Goal: Transaction & Acquisition: Book appointment/travel/reservation

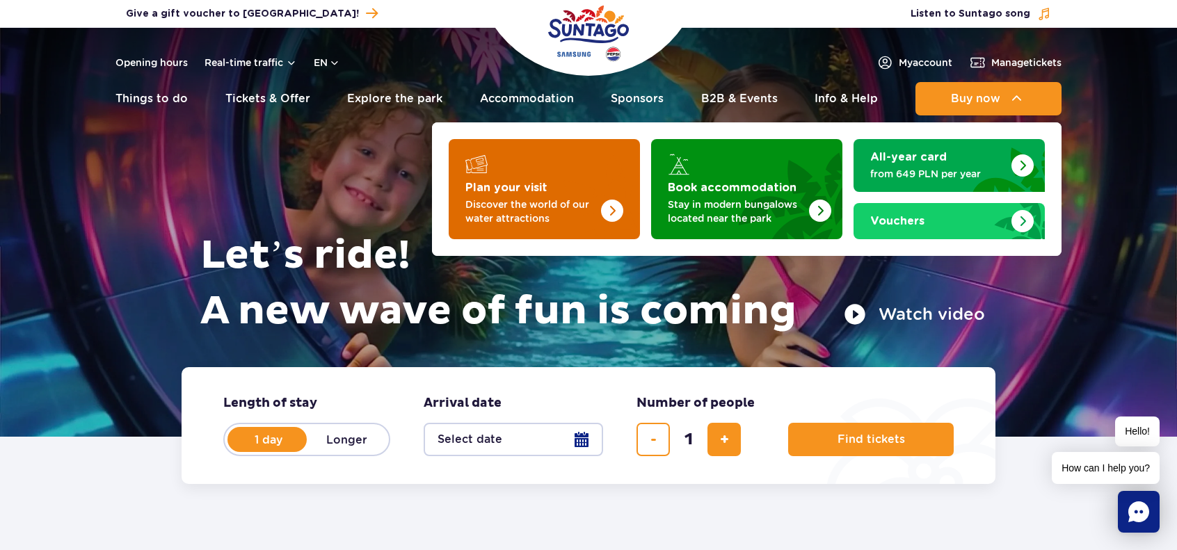
click at [620, 200] on img "Plan your visit" at bounding box center [612, 211] width 22 height 22
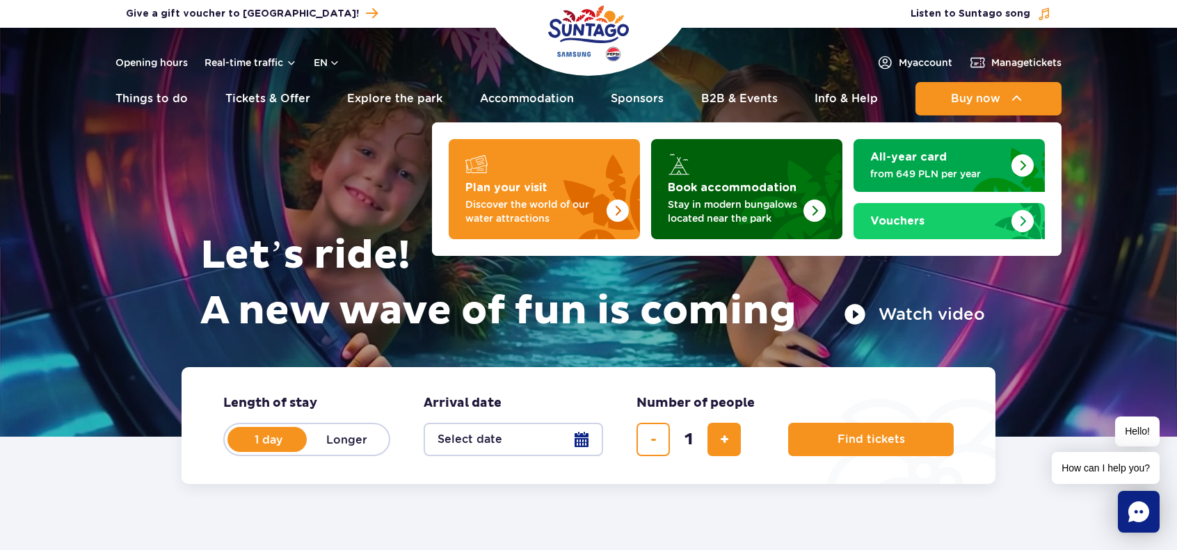
click at [766, 184] on strong "Book accommodation" at bounding box center [732, 187] width 129 height 11
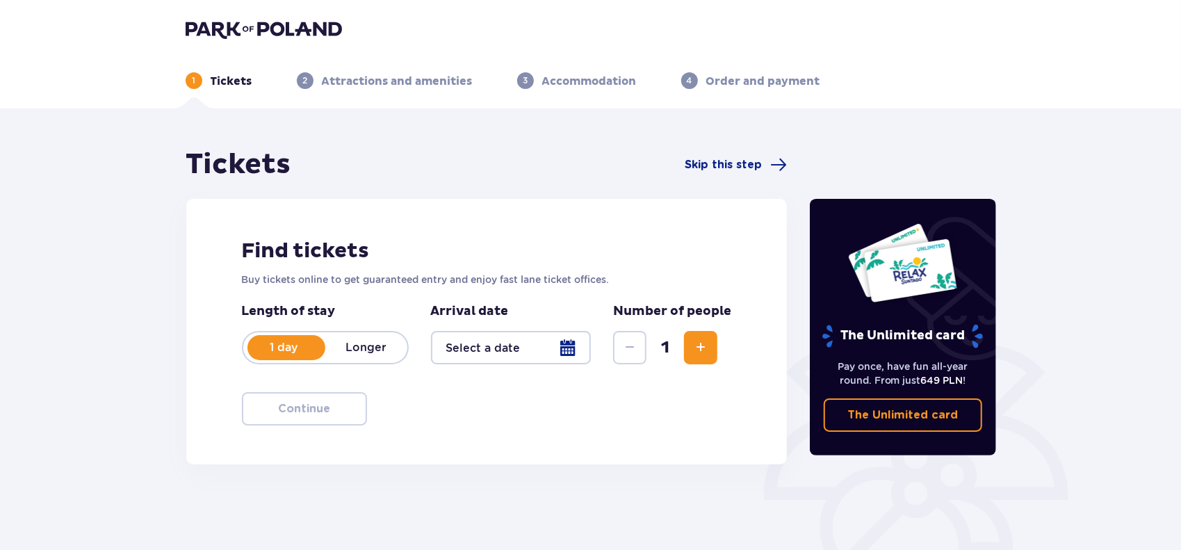
click at [558, 344] on div at bounding box center [511, 347] width 161 height 33
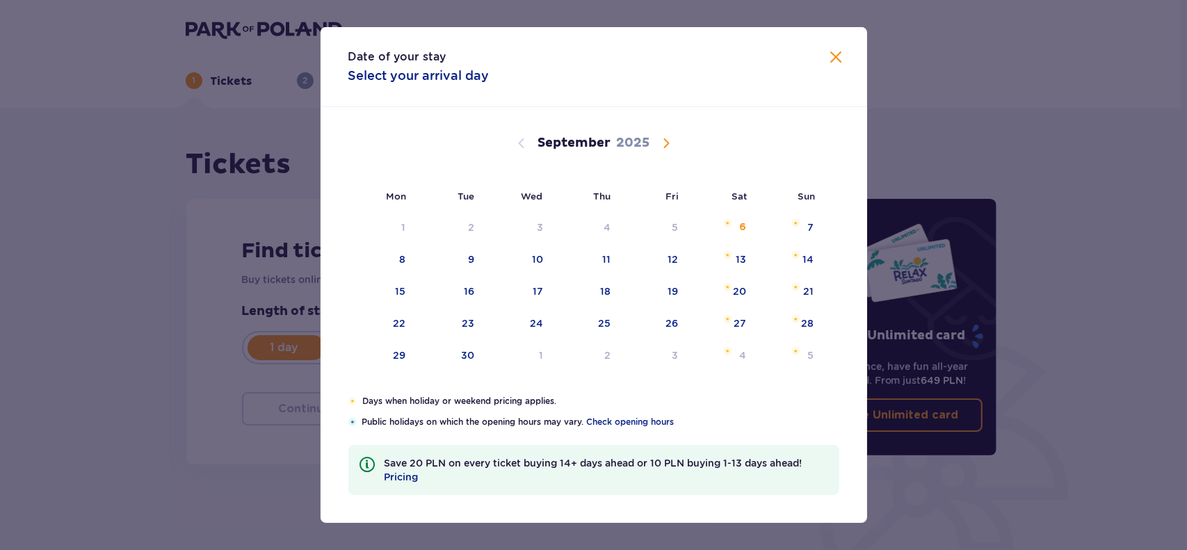
click at [666, 147] on span "Calendar" at bounding box center [666, 143] width 17 height 17
click at [408, 258] on div "3" at bounding box center [382, 260] width 69 height 31
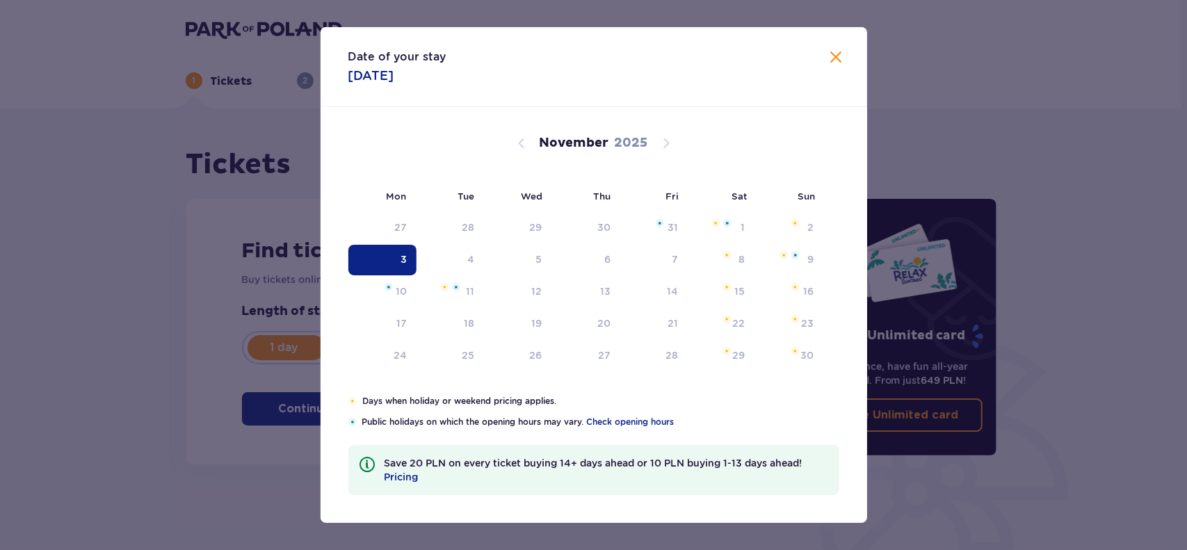
type input "03.11.25"
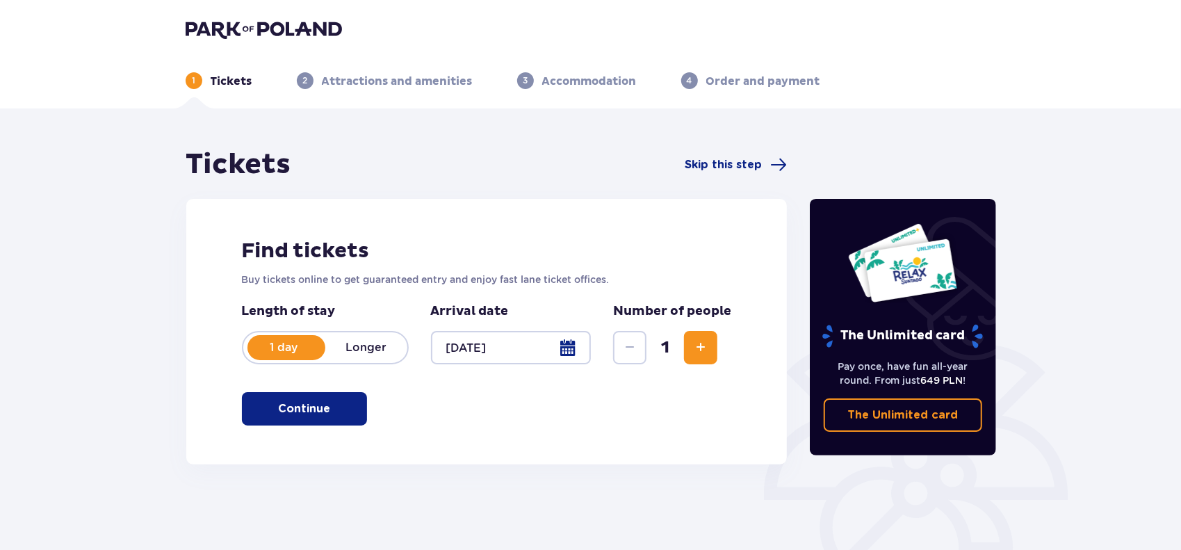
click at [369, 348] on p "Longer" at bounding box center [366, 347] width 82 height 15
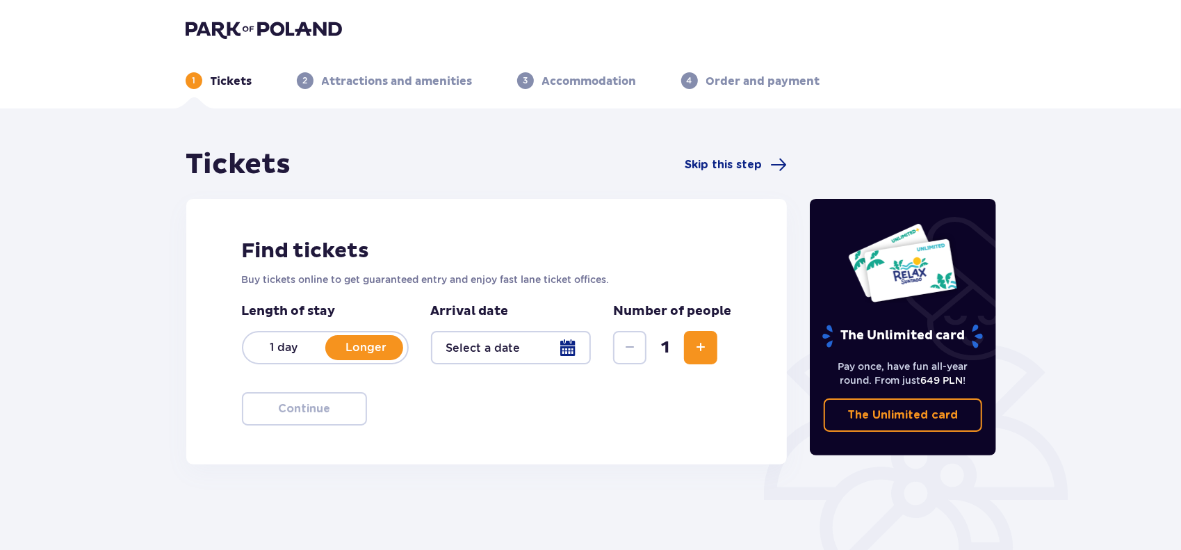
click at [572, 350] on div at bounding box center [511, 347] width 161 height 33
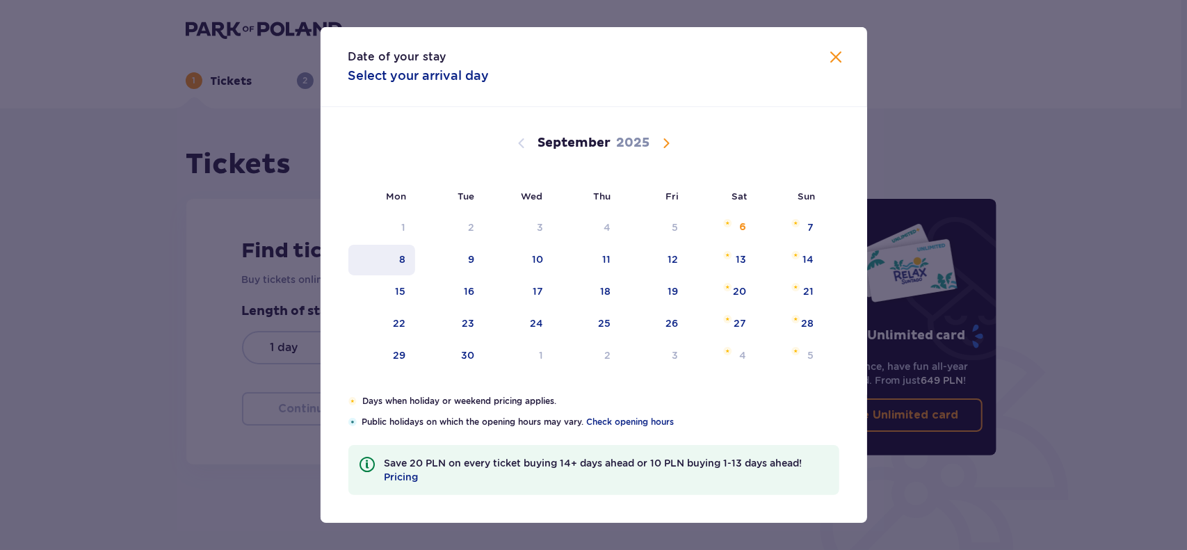
click at [412, 264] on div "8" at bounding box center [381, 260] width 67 height 31
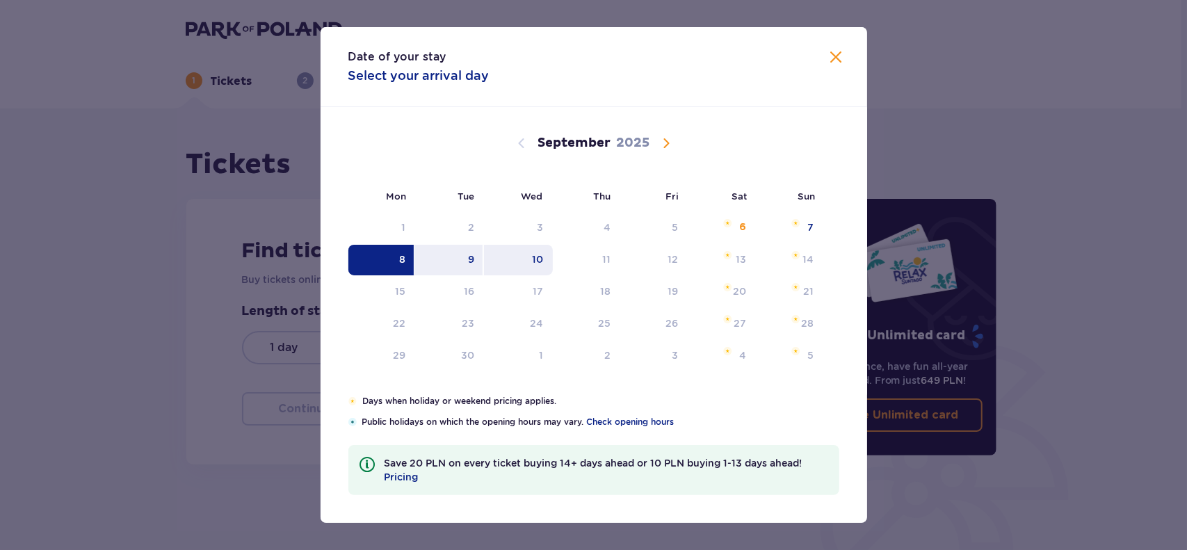
click at [535, 261] on div "10" at bounding box center [537, 259] width 11 height 14
type input "08.09.25 - 10.09.25"
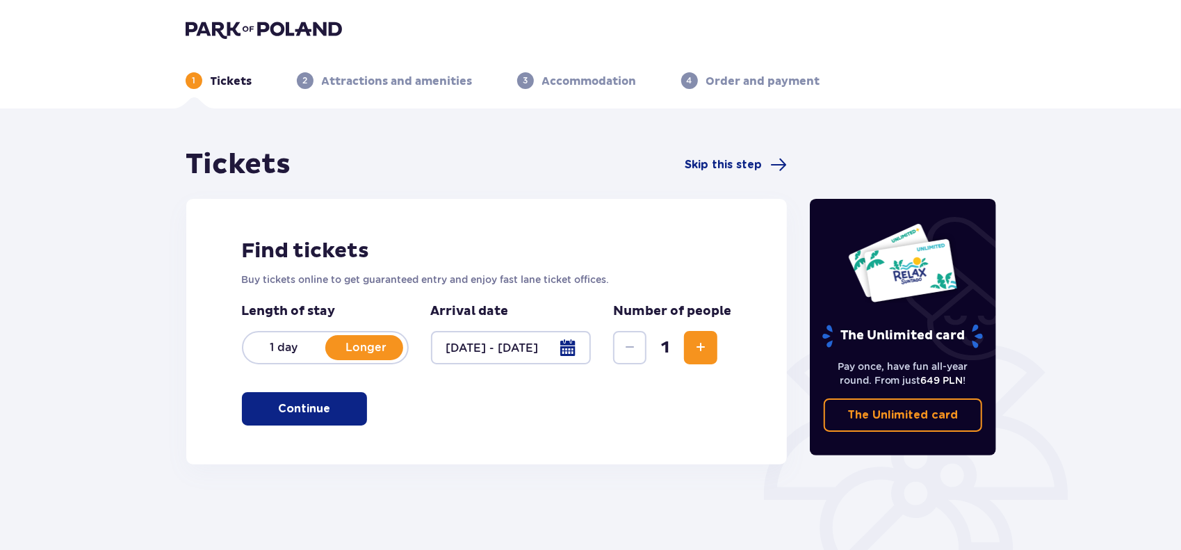
click at [697, 350] on span "Increase" at bounding box center [701, 347] width 17 height 17
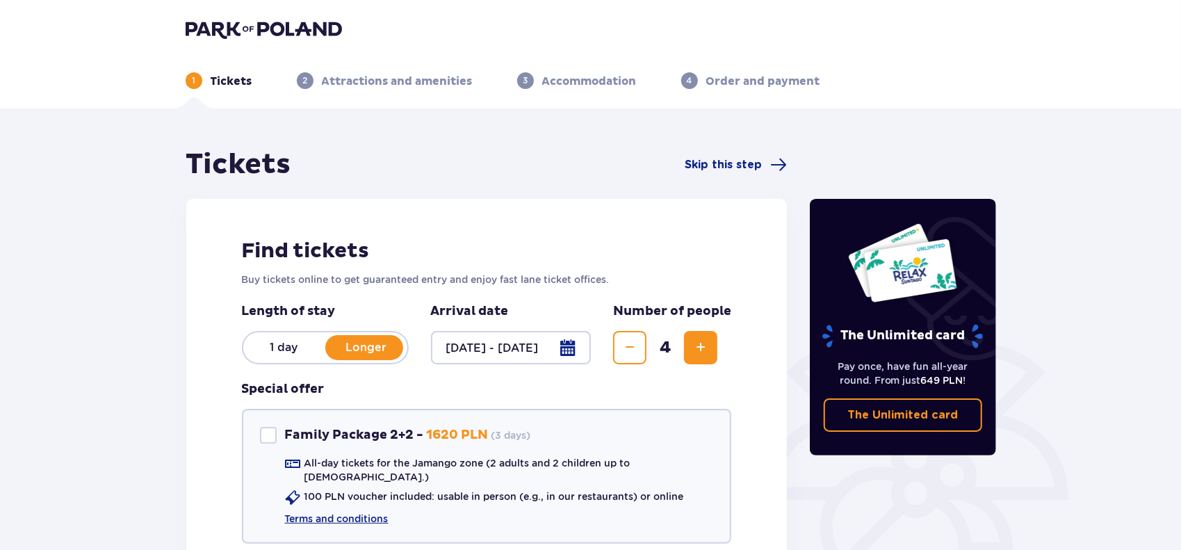
click at [697, 350] on span "Increase" at bounding box center [701, 347] width 17 height 17
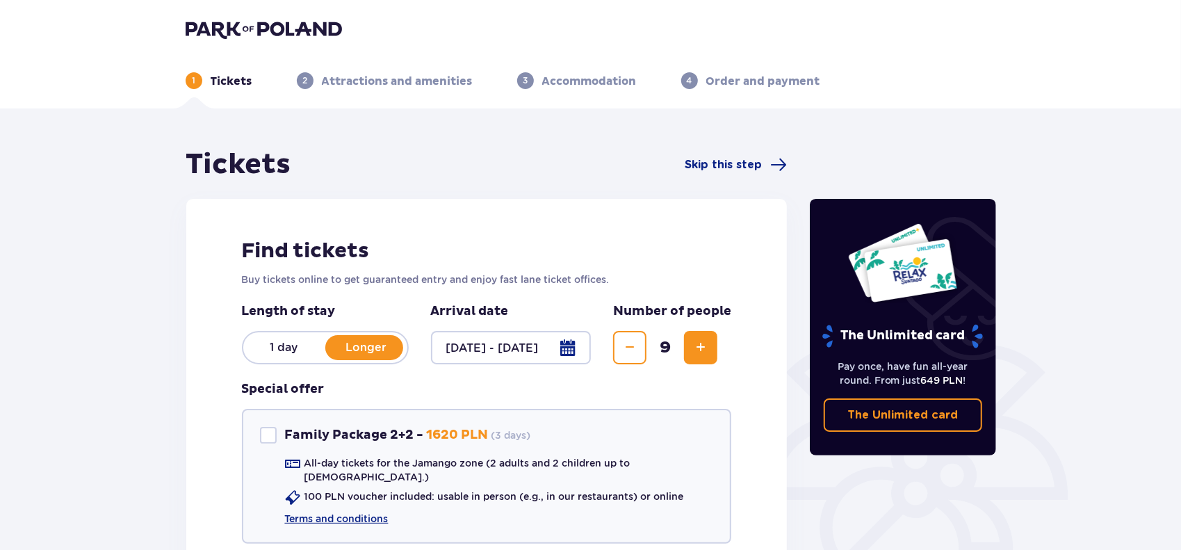
click at [630, 348] on span "Decrease" at bounding box center [630, 347] width 17 height 17
click at [220, 390] on div "Find tickets Buy tickets online to get guaranteed entry and enjoy fast lane tic…" at bounding box center [487, 421] width 602 height 445
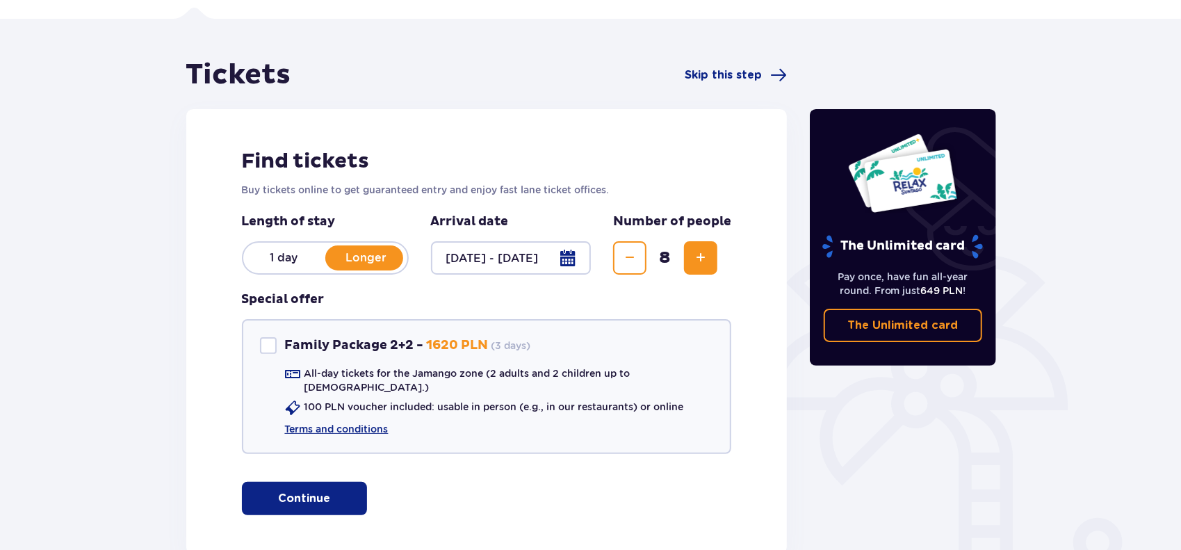
scroll to position [166, 0]
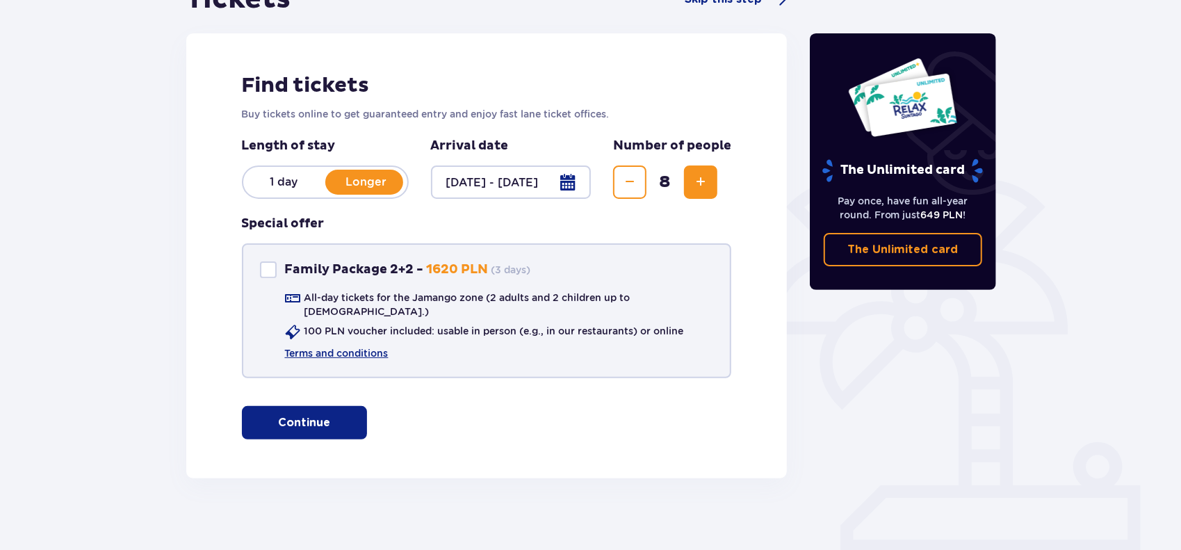
click at [265, 271] on div at bounding box center [268, 269] width 17 height 17
checkbox input "true"
click at [352, 346] on link "Terms and conditions" at bounding box center [337, 353] width 104 height 14
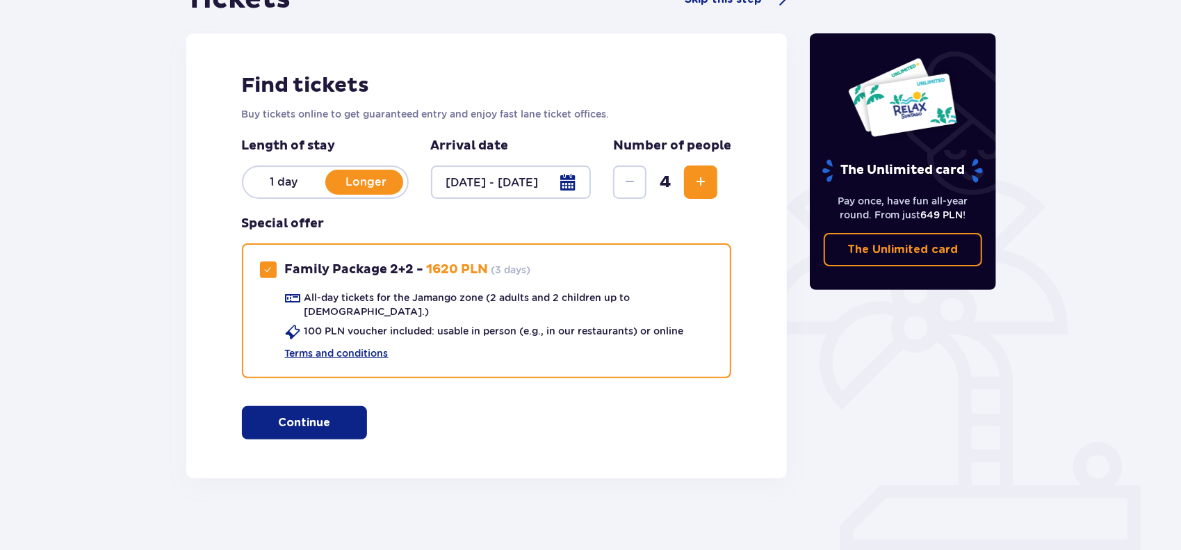
click at [290, 415] on p "Continue" at bounding box center [304, 422] width 52 height 15
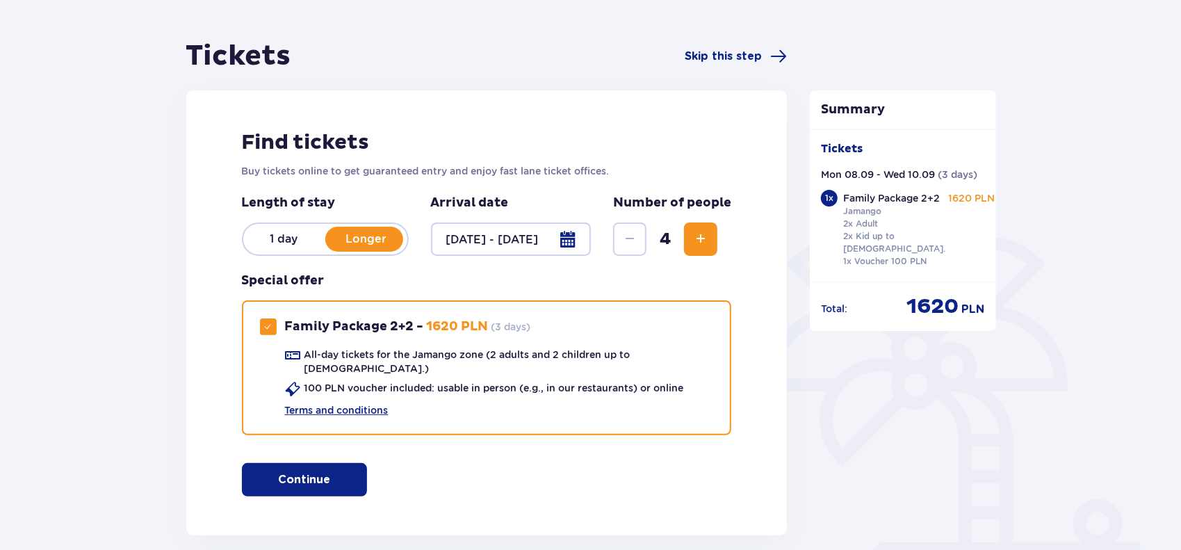
scroll to position [100, 0]
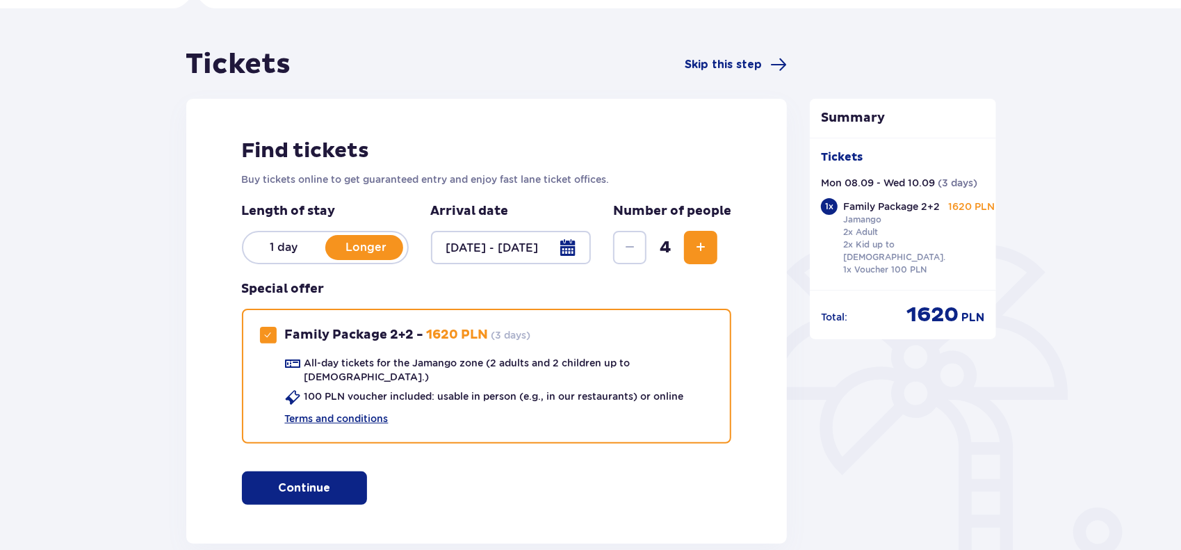
click at [714, 245] on button "Increase" at bounding box center [700, 247] width 33 height 33
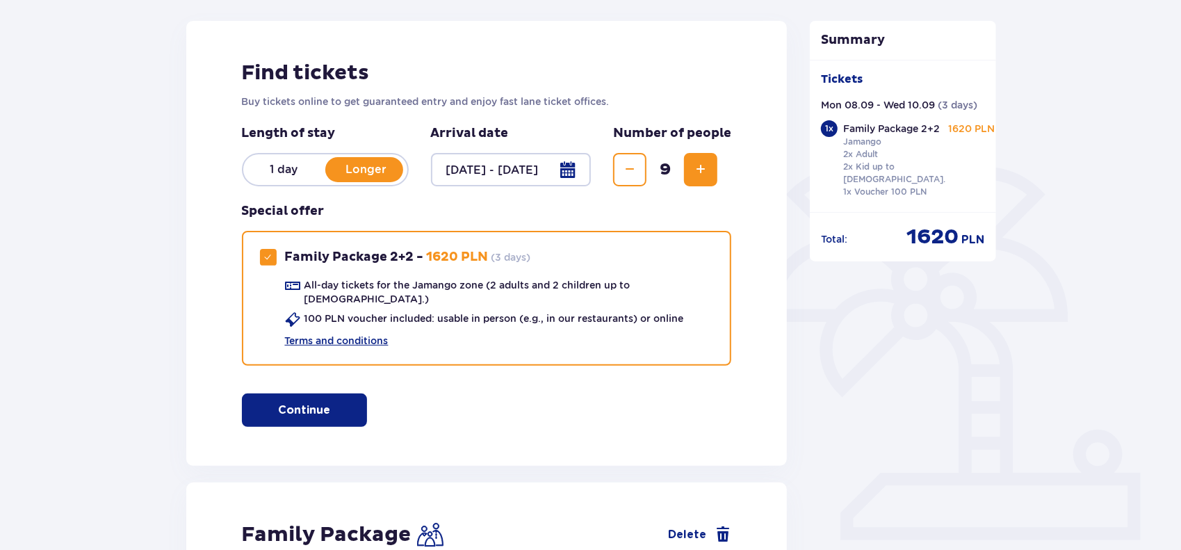
scroll to position [164, 0]
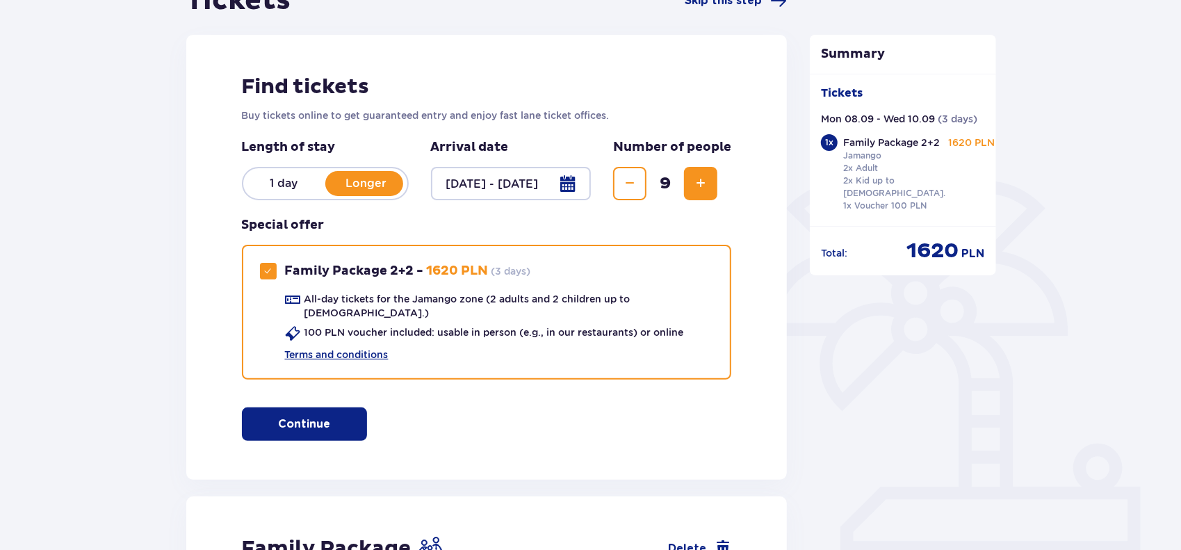
click at [638, 179] on span "Decrease" at bounding box center [630, 183] width 17 height 17
click at [624, 426] on div "Find tickets Buy tickets online to get guaranteed entry and enjoy fast lane tic…" at bounding box center [487, 257] width 602 height 445
click at [329, 426] on button "Continue" at bounding box center [304, 424] width 125 height 33
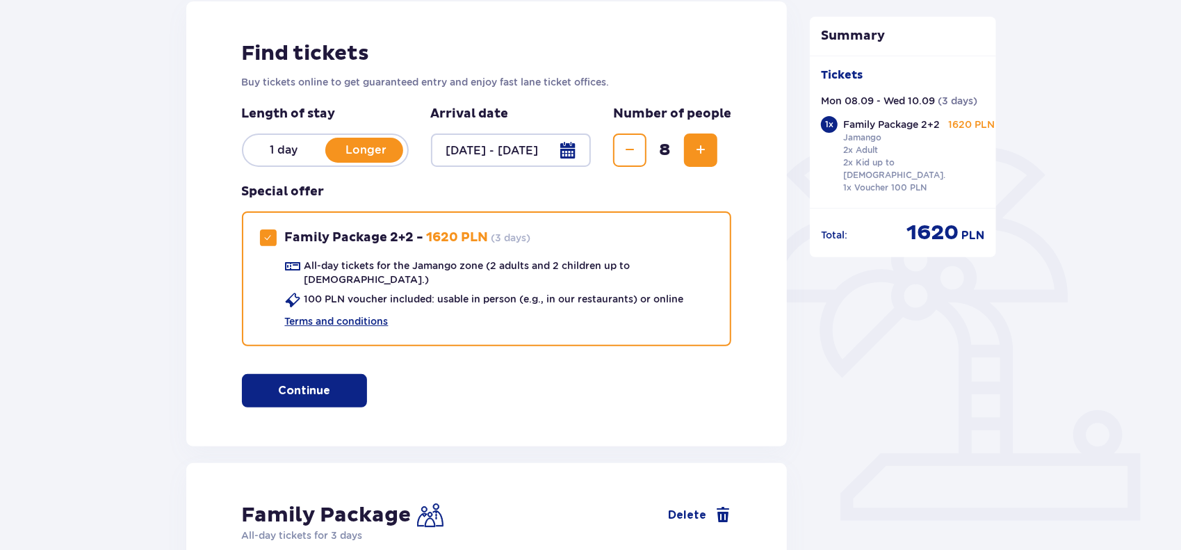
scroll to position [259, 0]
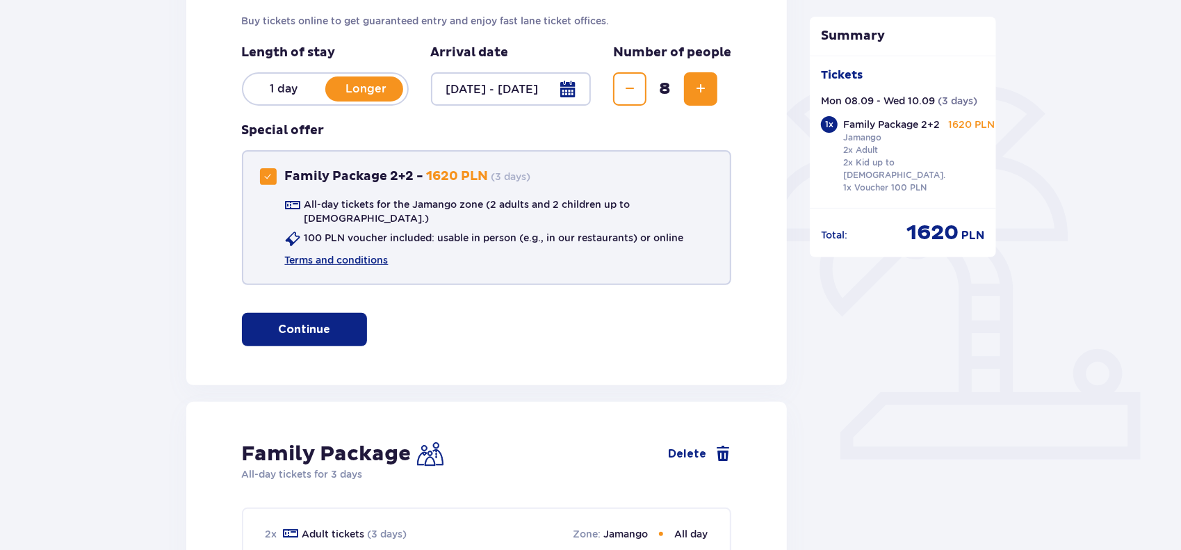
click at [270, 170] on div at bounding box center [268, 176] width 17 height 17
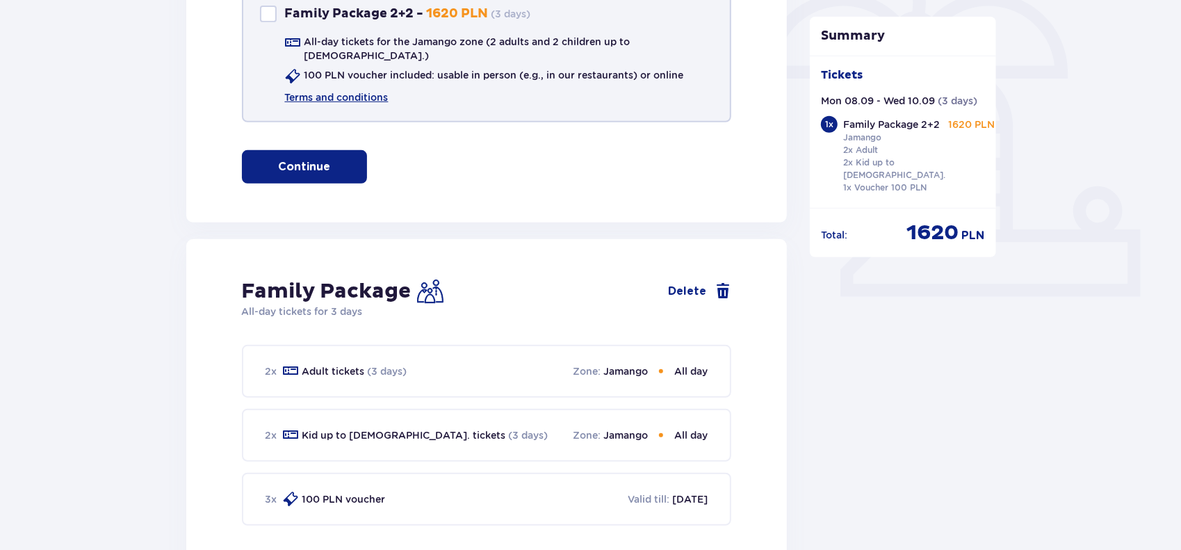
scroll to position [370, 0]
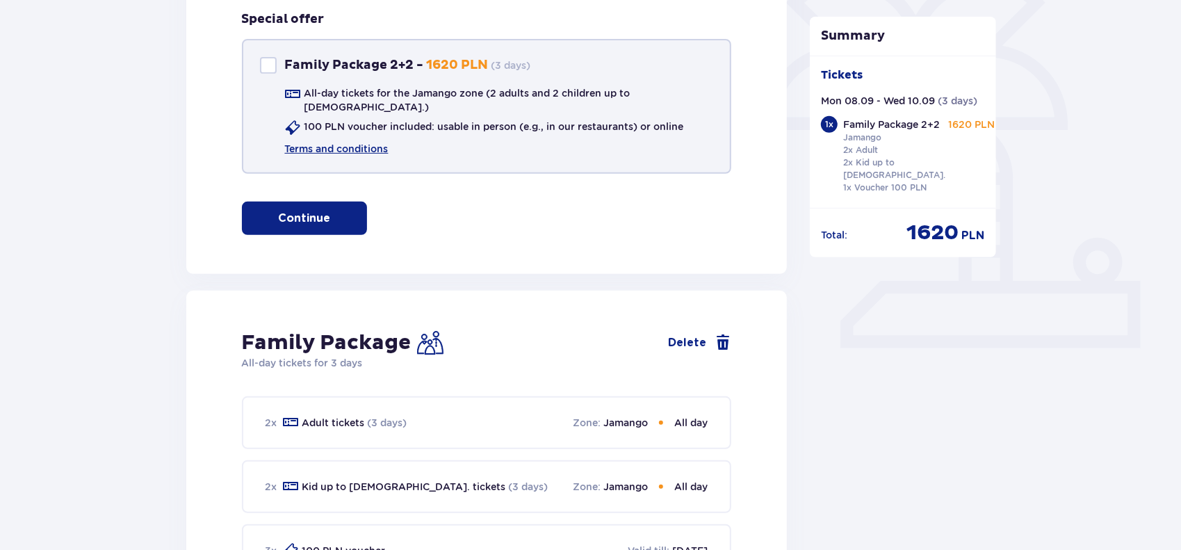
click at [268, 59] on div at bounding box center [268, 65] width 17 height 17
checkbox input "true"
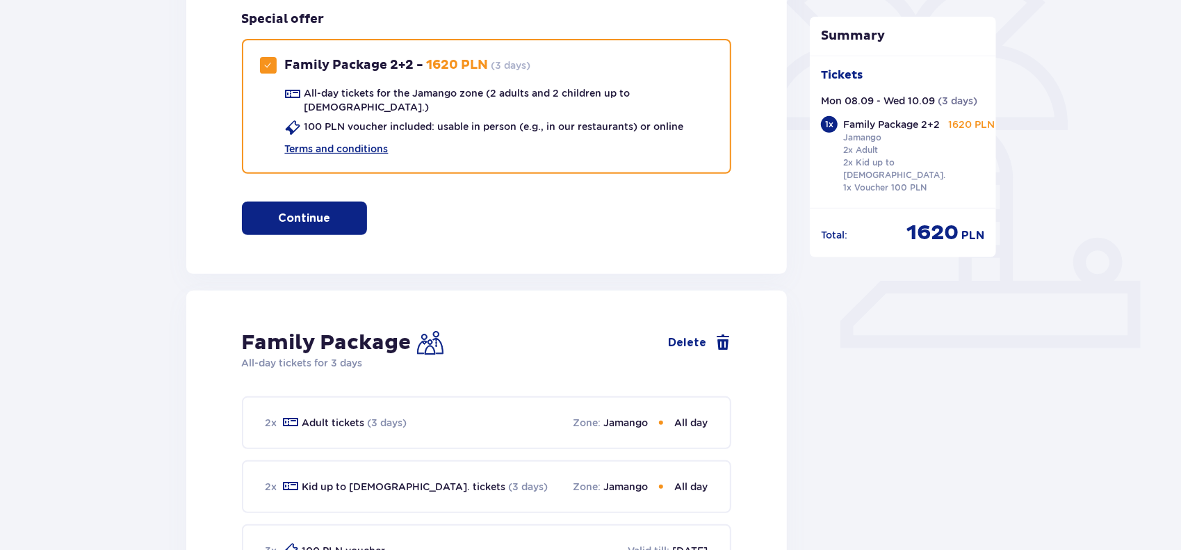
click at [305, 211] on p "Continue" at bounding box center [304, 218] width 52 height 15
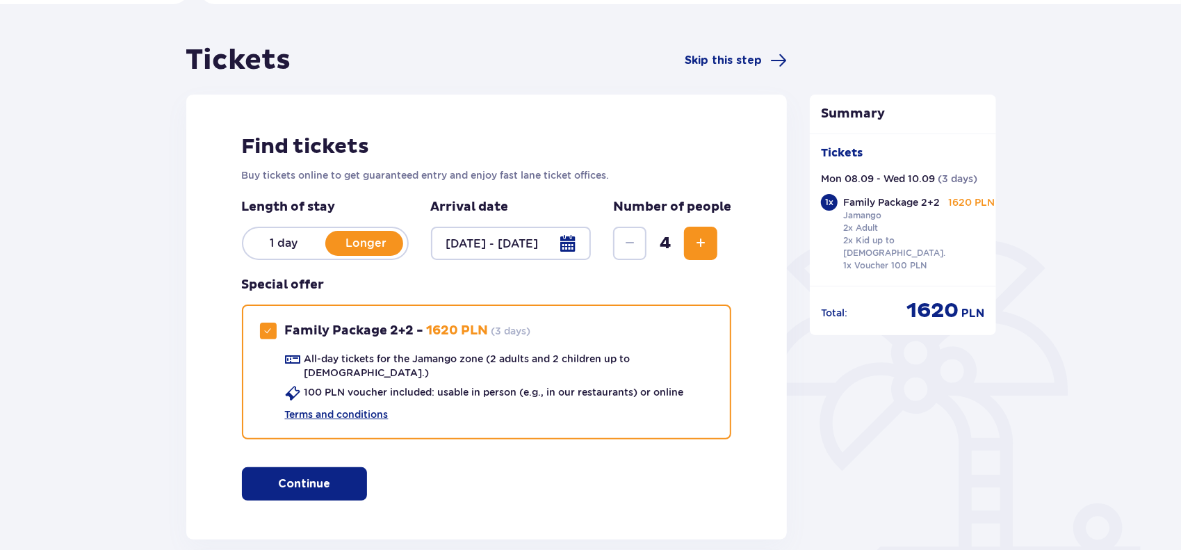
scroll to position [49, 0]
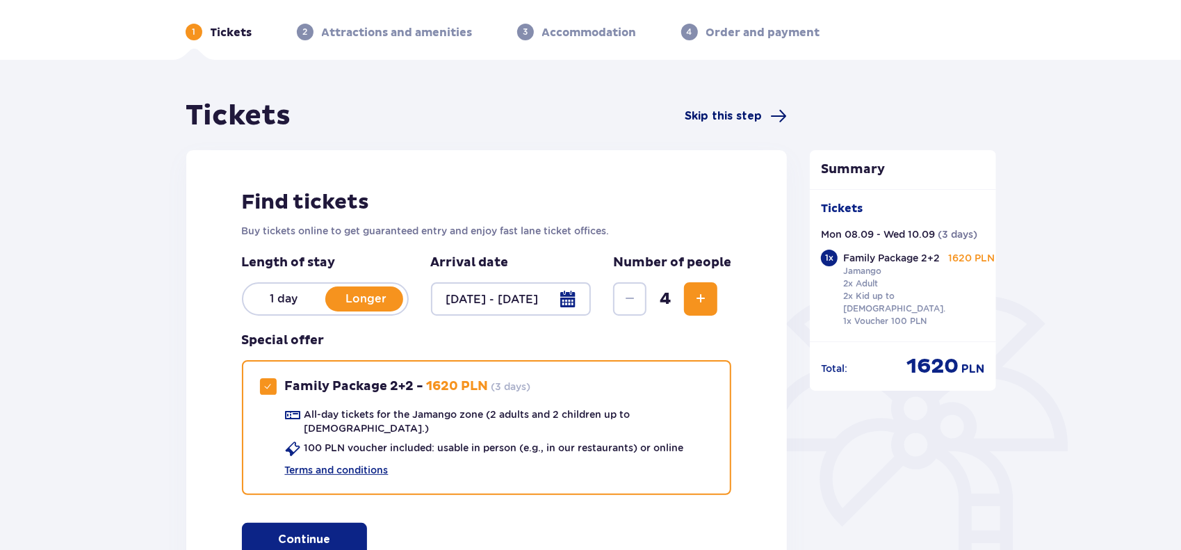
click at [718, 112] on span "Skip this step" at bounding box center [723, 115] width 77 height 15
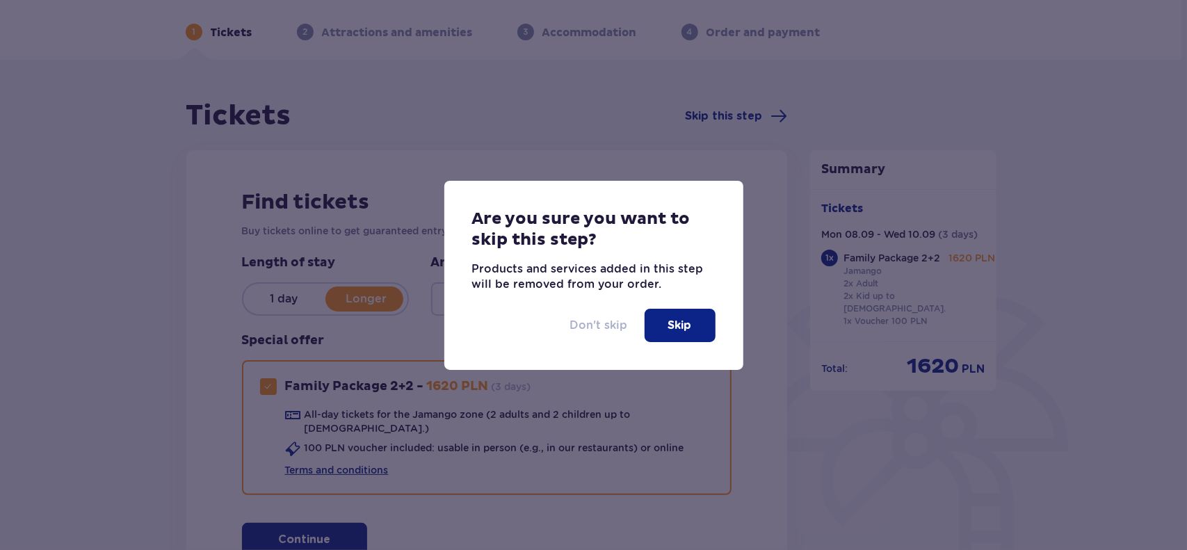
click at [618, 327] on p "Don't skip" at bounding box center [599, 325] width 58 height 15
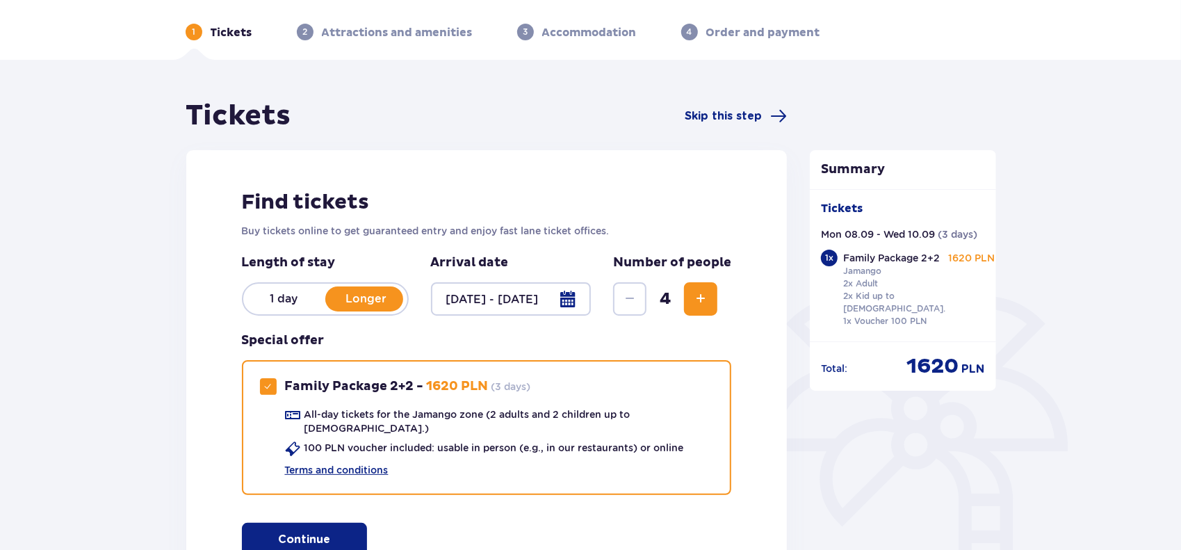
click at [557, 524] on div "Find tickets Buy tickets online to get guaranteed entry and enjoy fast lane tic…" at bounding box center [487, 372] width 602 height 445
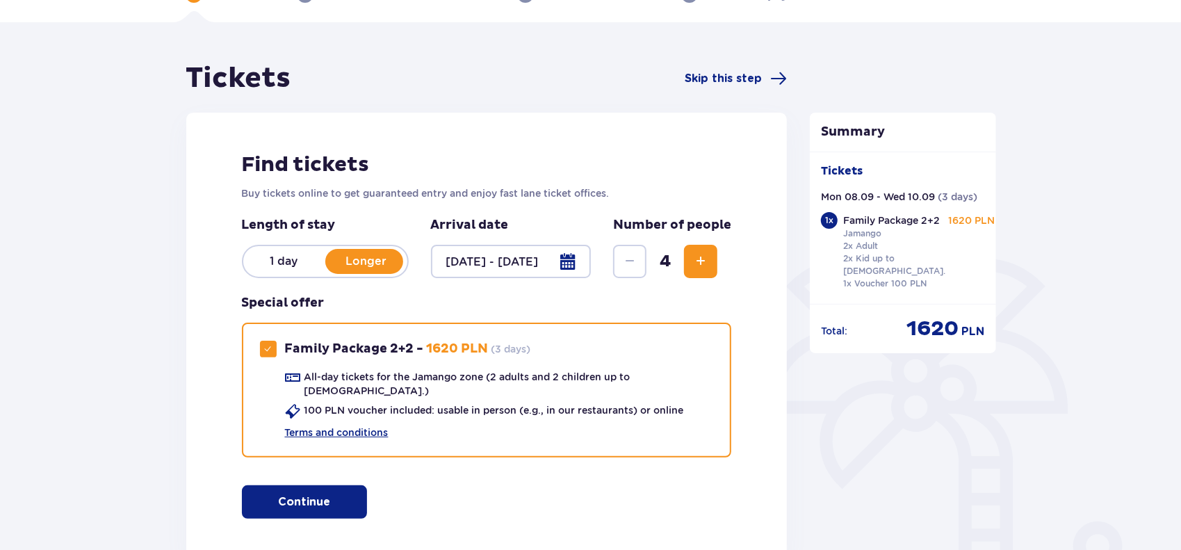
scroll to position [45, 0]
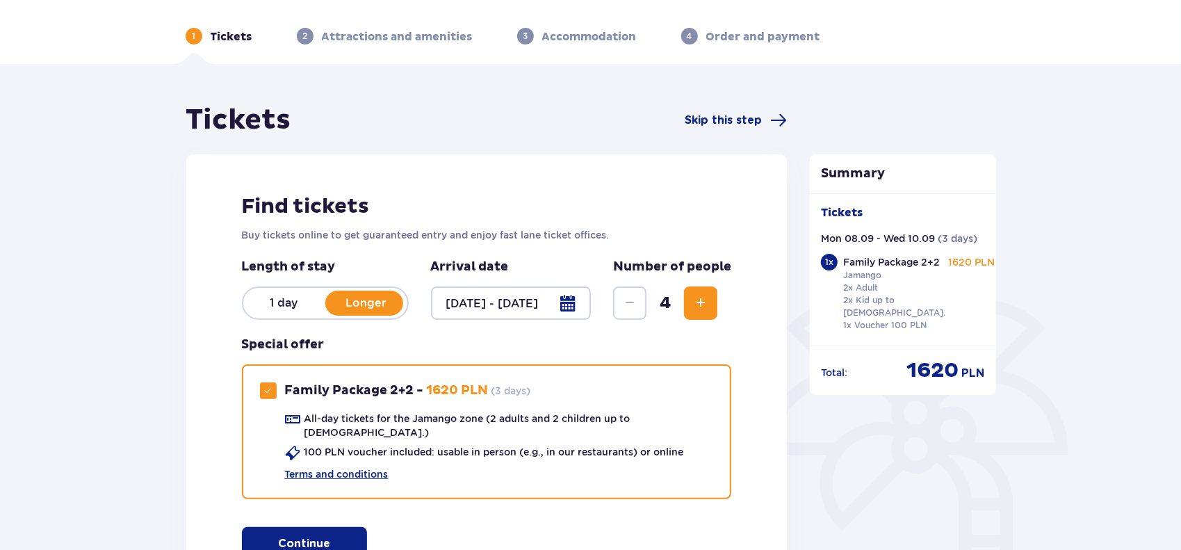
click at [694, 316] on button "Increase" at bounding box center [700, 303] width 33 height 33
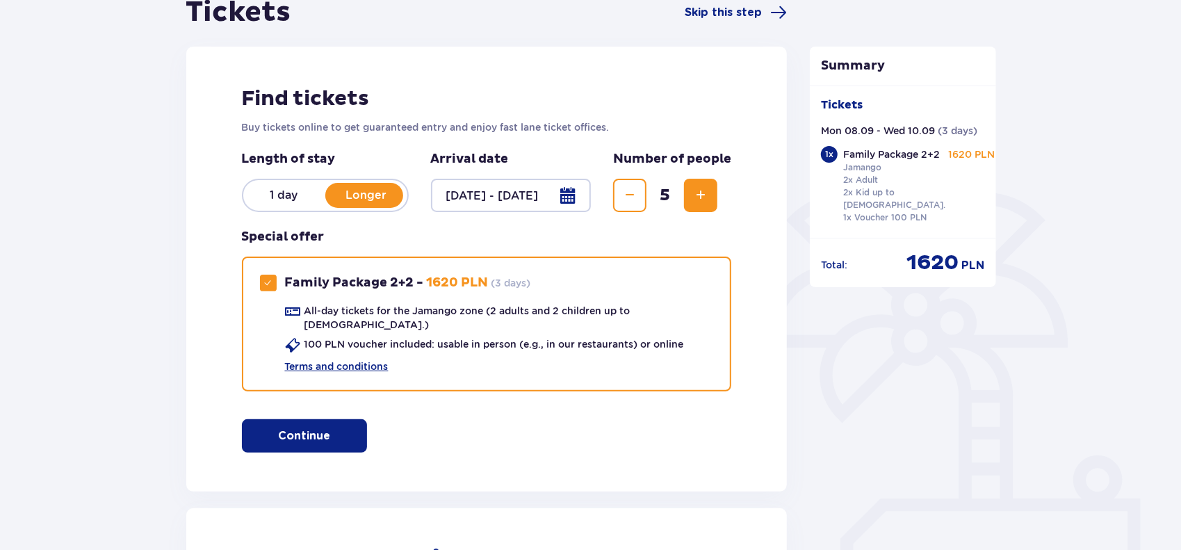
click at [694, 316] on div "Length of stay 1 day Longer Arrival date 08.09.25 - 10.09.25 Number of people 5…" at bounding box center [487, 279] width 490 height 257
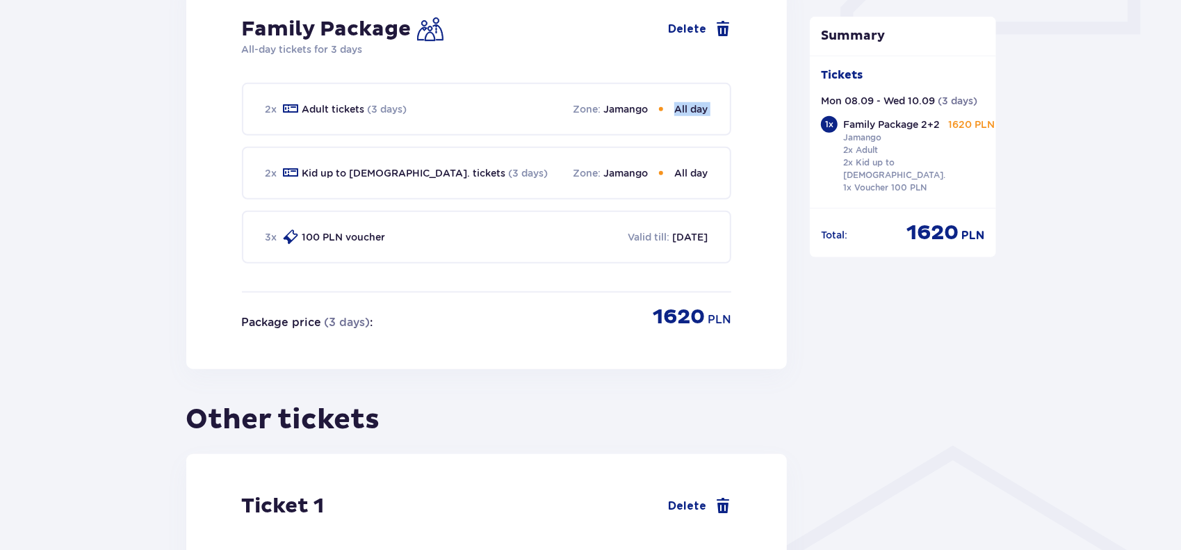
click at [694, 316] on div "Tickets Skip this step Find tickets Buy tickets online to get guaranteed entry …" at bounding box center [487, 168] width 602 height 1408
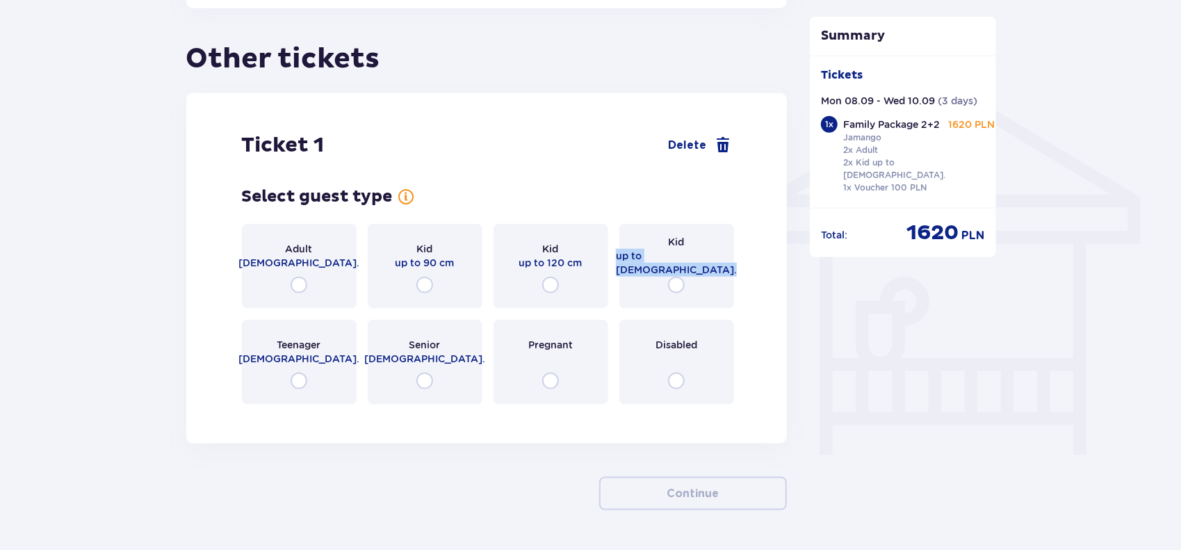
scroll to position [1076, 0]
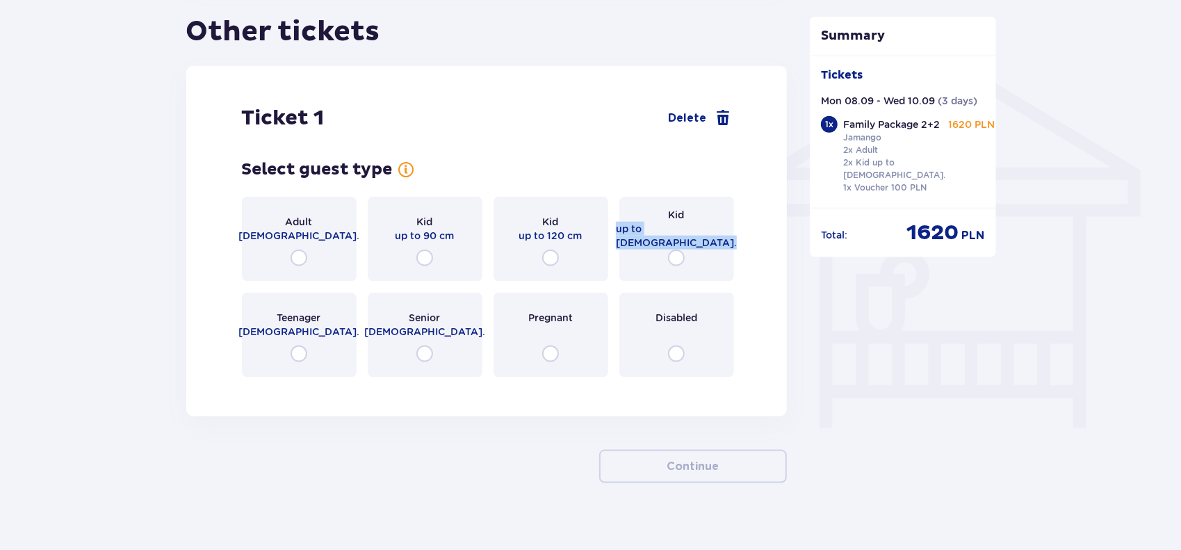
click at [694, 316] on div "Adult 18 - 65 y.o. Kid up to 90 cm Kid up to 120 cm Kid up to 16 y.o. Teenager …" at bounding box center [487, 287] width 490 height 181
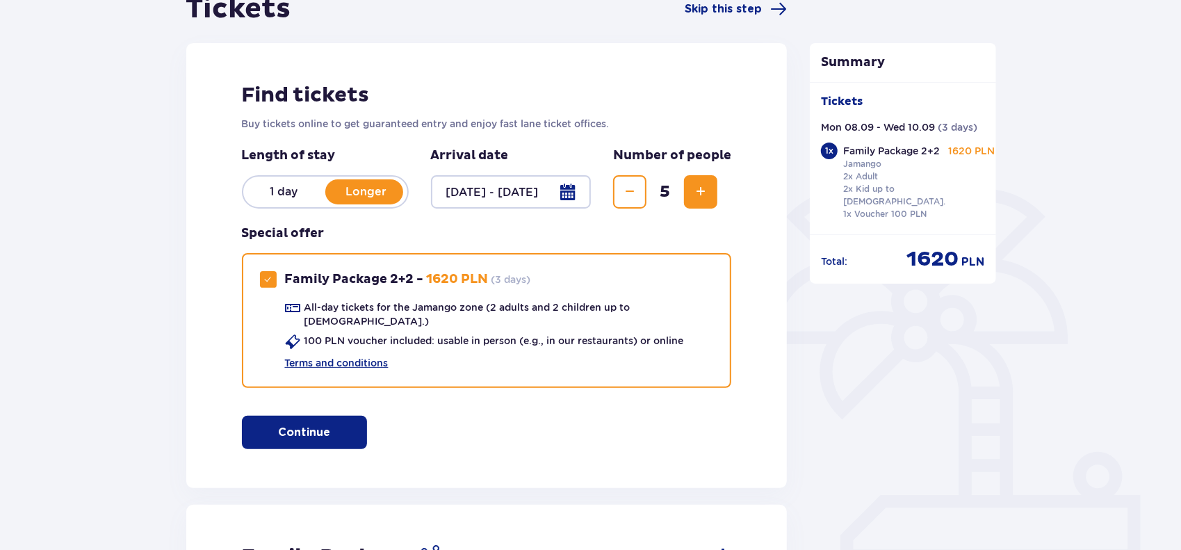
scroll to position [131, 0]
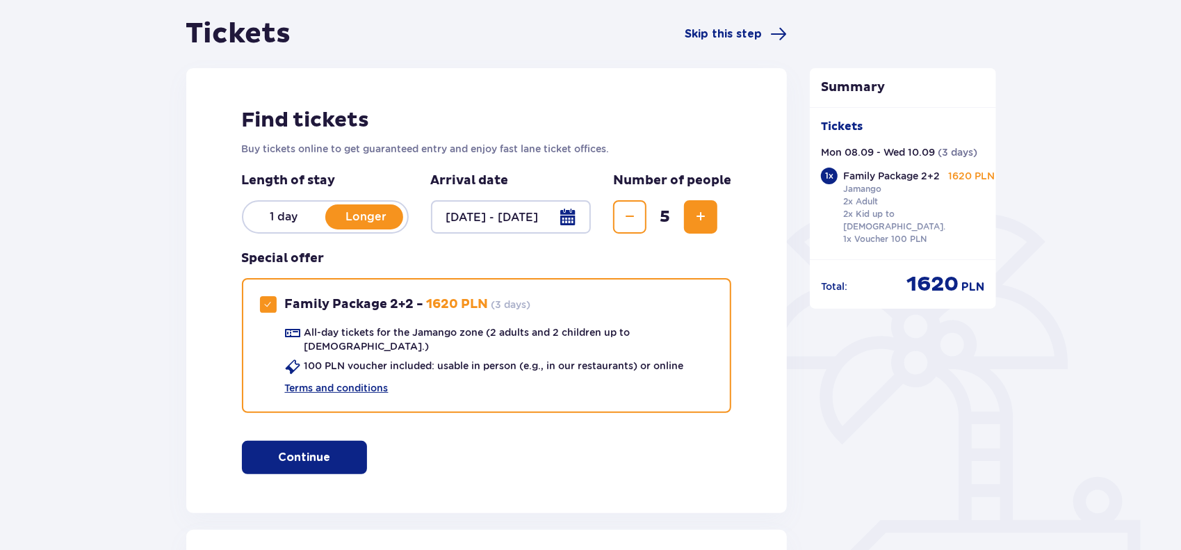
click at [700, 225] on button "Increase" at bounding box center [700, 216] width 33 height 33
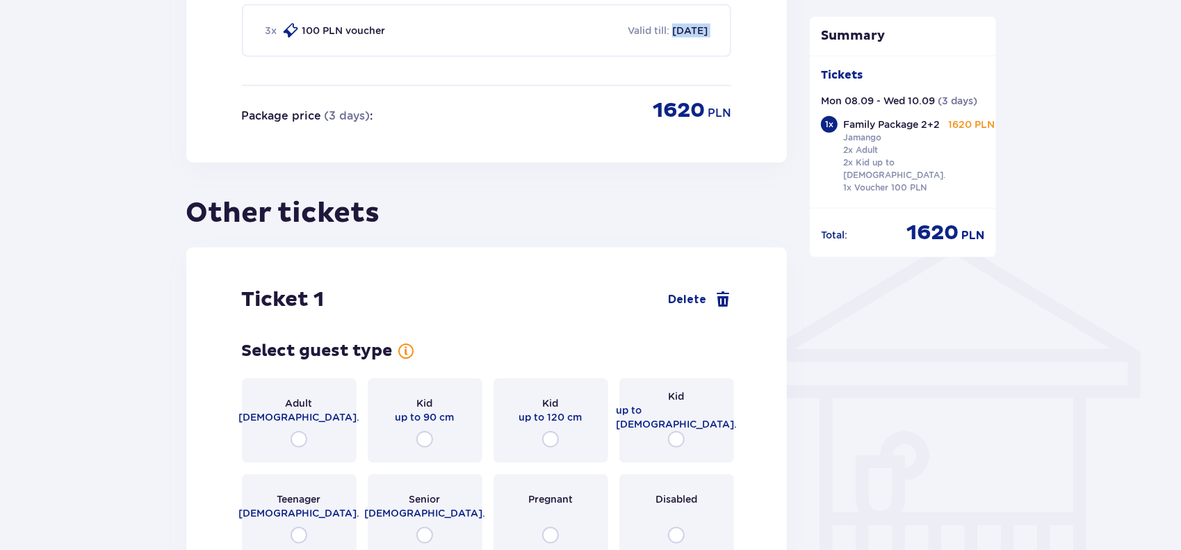
click at [700, 225] on div "Tickets Skip this step Find tickets Buy tickets online to get guaranteed entry …" at bounding box center [487, 144] width 602 height 1775
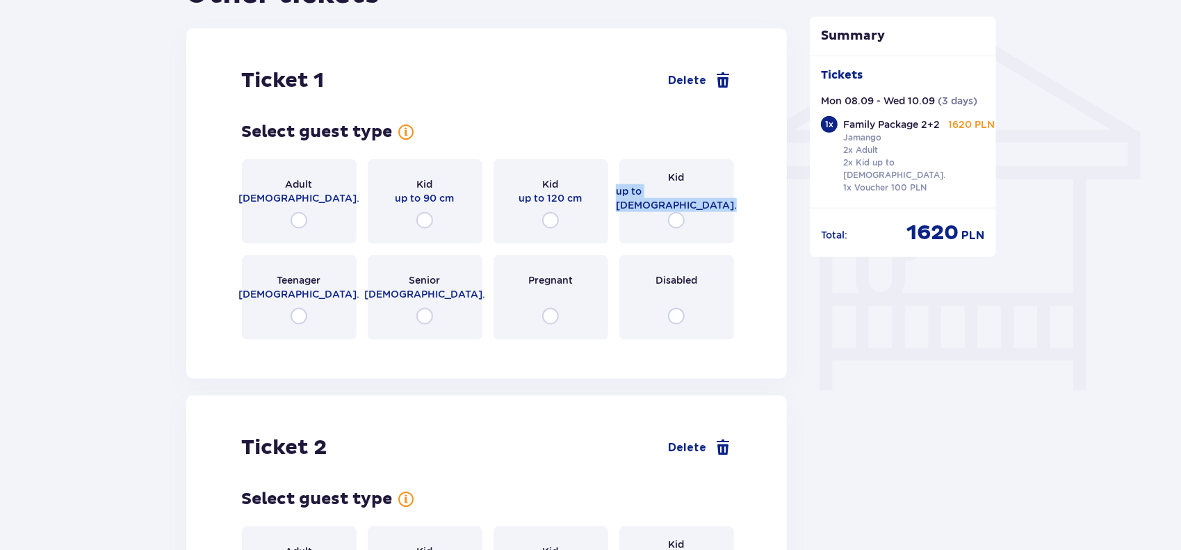
click at [700, 225] on div "Kid up to 16 y.o." at bounding box center [677, 201] width 115 height 85
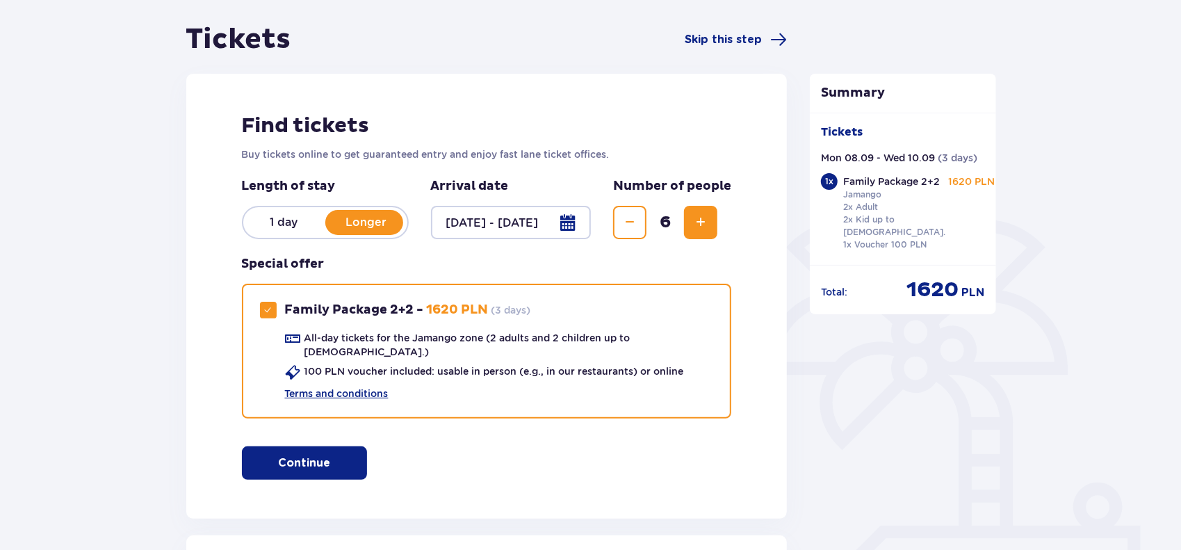
click at [700, 225] on span "Increase" at bounding box center [701, 222] width 17 height 17
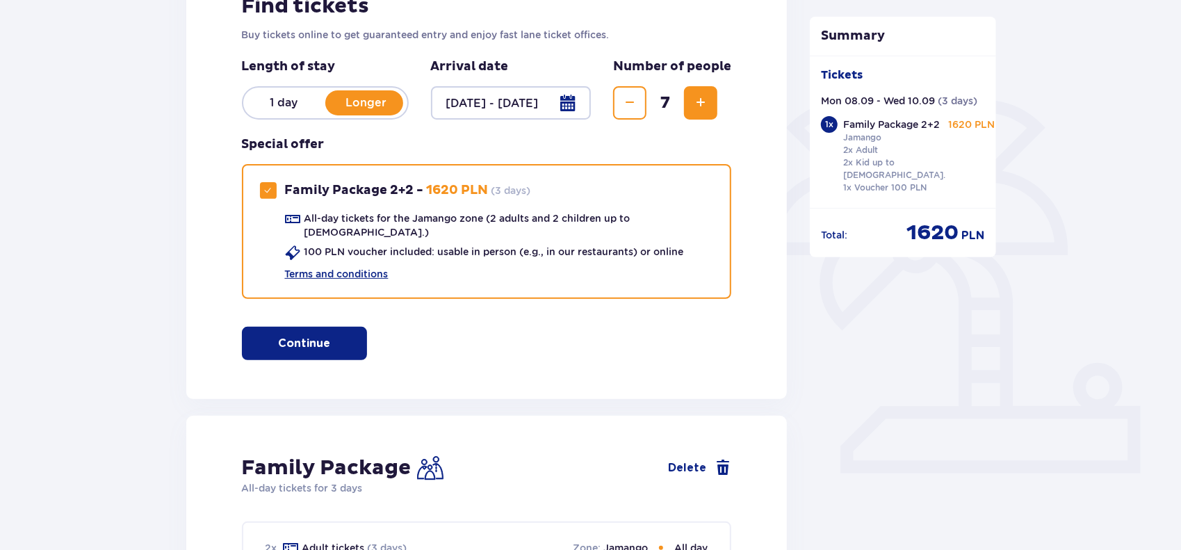
scroll to position [164, 0]
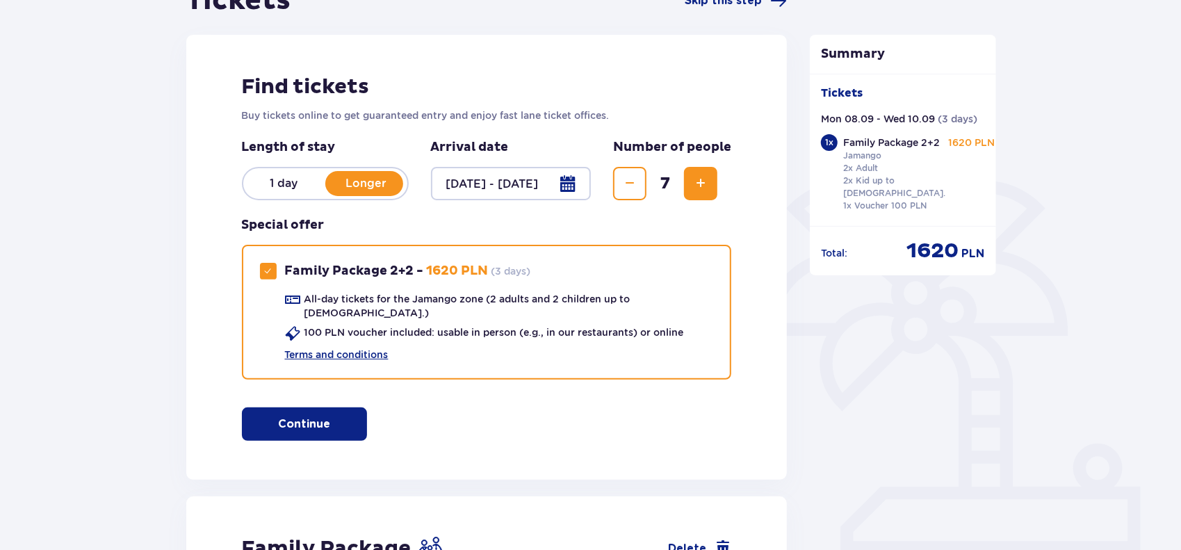
click at [700, 188] on span "Increase" at bounding box center [701, 183] width 17 height 17
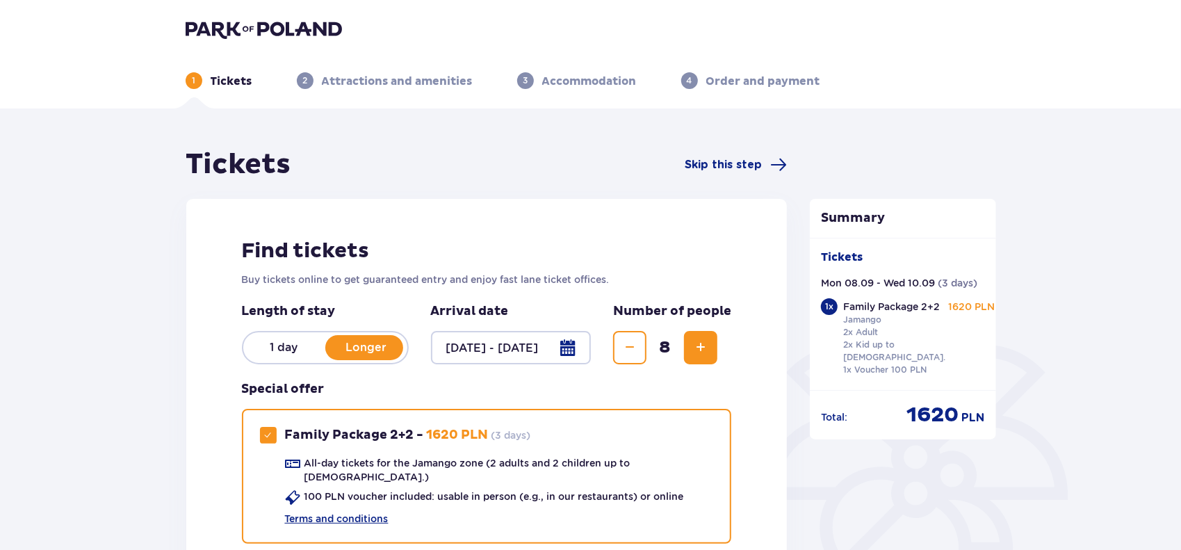
scroll to position [49, 0]
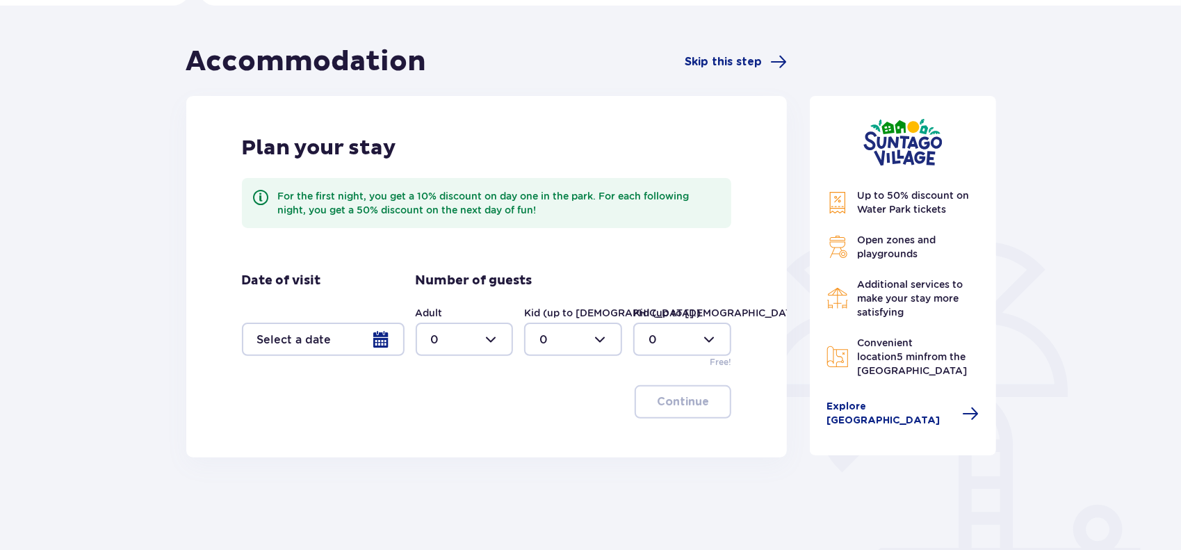
scroll to position [83, 0]
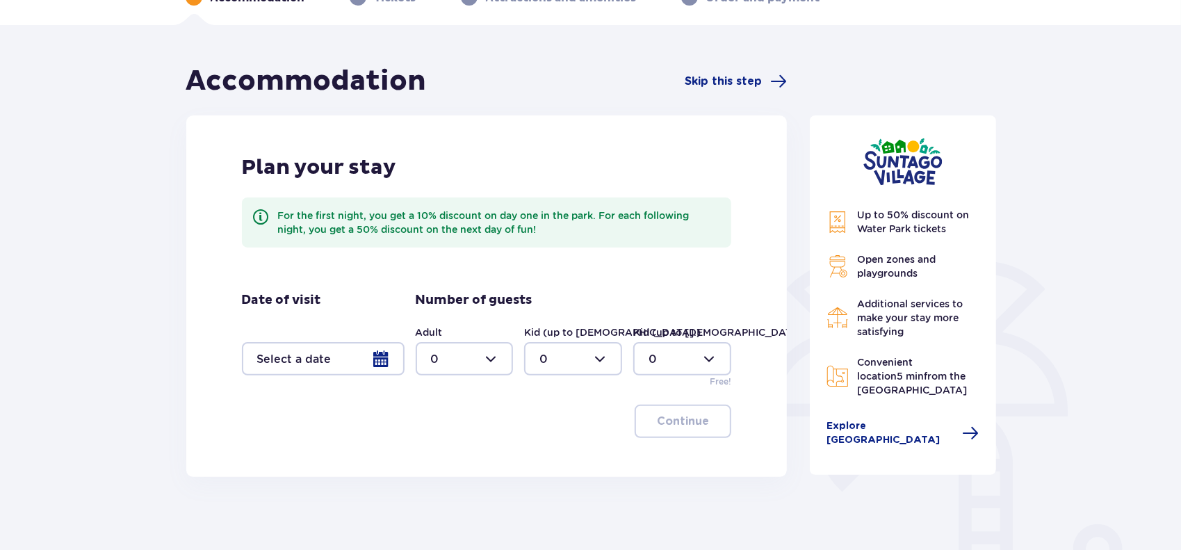
click at [346, 368] on div at bounding box center [323, 358] width 163 height 33
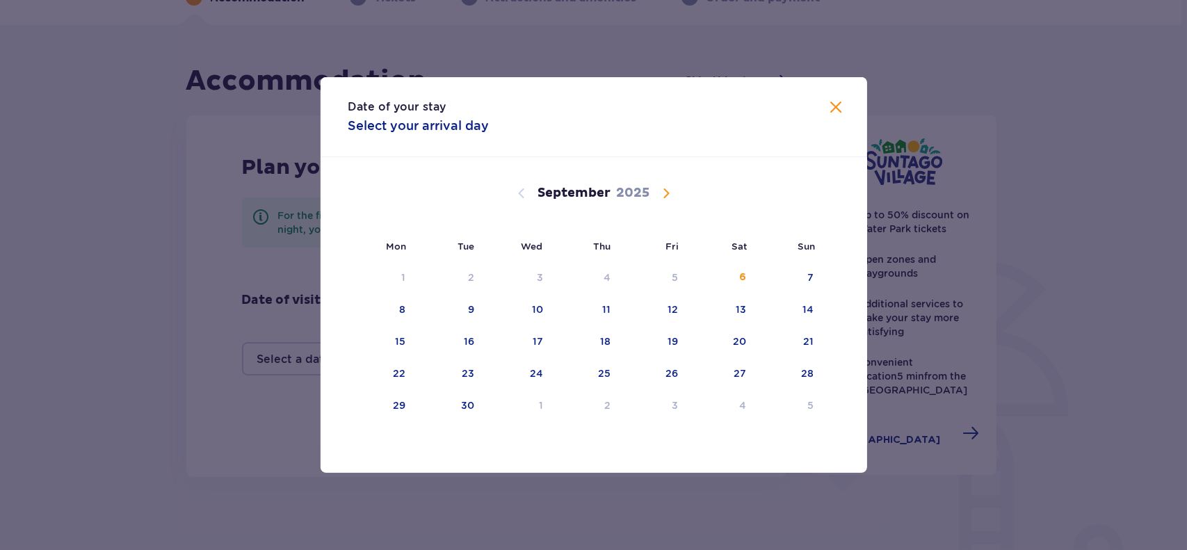
click at [668, 193] on span "Calendar" at bounding box center [666, 193] width 17 height 17
click at [414, 304] on div "3" at bounding box center [382, 310] width 69 height 31
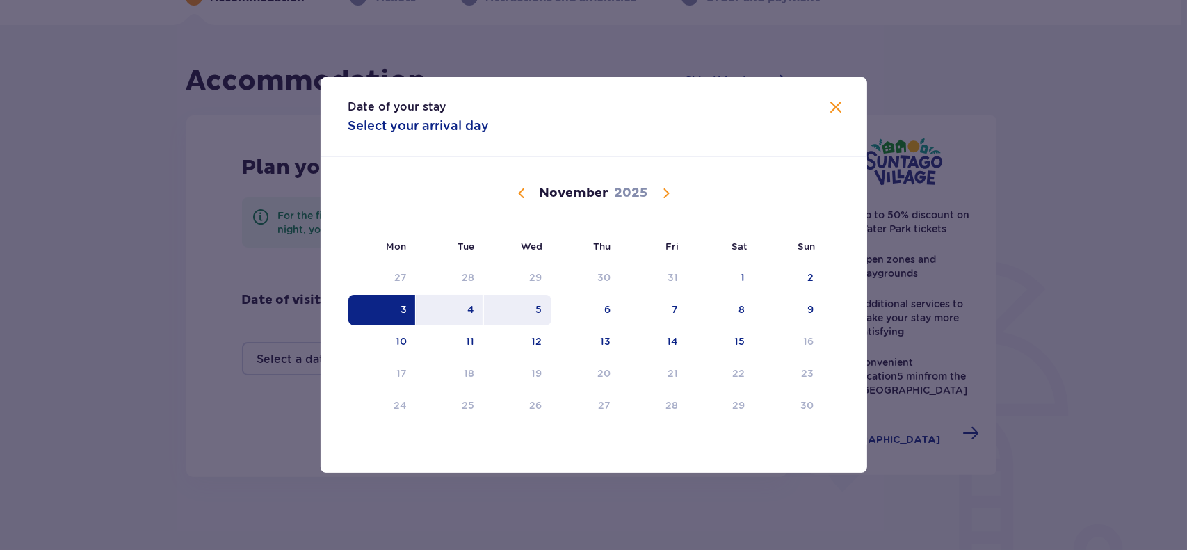
click at [540, 307] on div "5" at bounding box center [538, 310] width 6 height 14
type input "03.11.25 - 05.11.25"
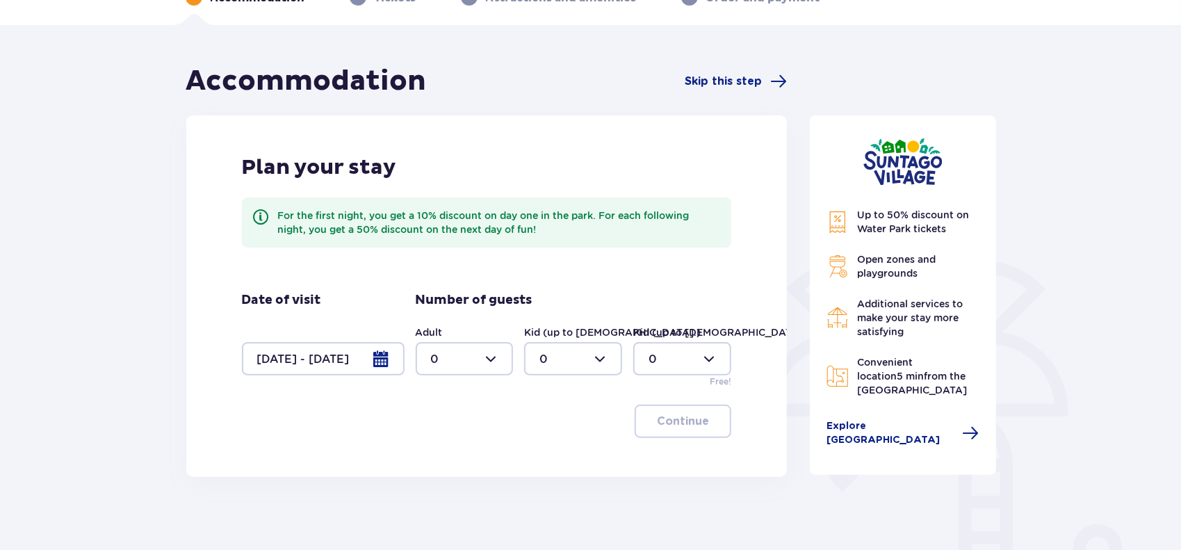
click at [488, 352] on div at bounding box center [465, 358] width 98 height 33
click at [453, 476] on span "4" at bounding box center [464, 485] width 95 height 29
type input "4"
click at [570, 363] on div at bounding box center [573, 358] width 98 height 33
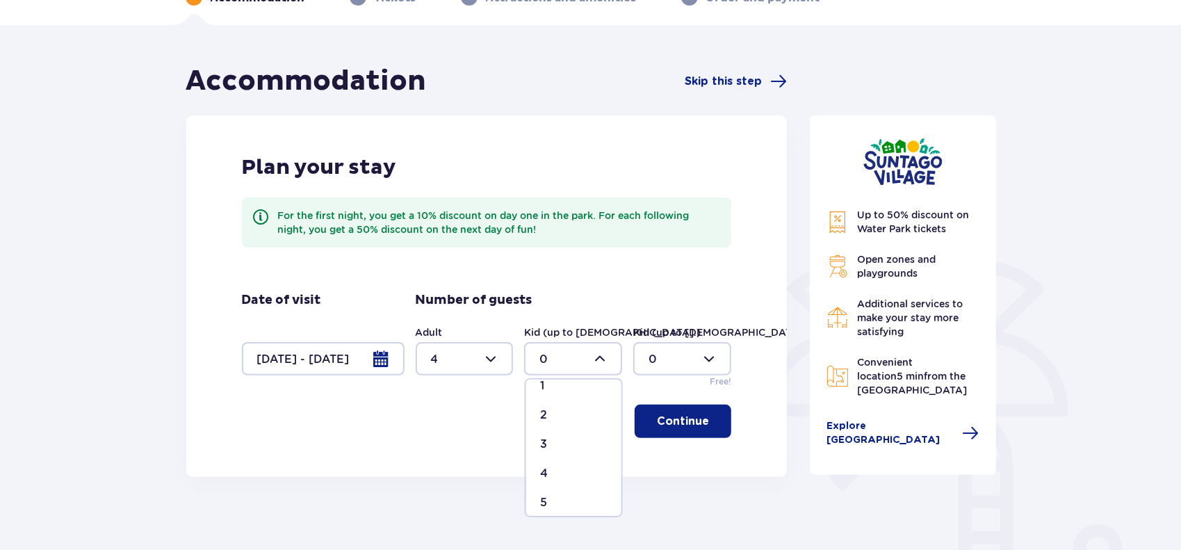
scroll to position [42, 0]
click at [558, 478] on div "4" at bounding box center [573, 475] width 67 height 15
type input "4"
click at [669, 426] on p "Continue" at bounding box center [683, 421] width 52 height 15
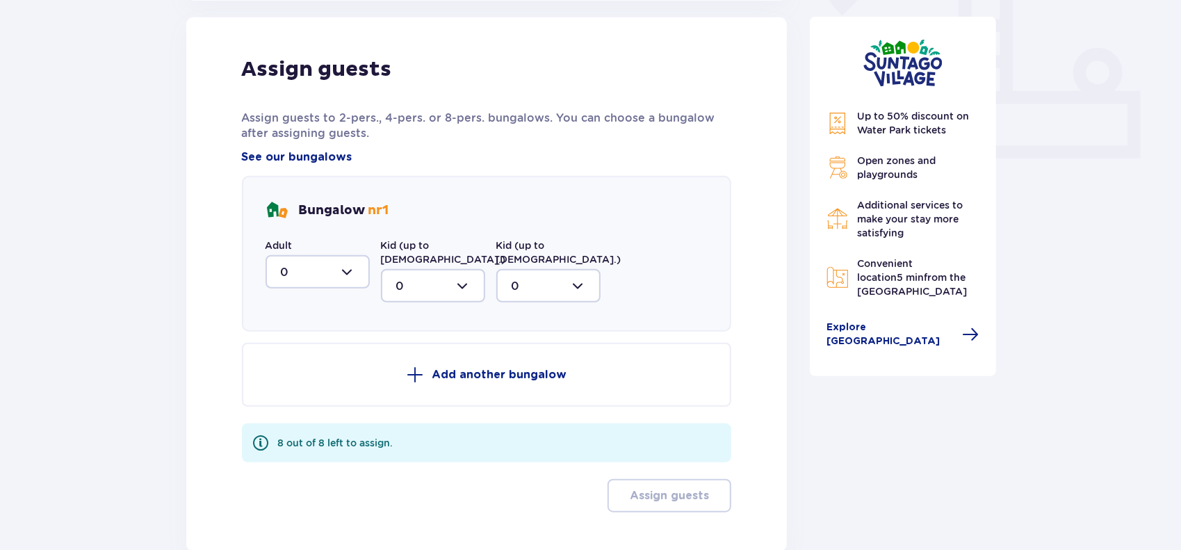
scroll to position [560, 0]
click at [341, 272] on div at bounding box center [318, 271] width 104 height 33
click at [305, 371] on div "2" at bounding box center [318, 371] width 74 height 15
type input "2"
click at [434, 271] on div at bounding box center [433, 284] width 104 height 33
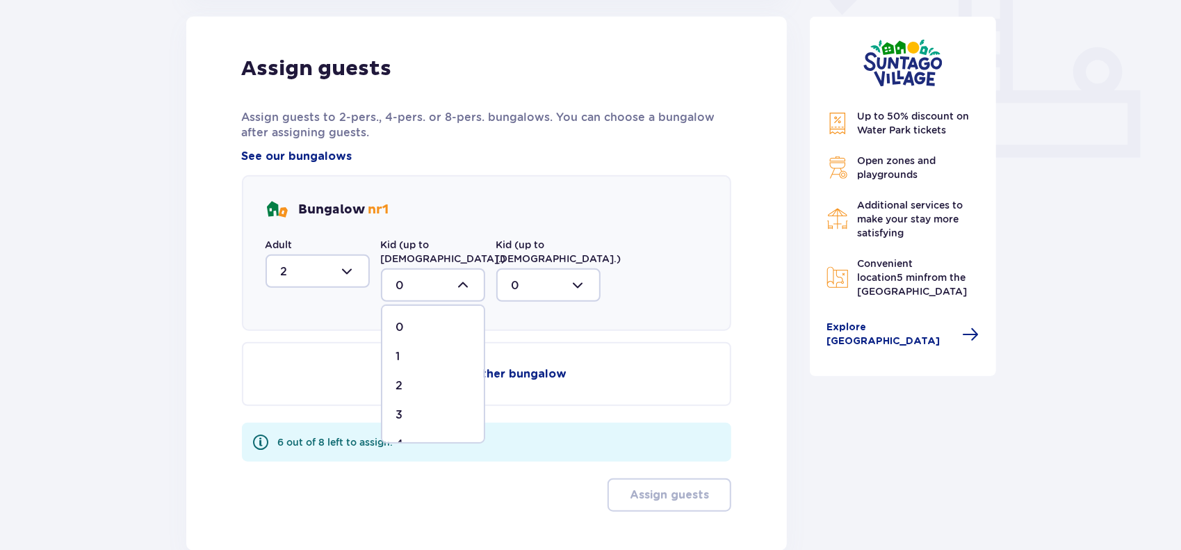
click at [416, 378] on div "2" at bounding box center [433, 385] width 74 height 15
type input "2"
click at [416, 368] on span at bounding box center [415, 374] width 17 height 17
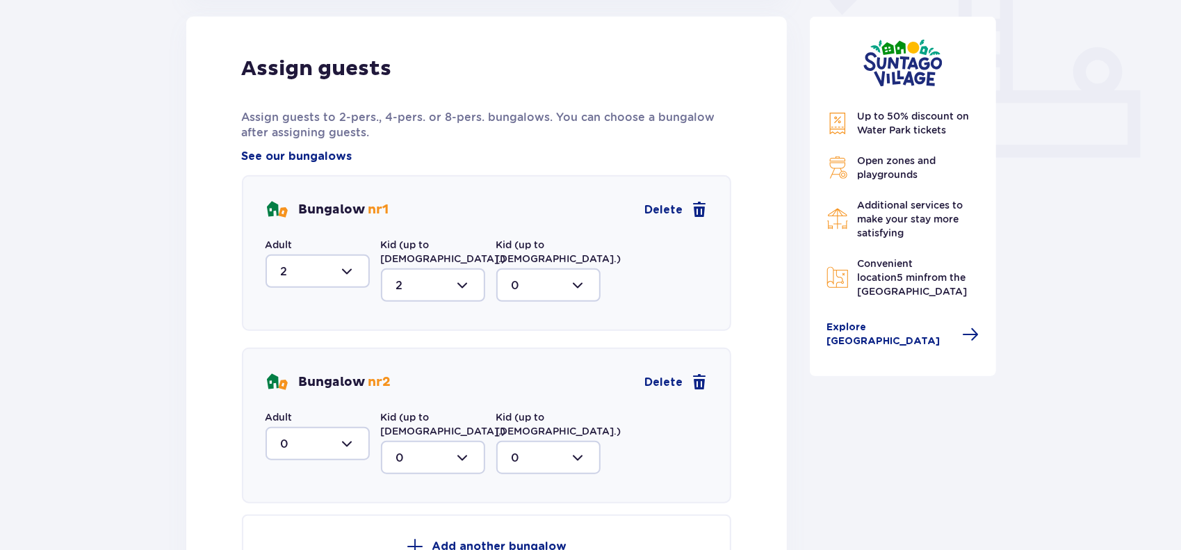
click at [357, 429] on div at bounding box center [318, 443] width 104 height 33
click at [321, 394] on div "2" at bounding box center [318, 401] width 74 height 15
type input "2"
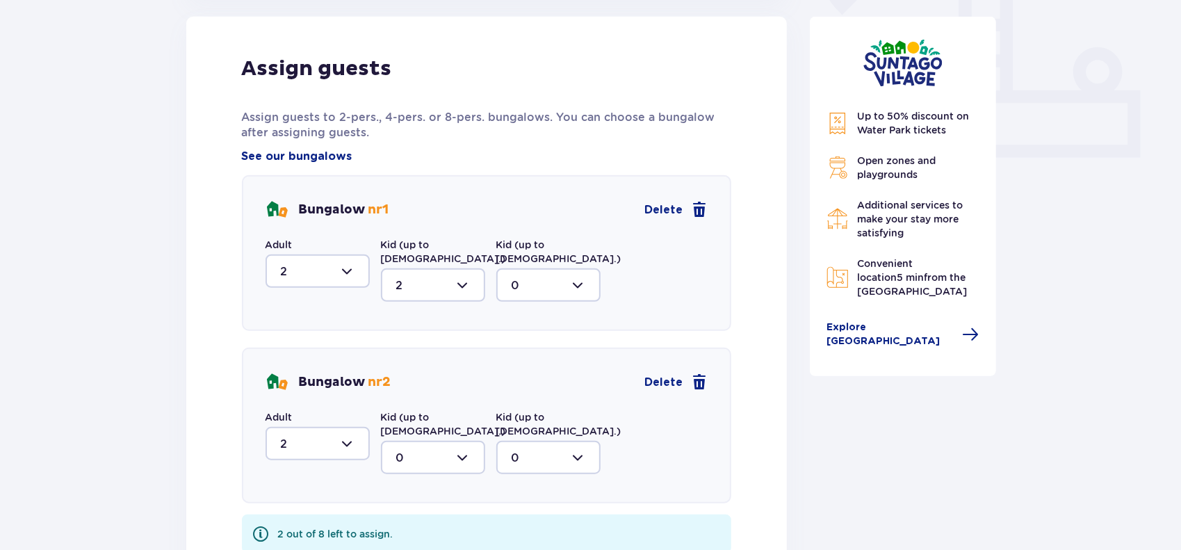
click at [434, 441] on div at bounding box center [433, 457] width 104 height 33
click at [413, 408] on div "2" at bounding box center [433, 415] width 74 height 15
type input "2"
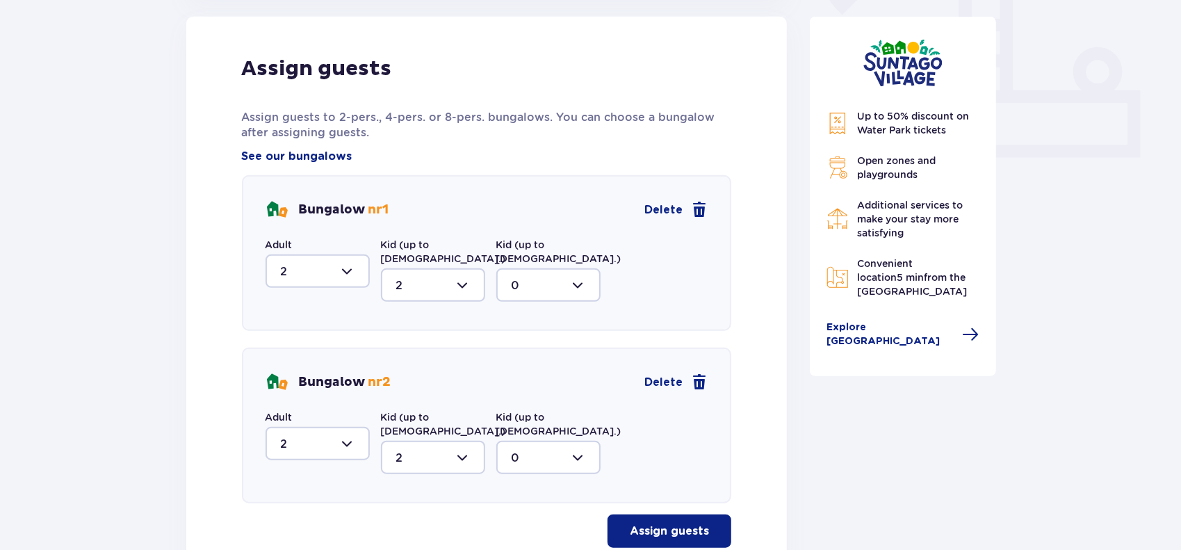
scroll to position [652, 0]
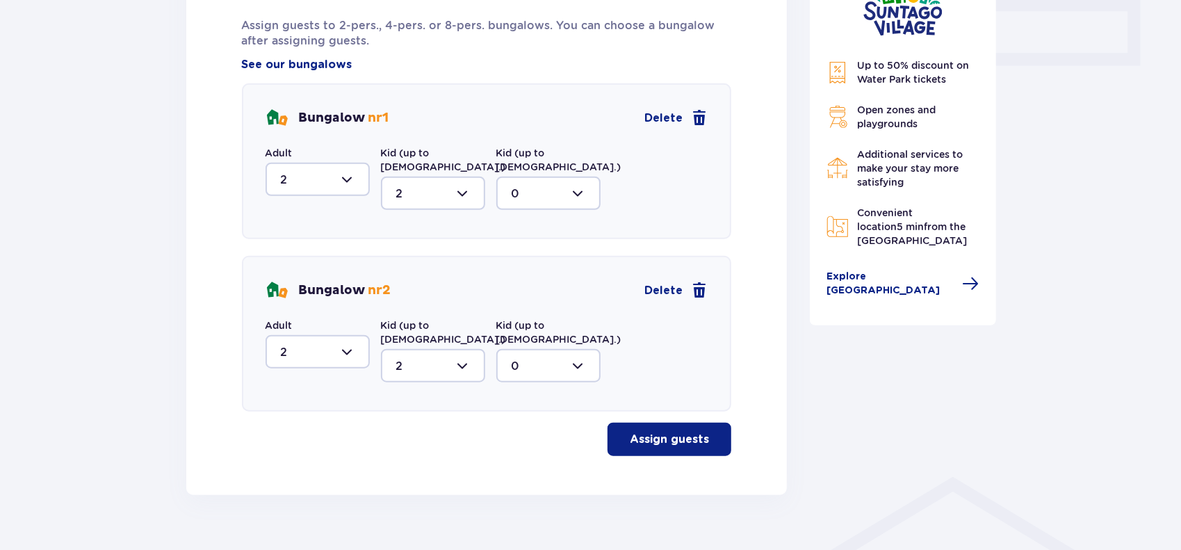
click at [657, 432] on p "Assign guests" at bounding box center [669, 439] width 79 height 15
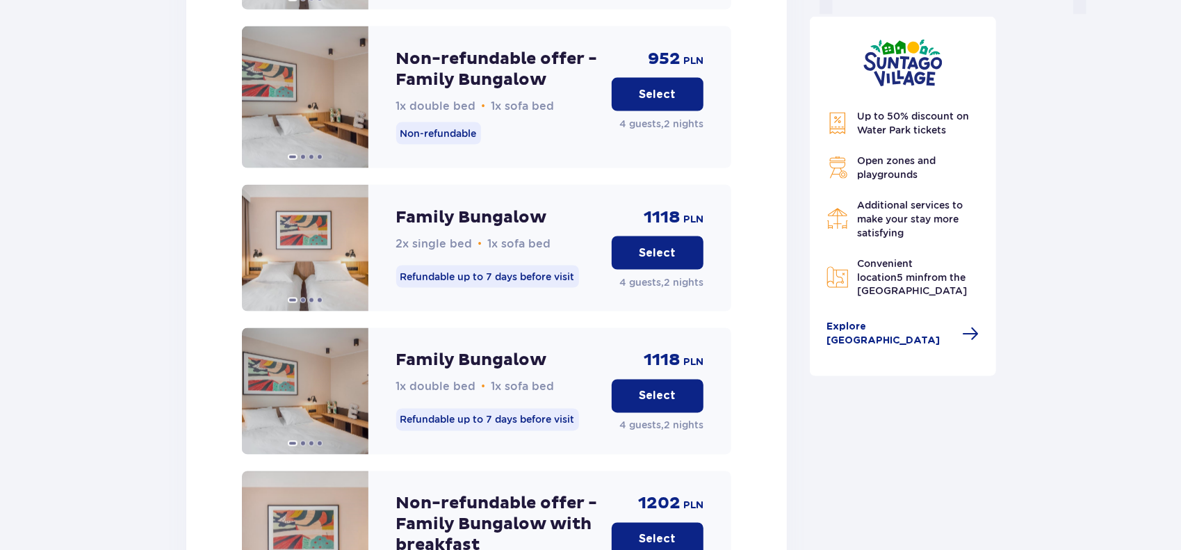
scroll to position [1491, 0]
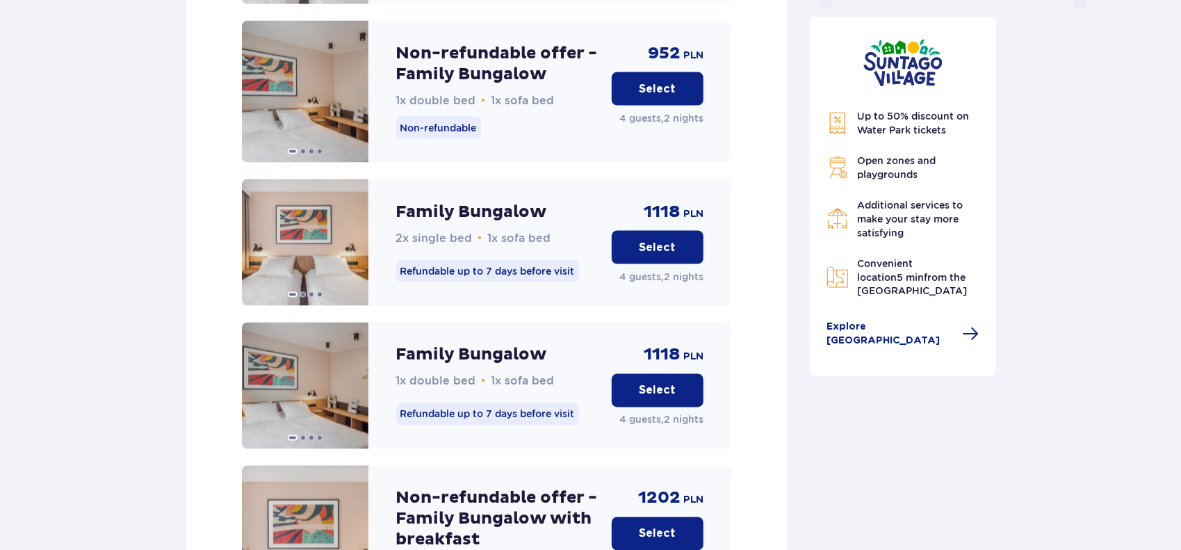
click at [672, 240] on p "Select" at bounding box center [658, 247] width 37 height 15
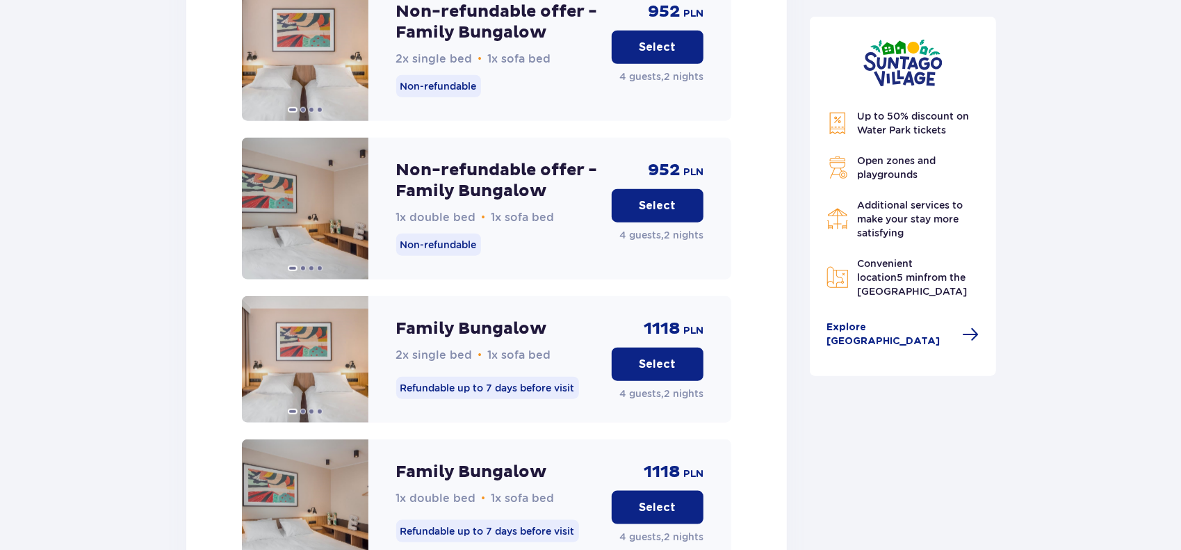
scroll to position [4431, 0]
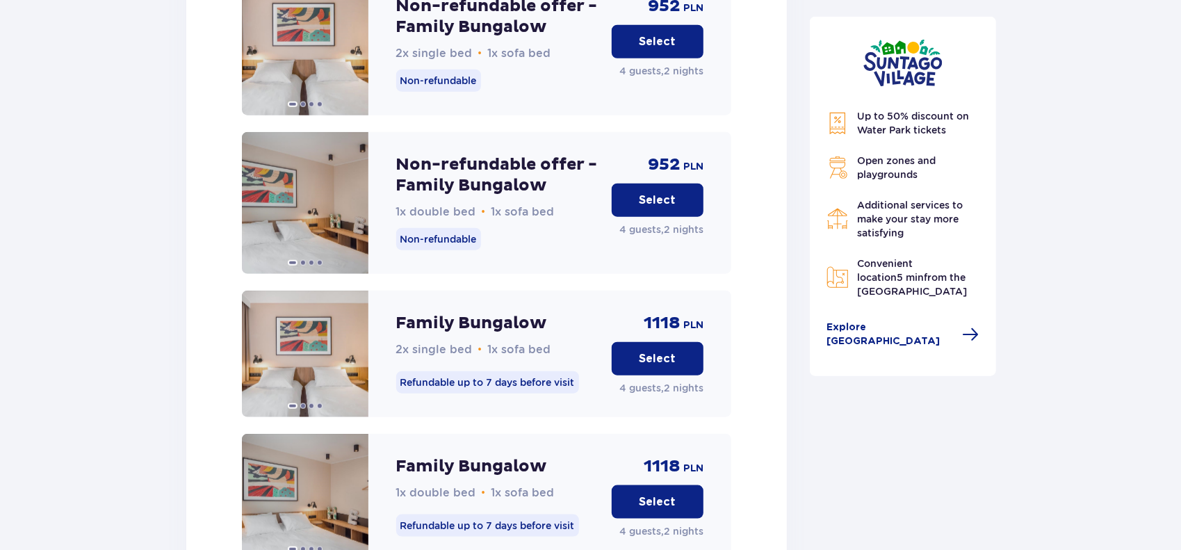
click at [661, 351] on p "Select" at bounding box center [658, 358] width 37 height 15
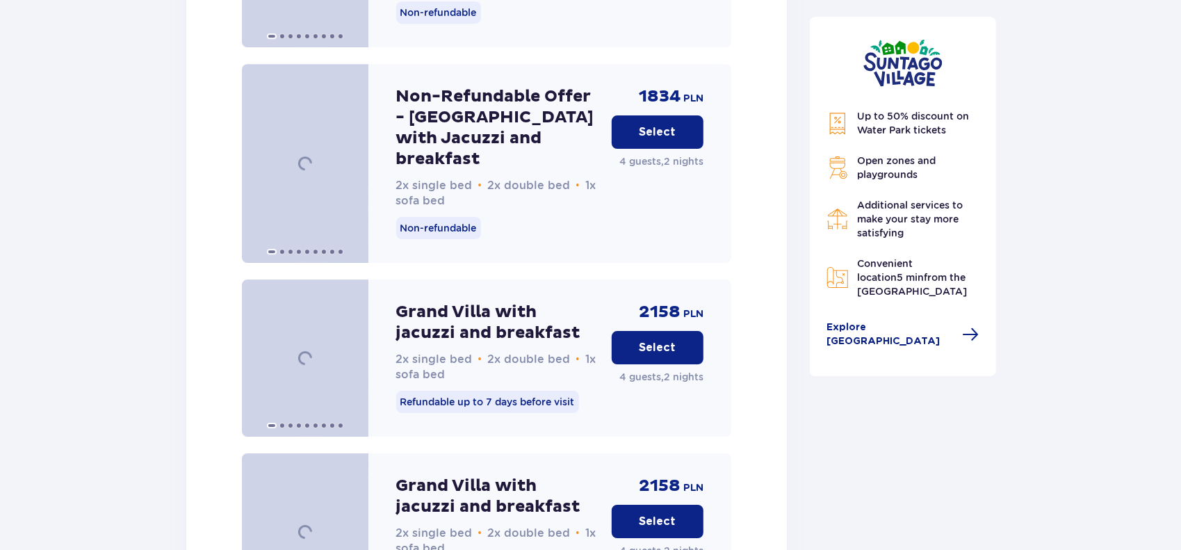
scroll to position [6581, 0]
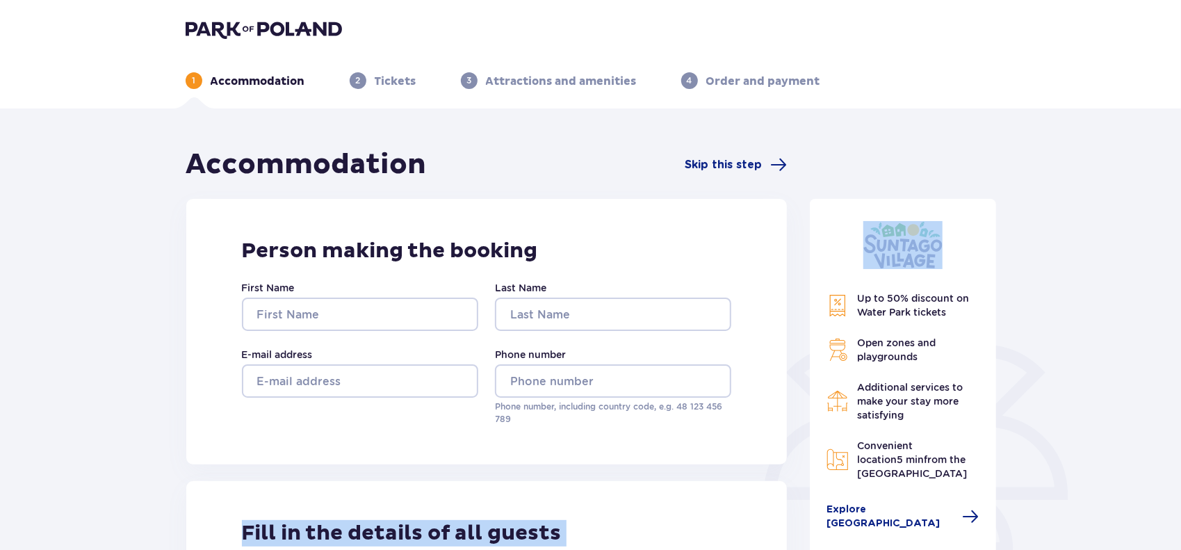
drag, startPoint x: 716, startPoint y: 460, endPoint x: 875, endPoint y: 248, distance: 264.8
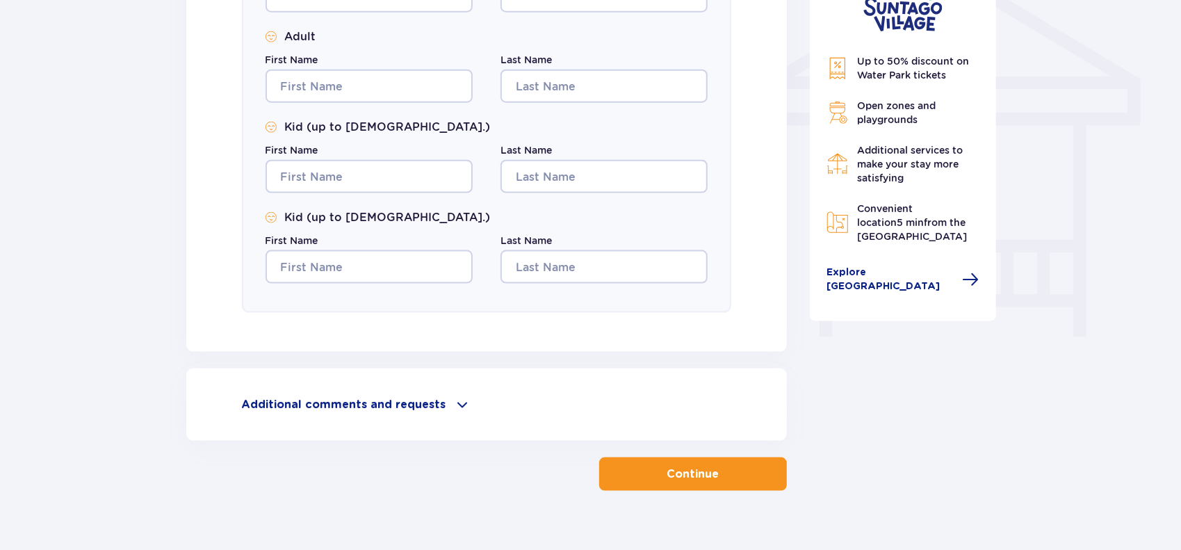
scroll to position [1165, 0]
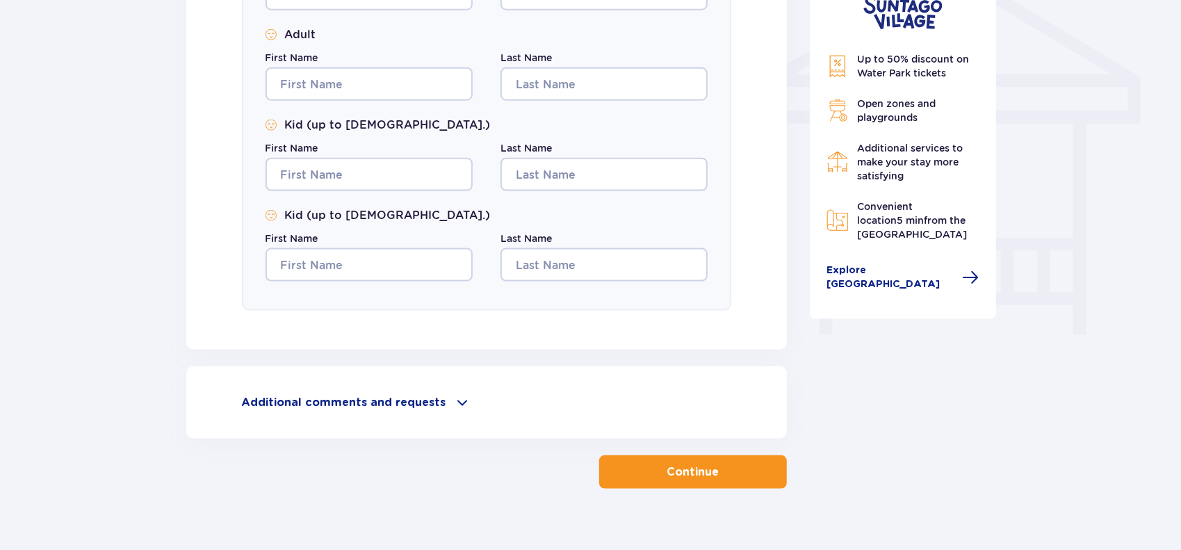
click at [436, 397] on p "Additional comments and requests" at bounding box center [344, 402] width 204 height 15
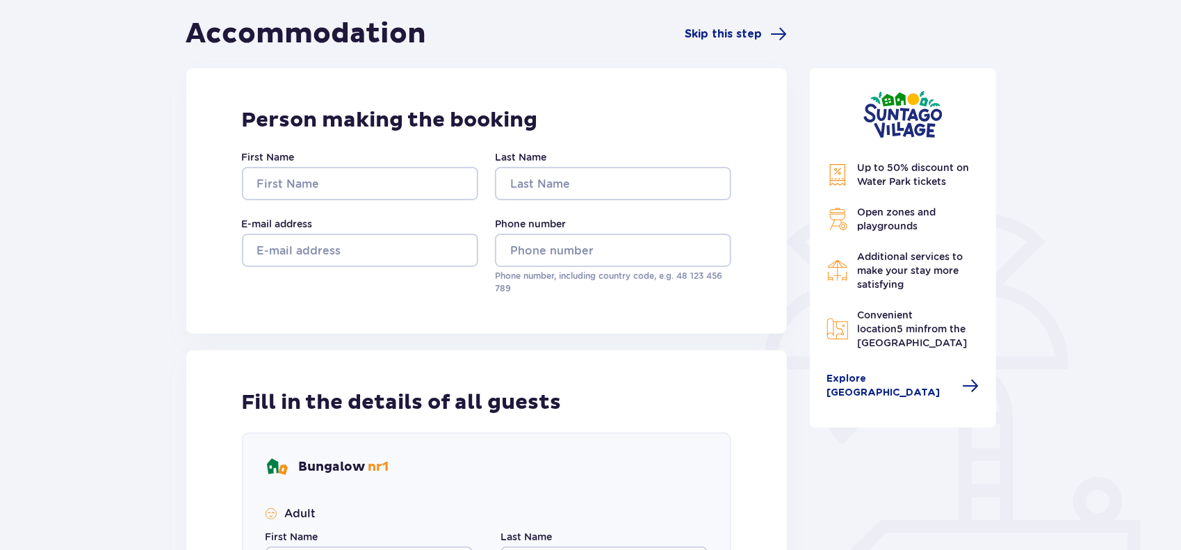
scroll to position [138, 0]
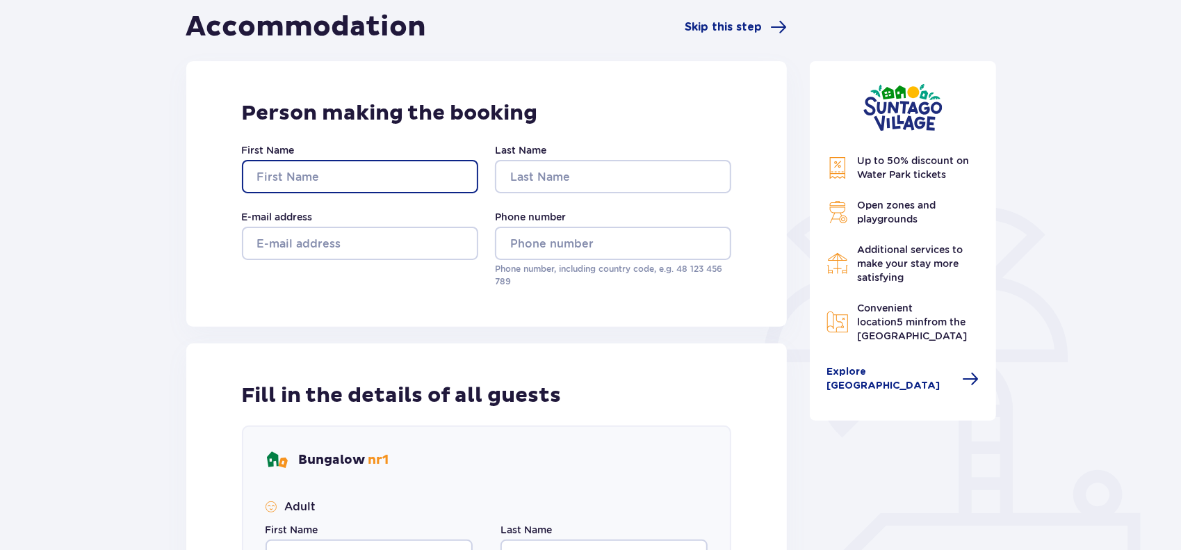
click at [367, 170] on input "First Name" at bounding box center [360, 176] width 236 height 33
type input "Mindaugas"
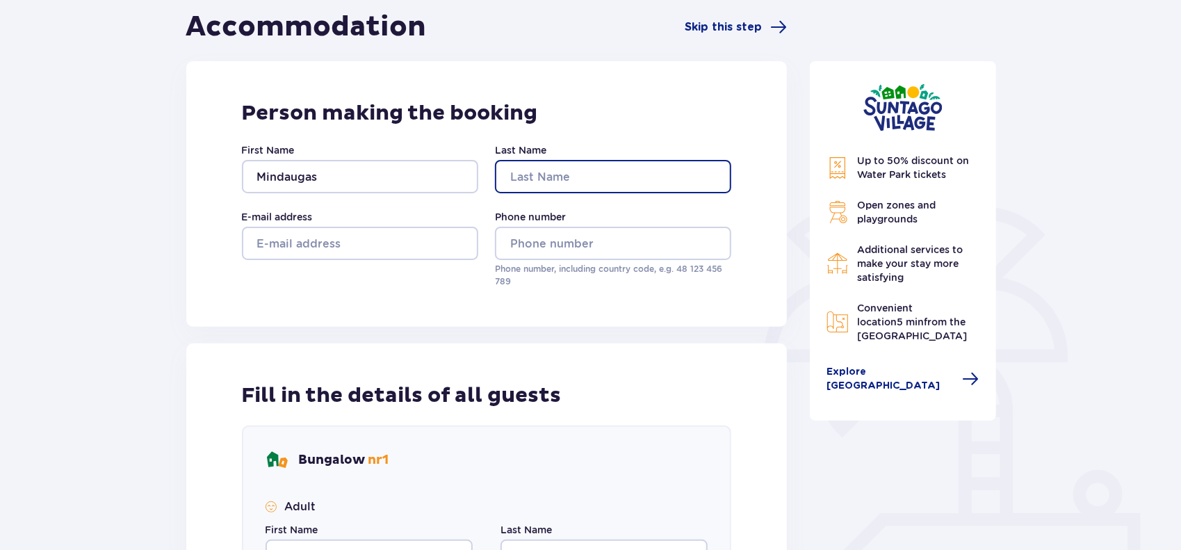
type input "p"
type input "Pipyne"
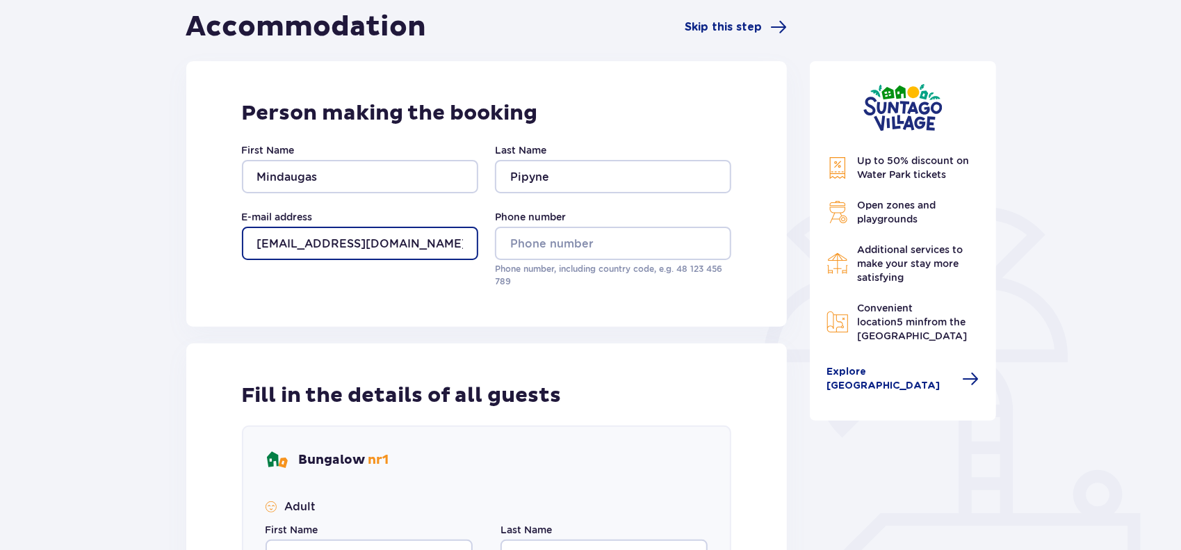
type input "[EMAIL_ADDRESS][DOMAIN_NAME]"
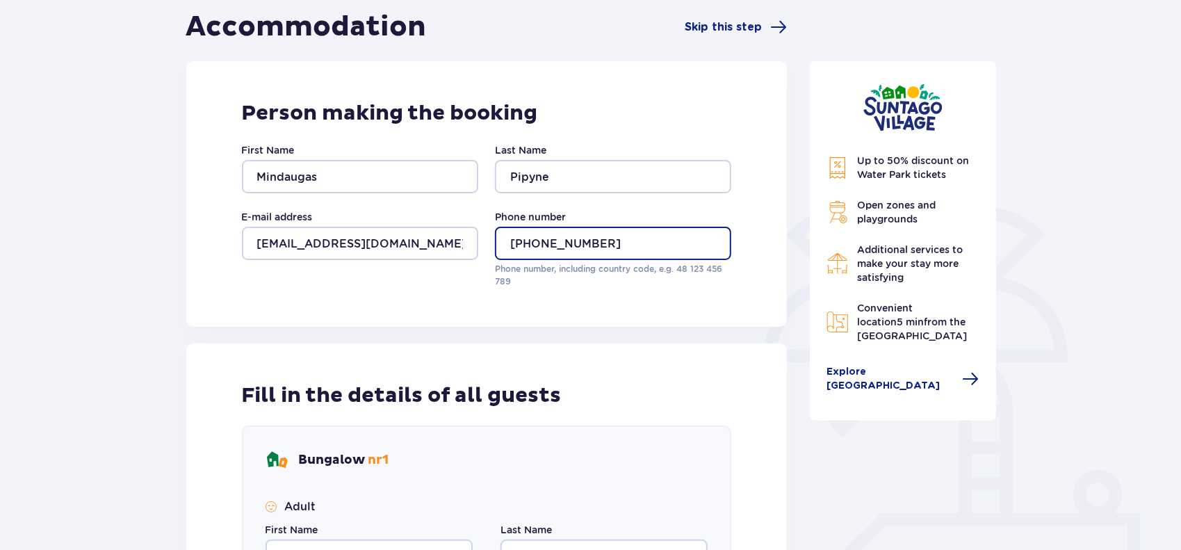
type input "+37060826989"
click at [214, 309] on div "Person making the booking First Name Mindaugas Last Name Pipyne E-mail address …" at bounding box center [487, 194] width 602 height 266
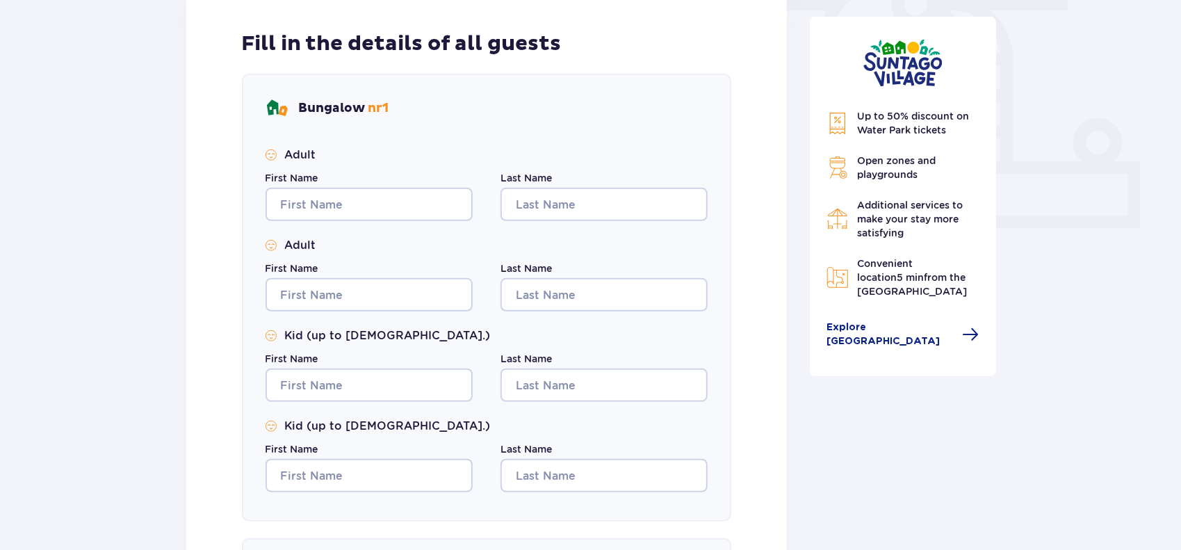
scroll to position [527, 0]
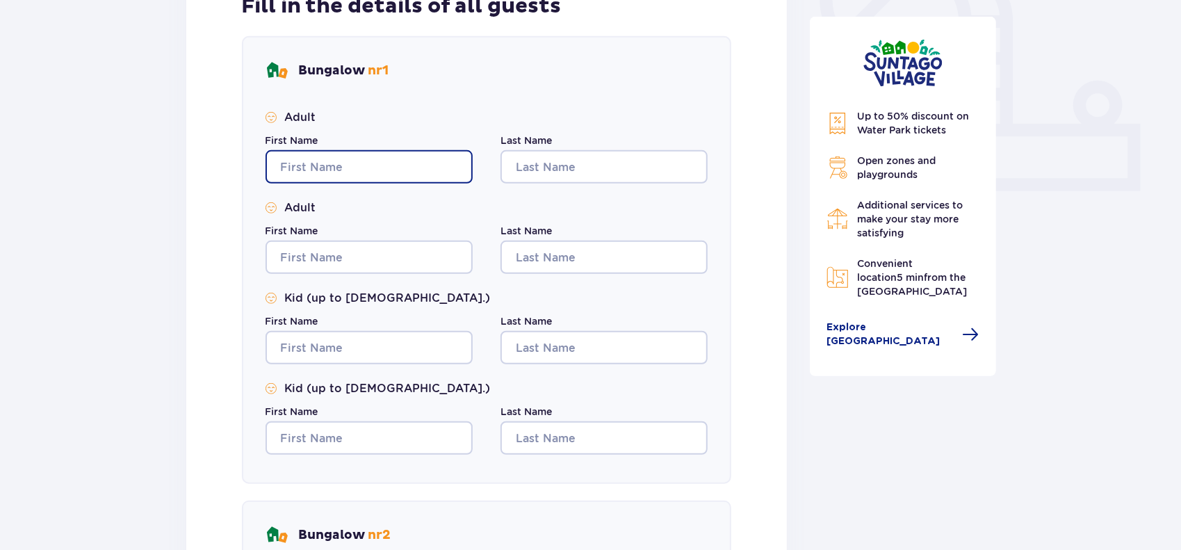
click at [318, 166] on input "First Name" at bounding box center [369, 166] width 207 height 33
type input "m"
type input "Mindaugas"
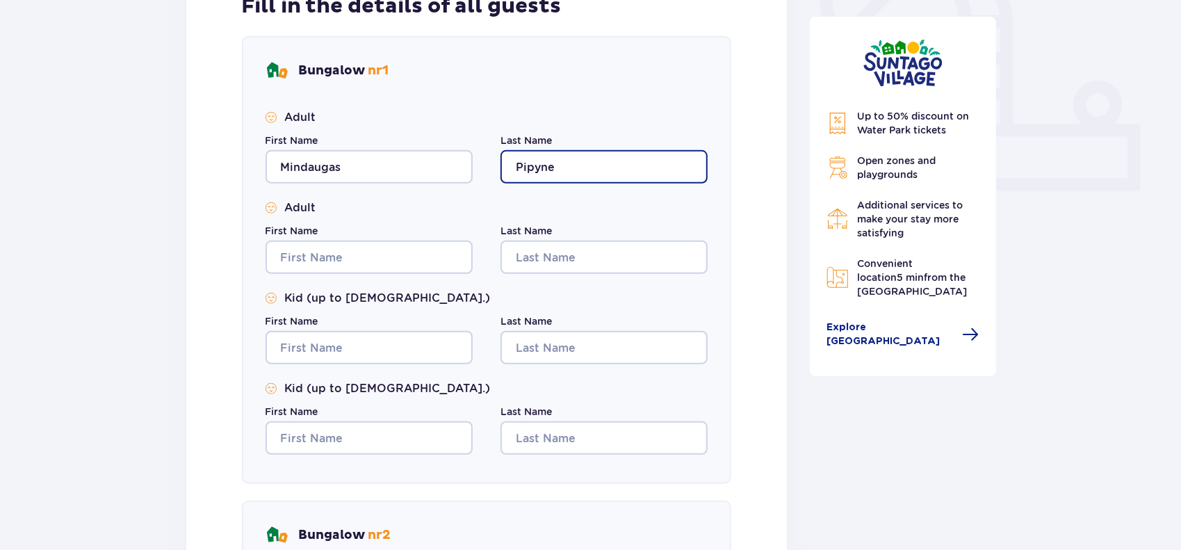
type input "Pipyne"
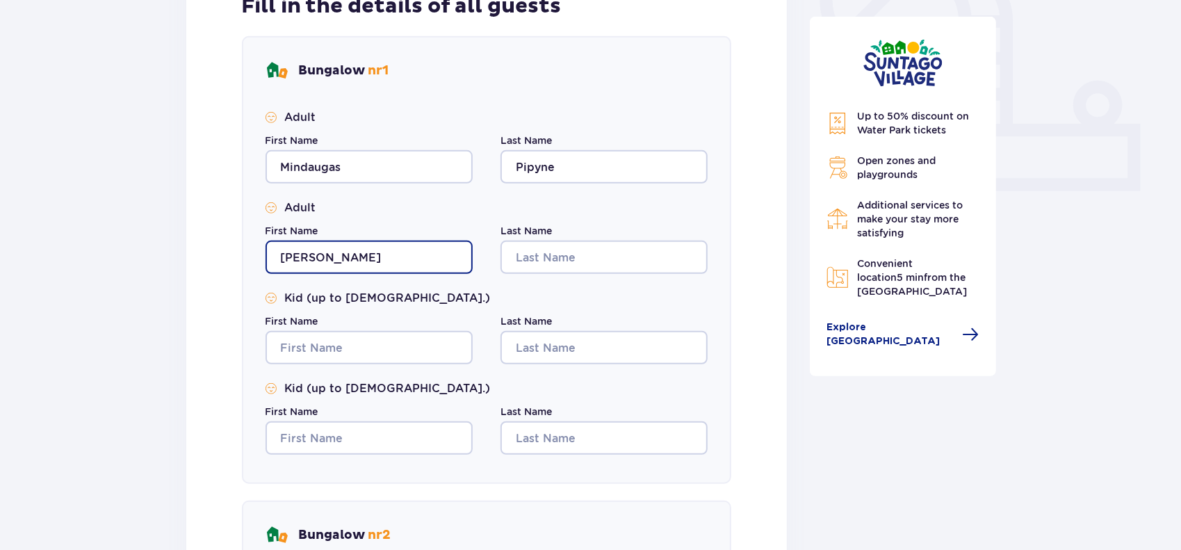
type input "Erika"
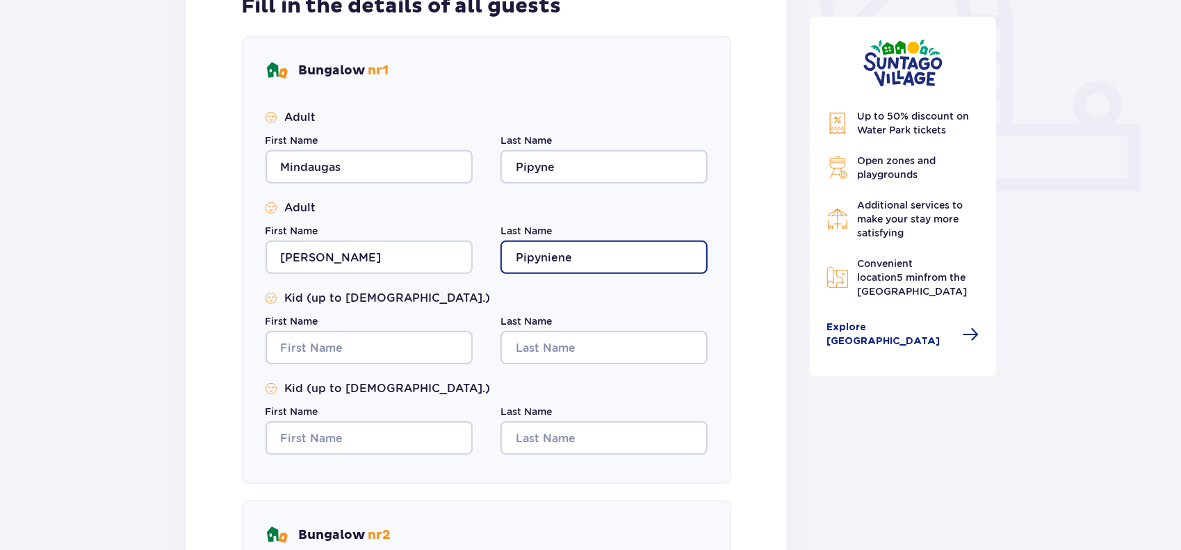
type input "Pipyniene"
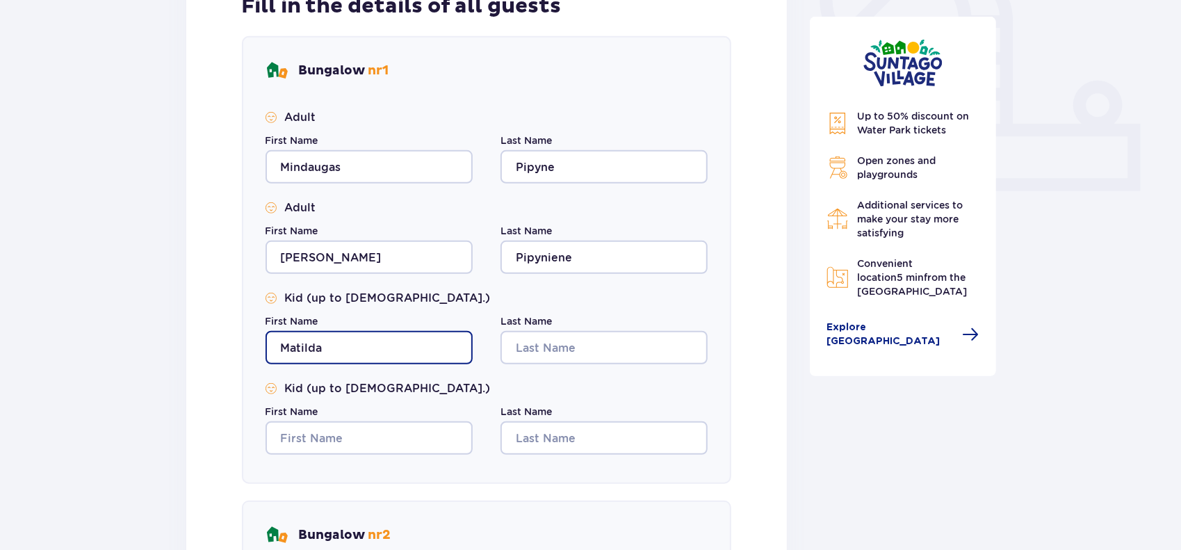
type input "Matilda"
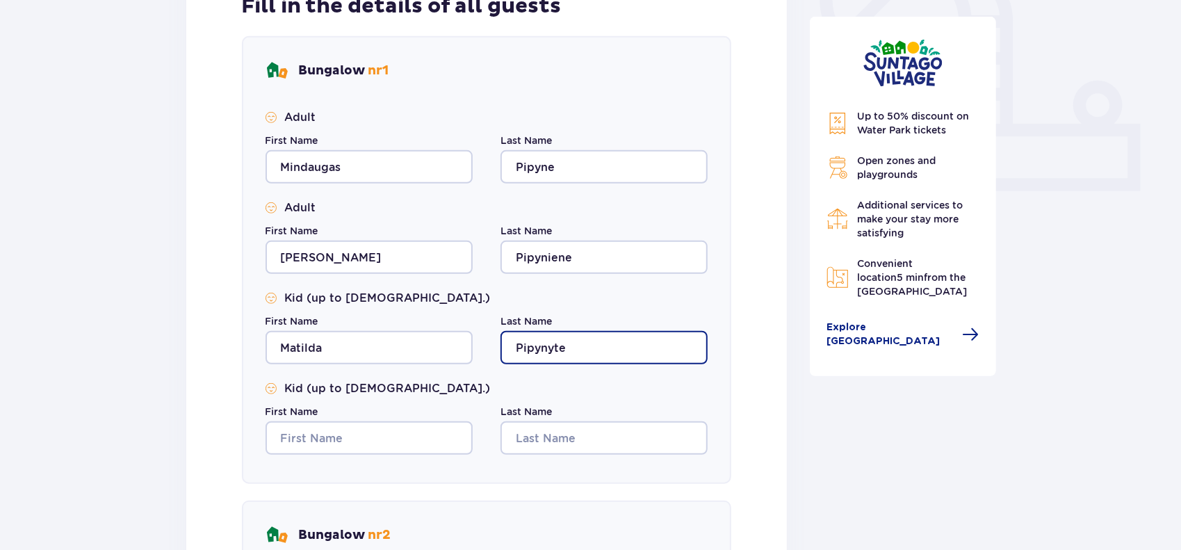
type input "Pipynyte"
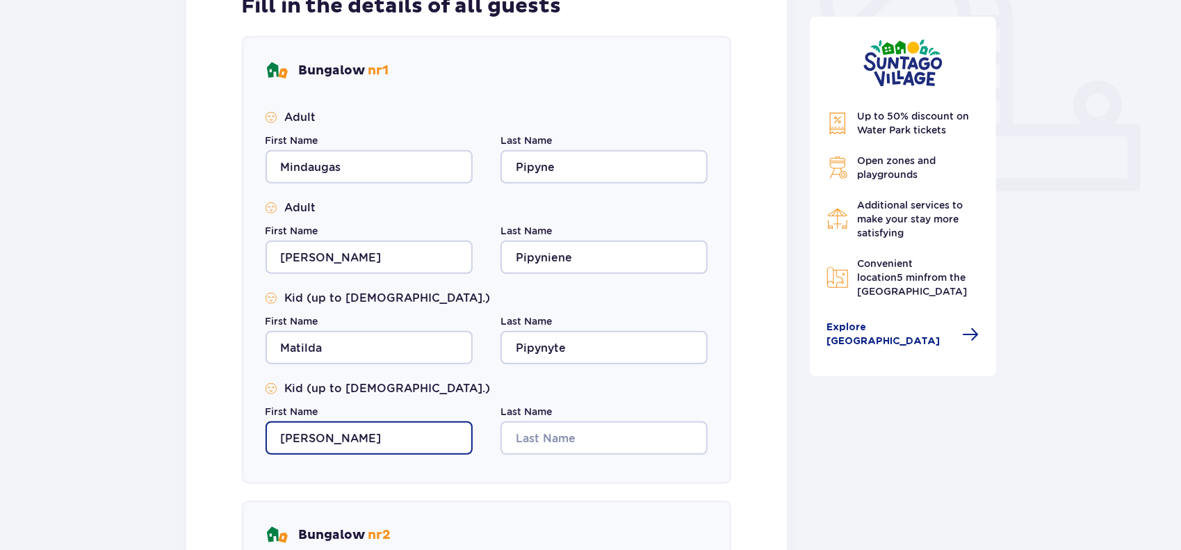
type input "Arvydas"
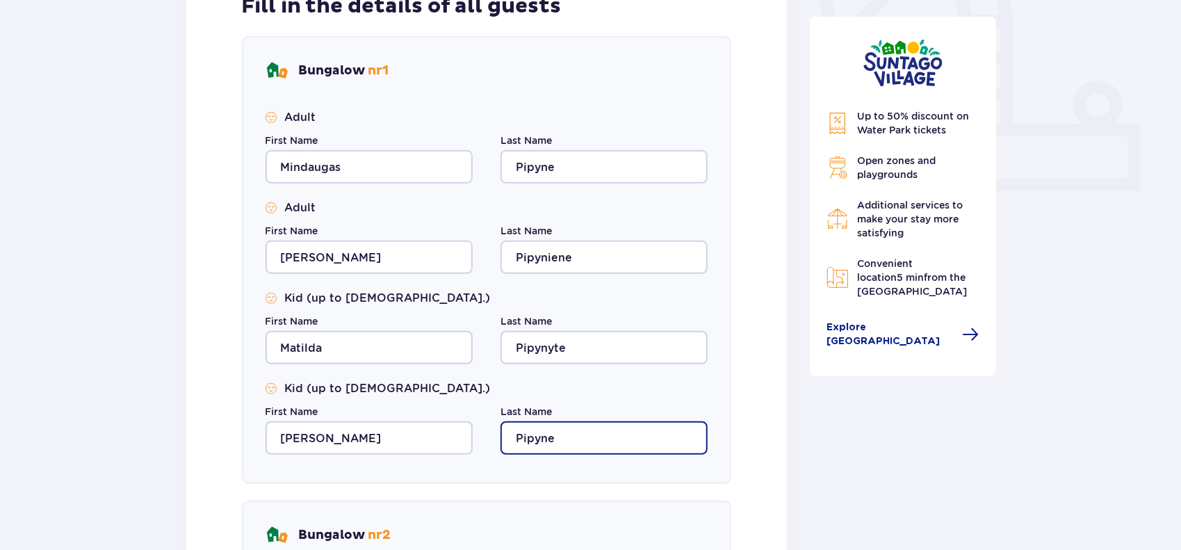
type input "Pipyne"
click at [777, 316] on div "Fill in the details of all guests Bungalow nr 1 Adult First Name Mindaugas Last…" at bounding box center [487, 470] width 602 height 1033
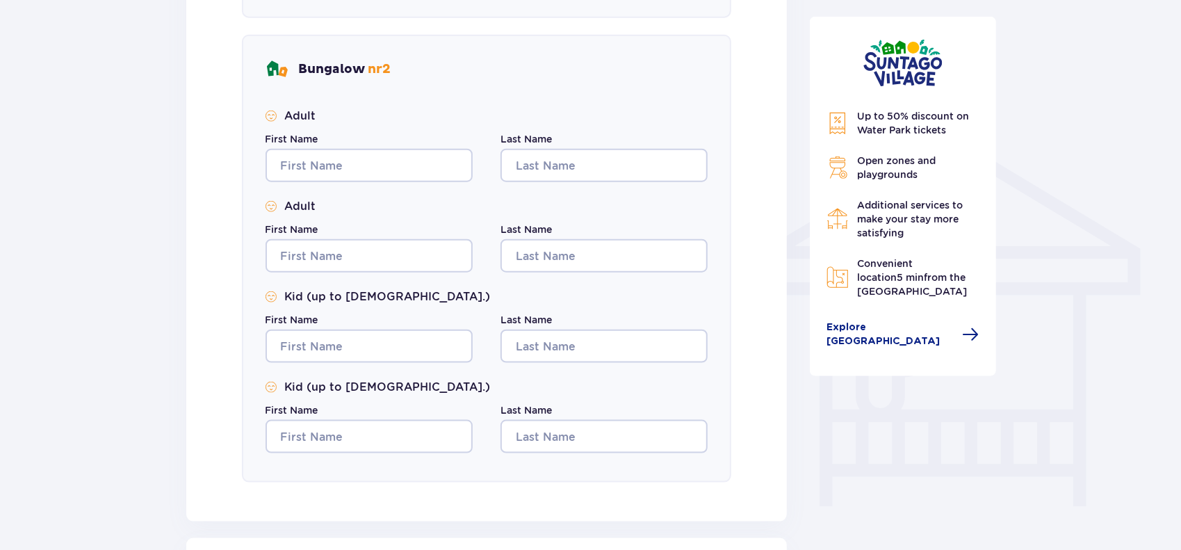
scroll to position [1000, 0]
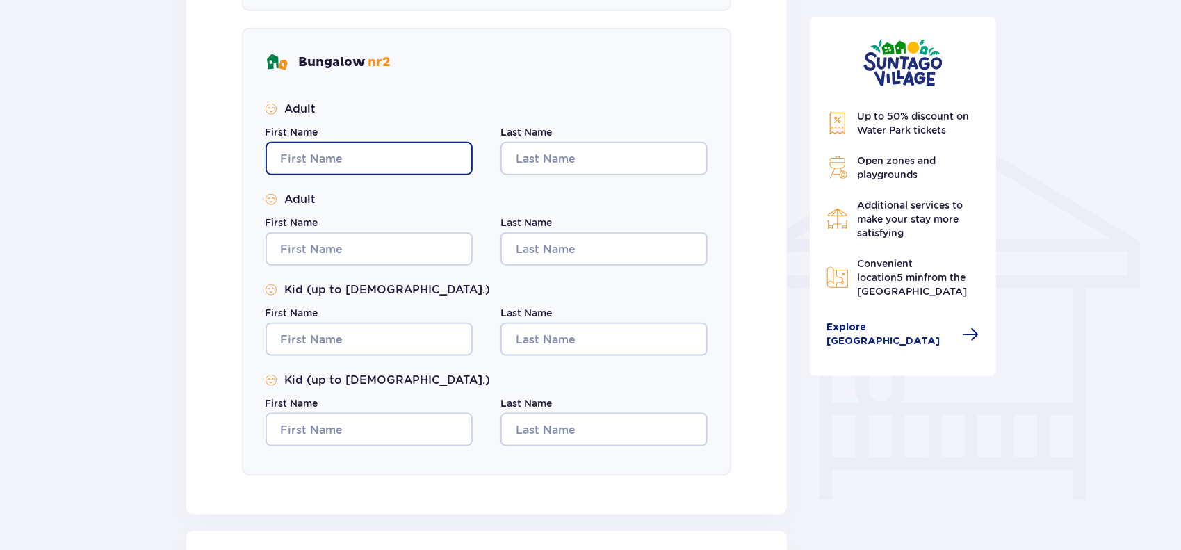
click at [294, 152] on input "First Name" at bounding box center [369, 158] width 207 height 33
type input "Leonas"
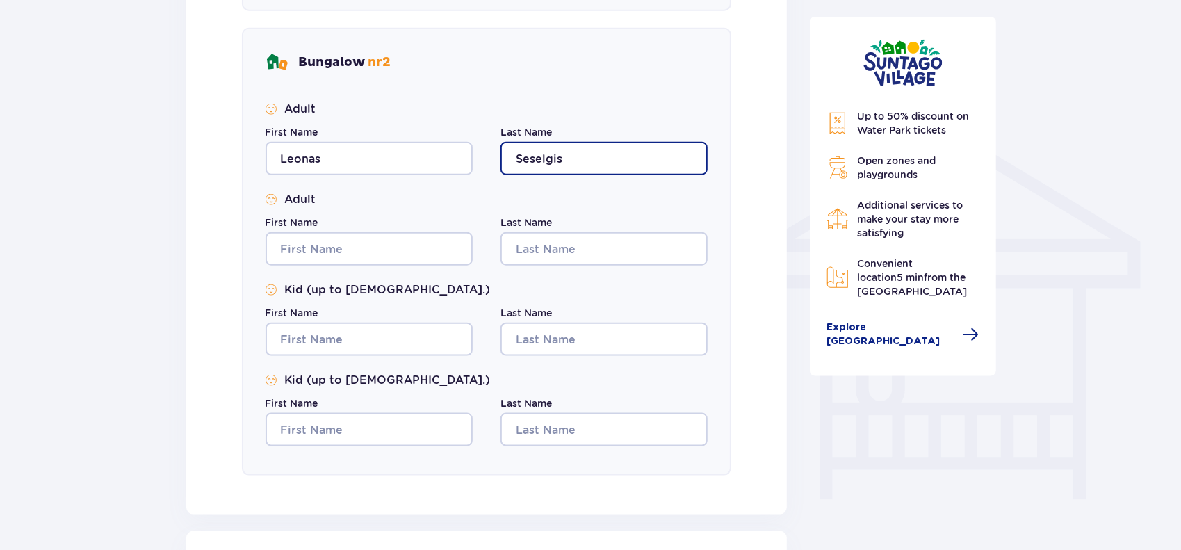
type input "Seselgis"
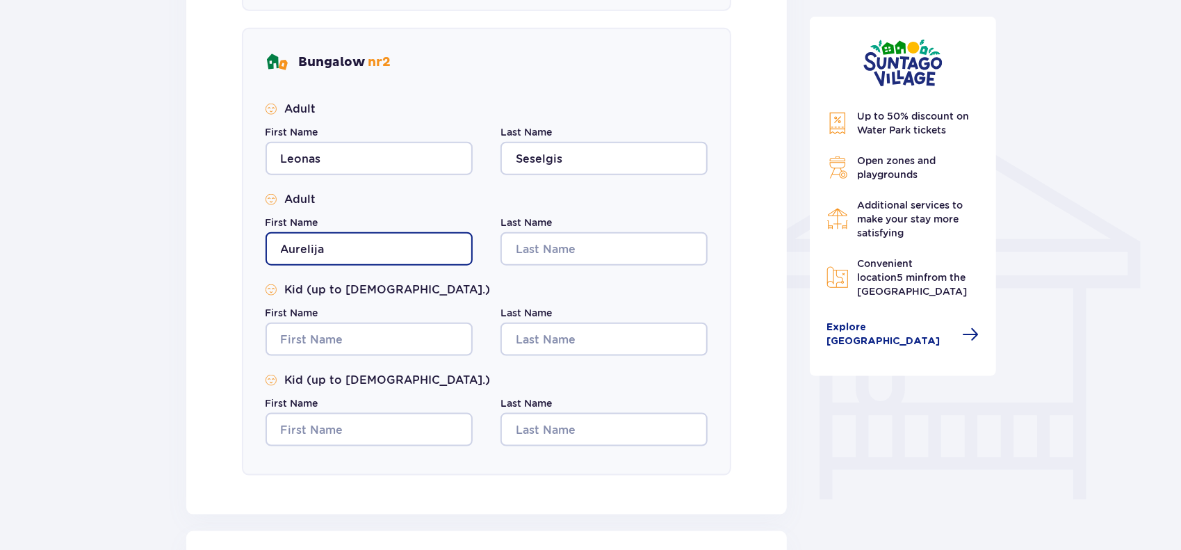
type input "Aurelija"
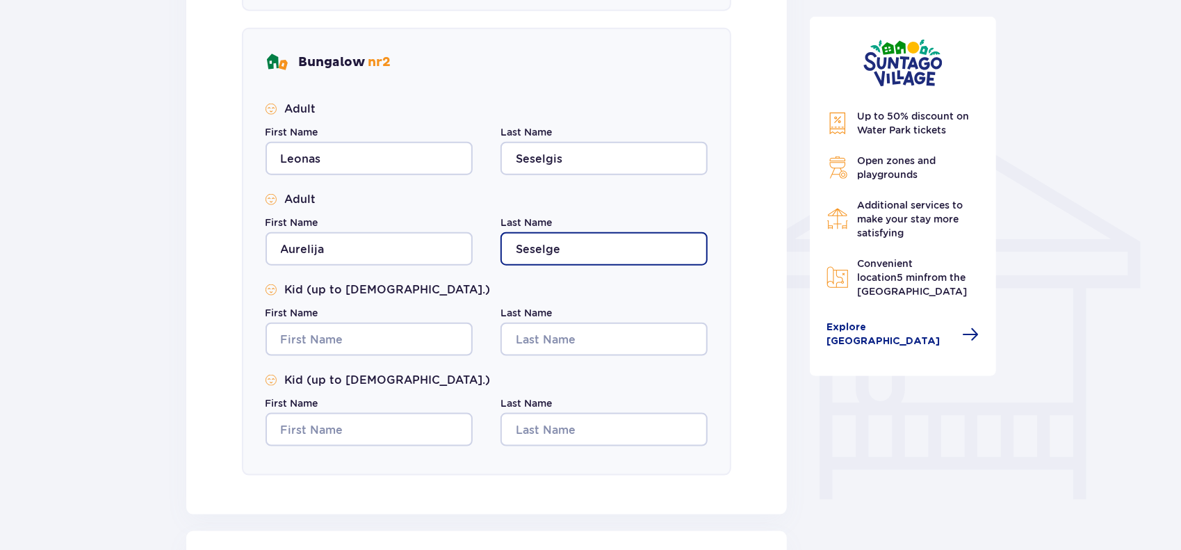
type input "Seselge"
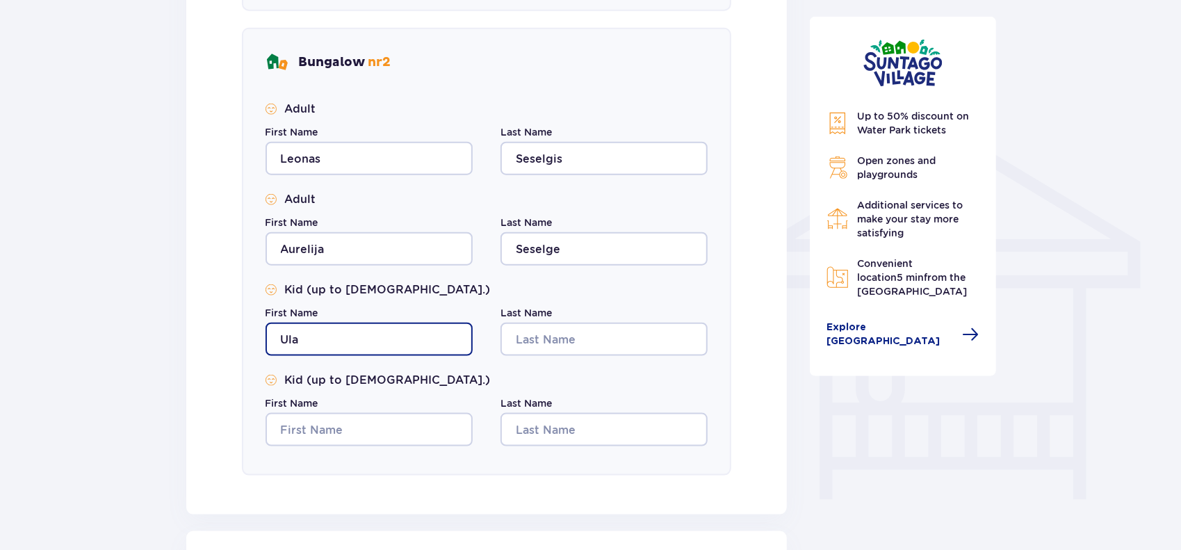
type input "Ula"
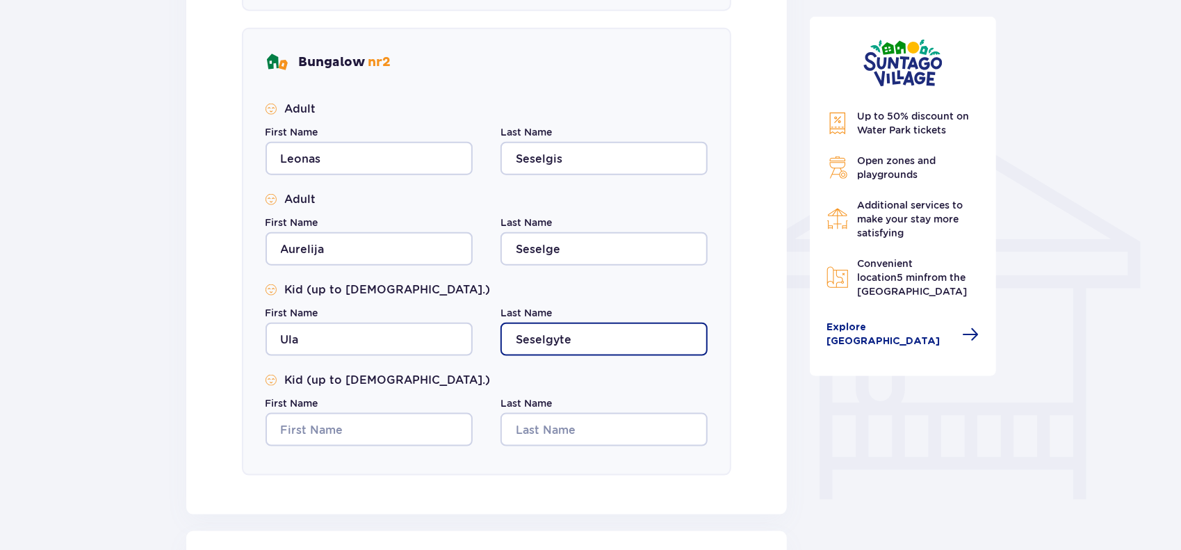
type input "Seselgyte"
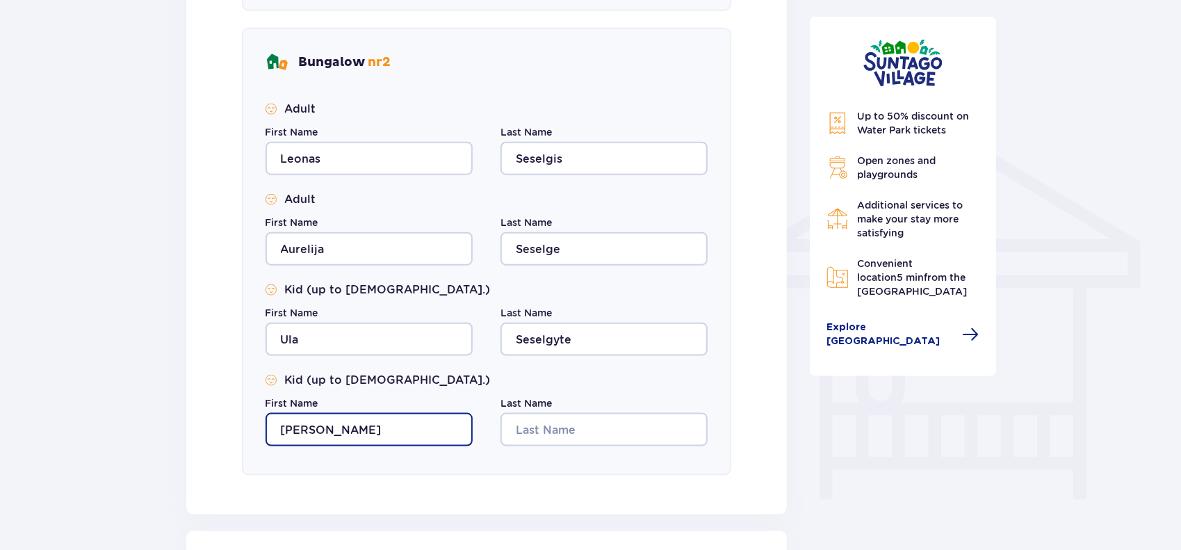
type input "Jonas"
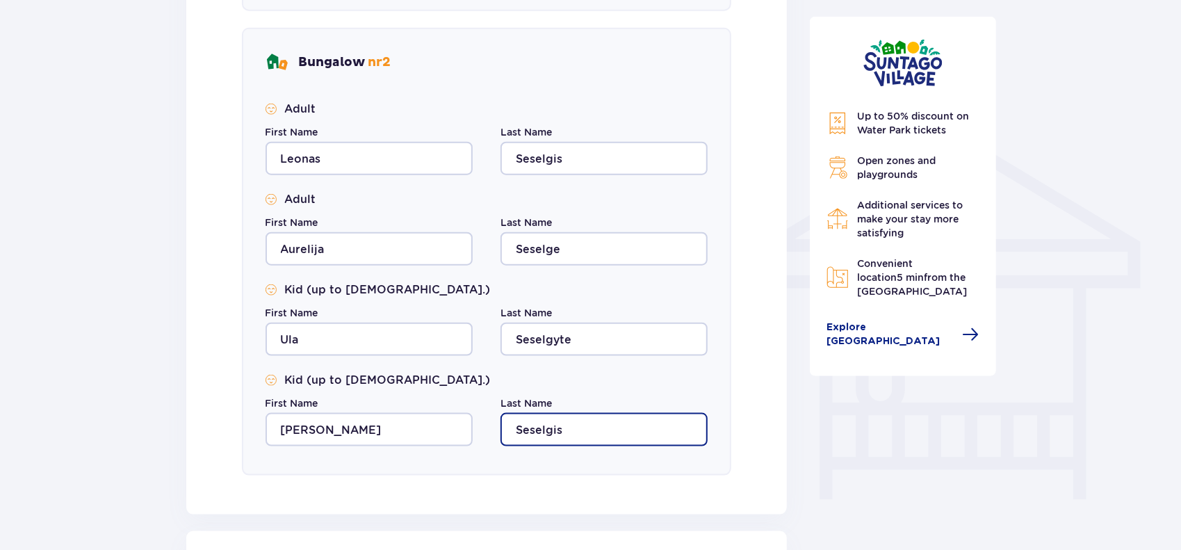
type input "Seselgis"
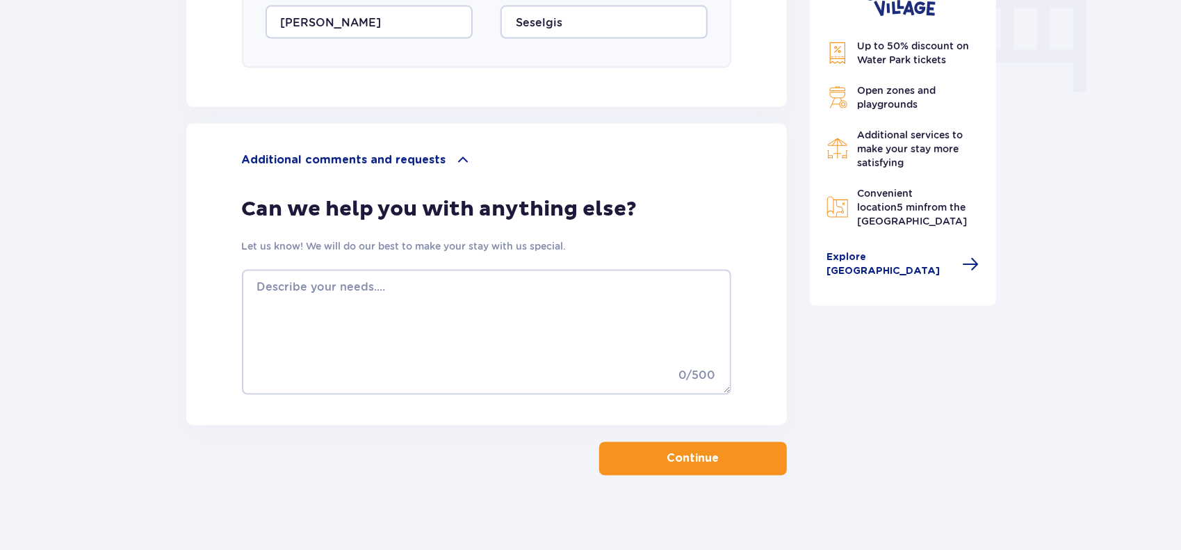
scroll to position [1416, 0]
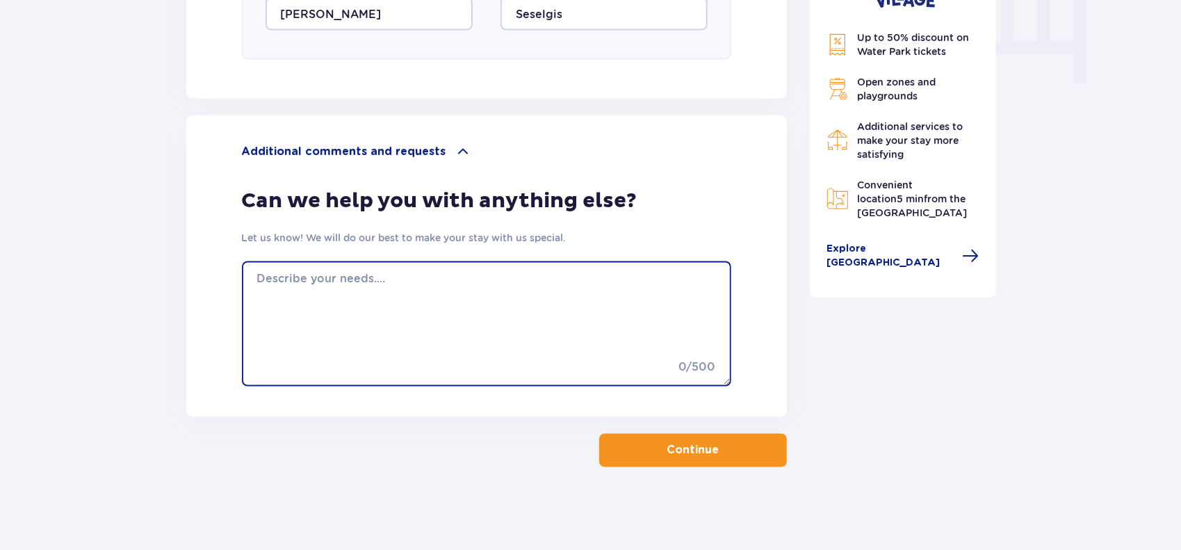
click at [533, 311] on textarea at bounding box center [487, 323] width 490 height 125
type textarea "Would like to have joint bungalows"
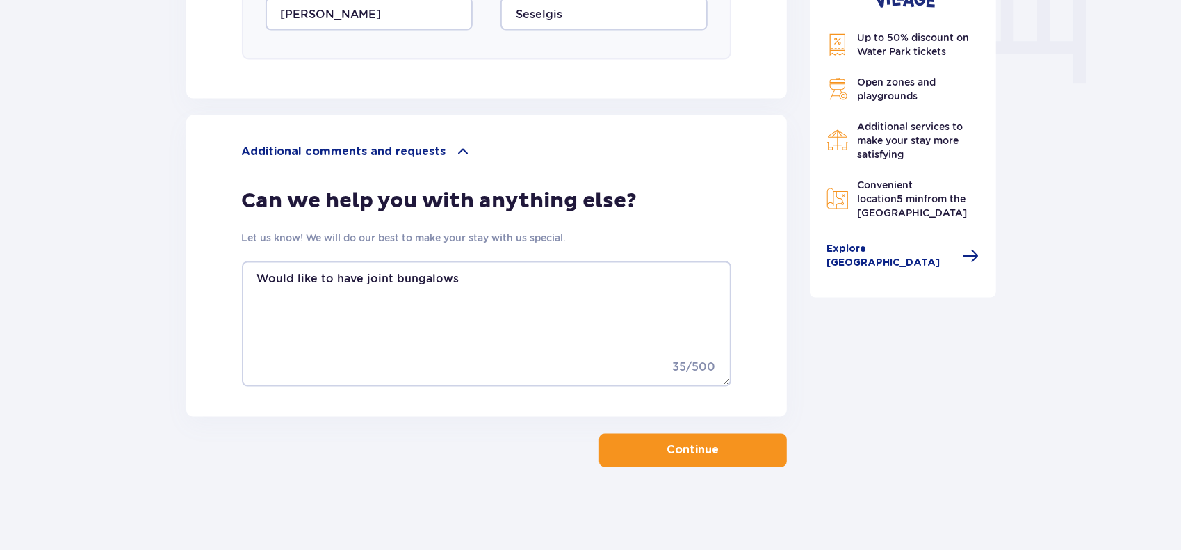
click at [724, 460] on button "Continue" at bounding box center [693, 450] width 188 height 33
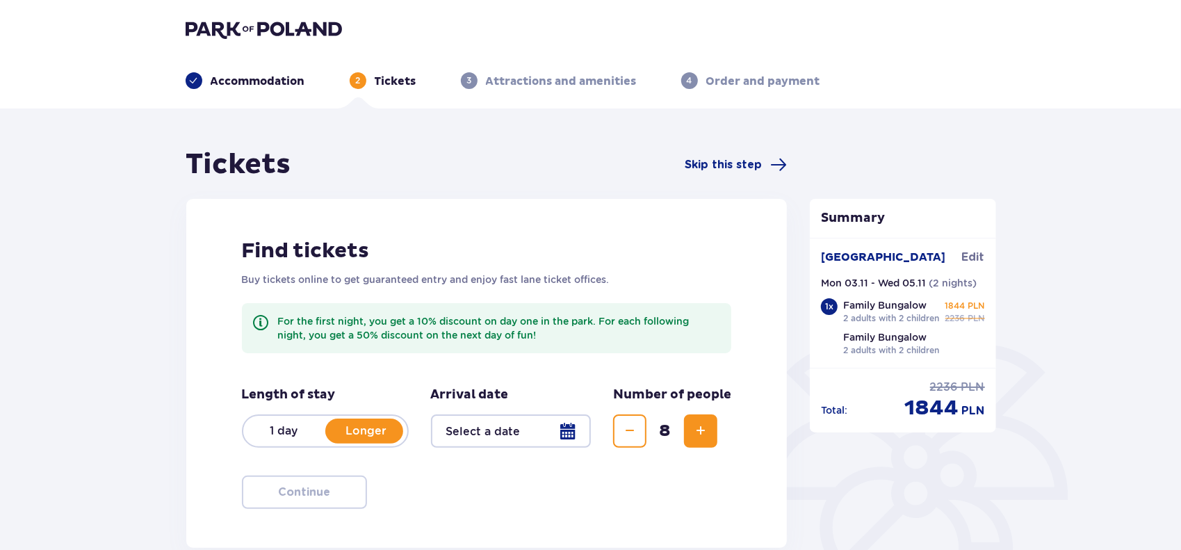
click at [522, 350] on div "For the first night, you get a 10% discount on day one in the park. For each fo…" at bounding box center [487, 328] width 490 height 50
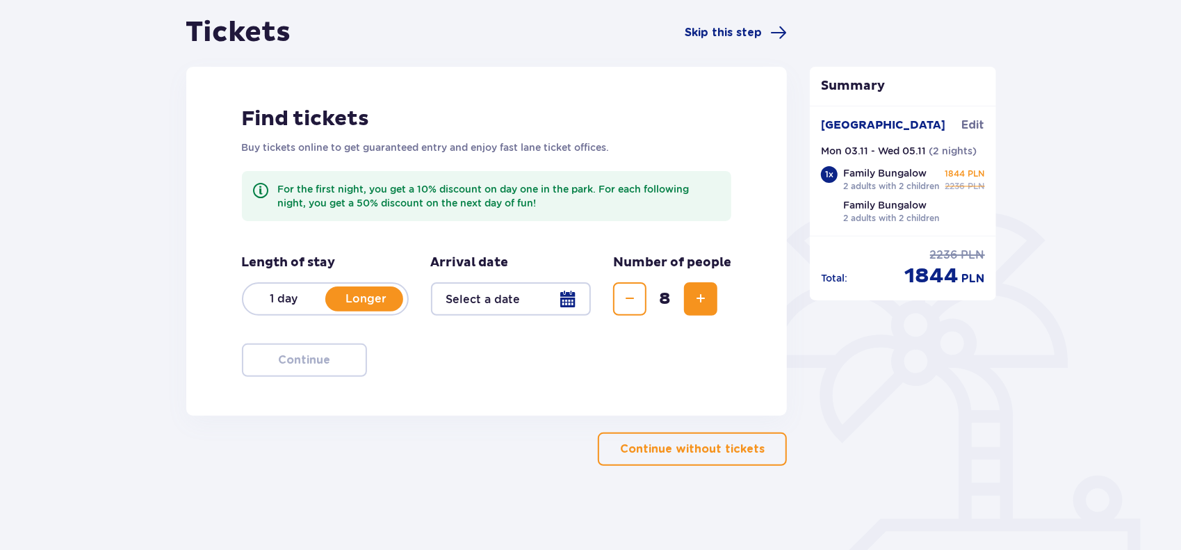
scroll to position [160, 0]
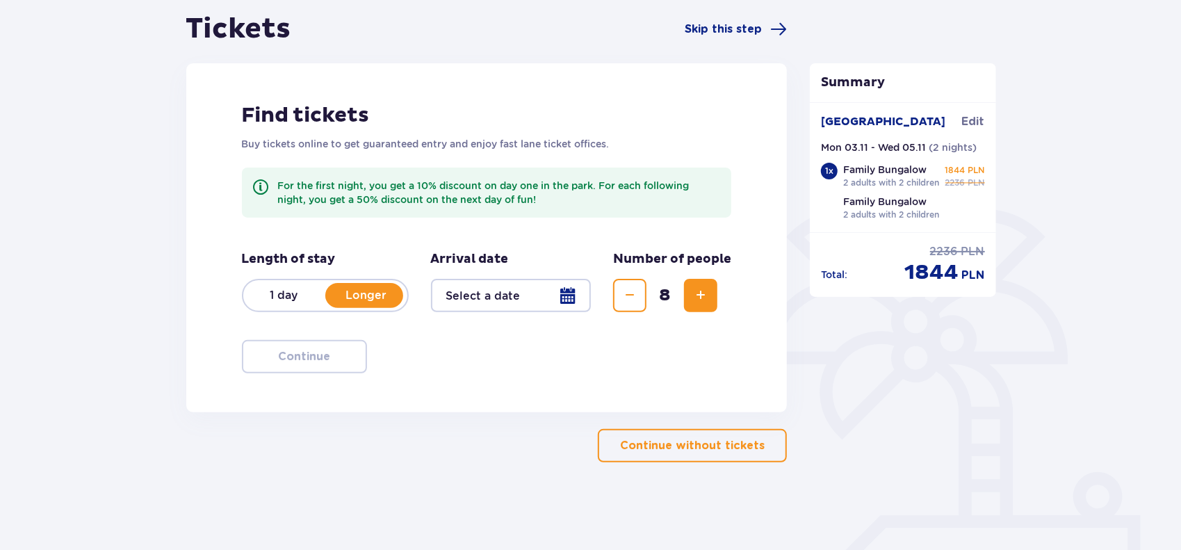
drag, startPoint x: 640, startPoint y: 363, endPoint x: 593, endPoint y: 348, distance: 49.5
click at [593, 348] on div "Find tickets Buy tickets online to get guaranteed entry and enjoy fast lane tic…" at bounding box center [487, 237] width 602 height 349
click at [575, 279] on div at bounding box center [511, 295] width 161 height 33
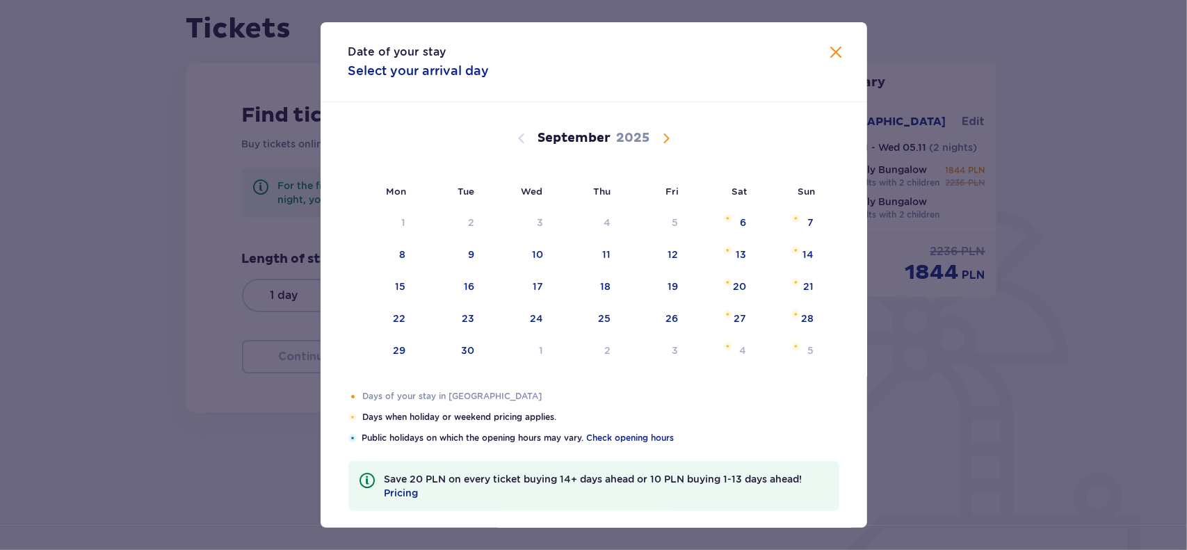
click at [660, 138] on span "Calendar" at bounding box center [666, 138] width 17 height 17
click at [384, 248] on div "3" at bounding box center [382, 255] width 69 height 31
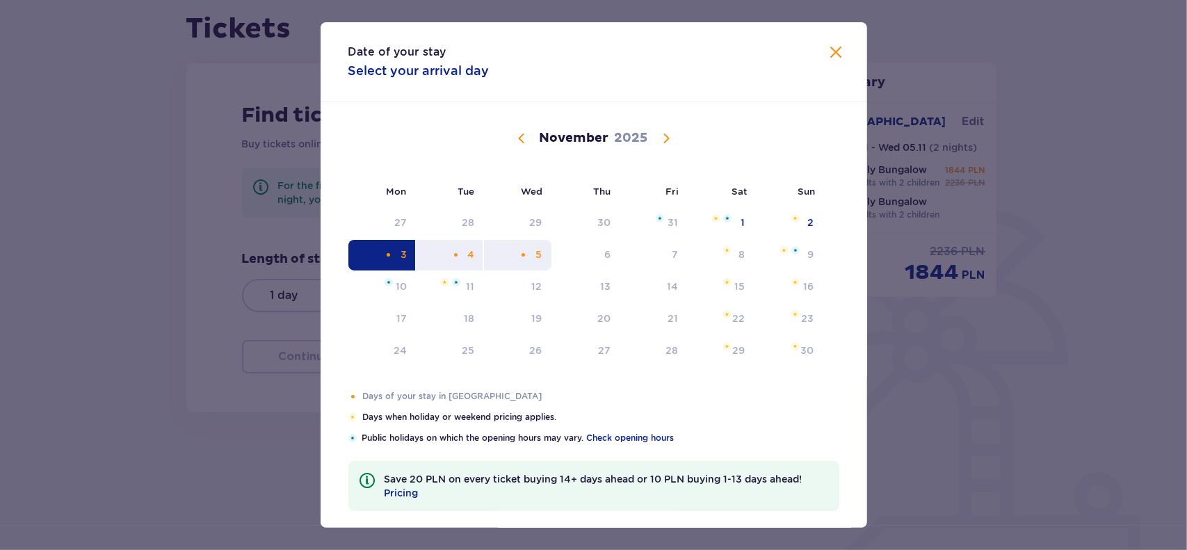
click at [529, 255] on div "5" at bounding box center [517, 255] width 67 height 31
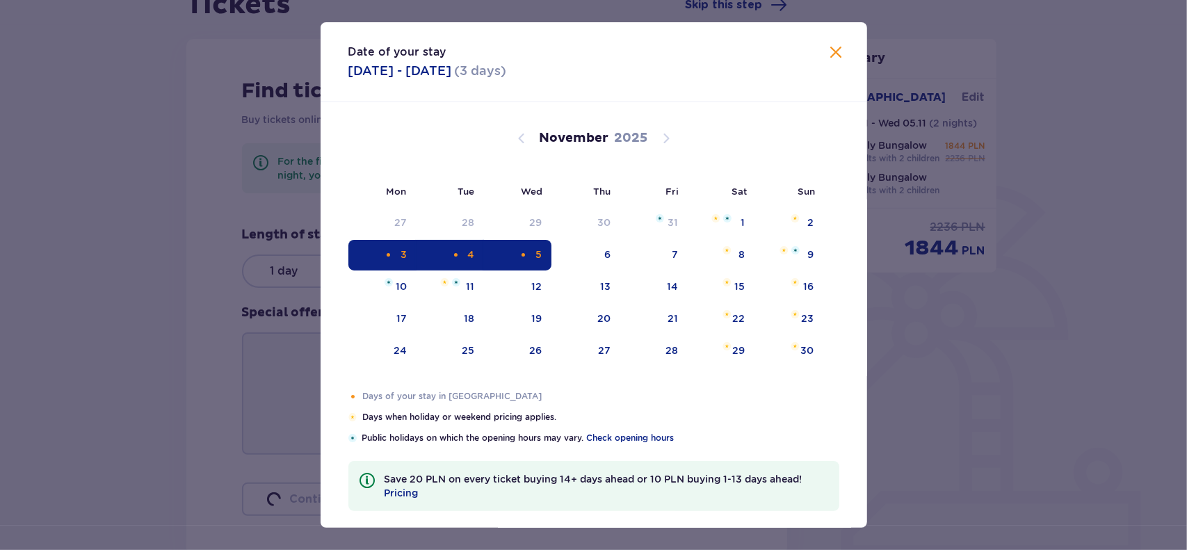
type input "03.11.25 - 05.11.25"
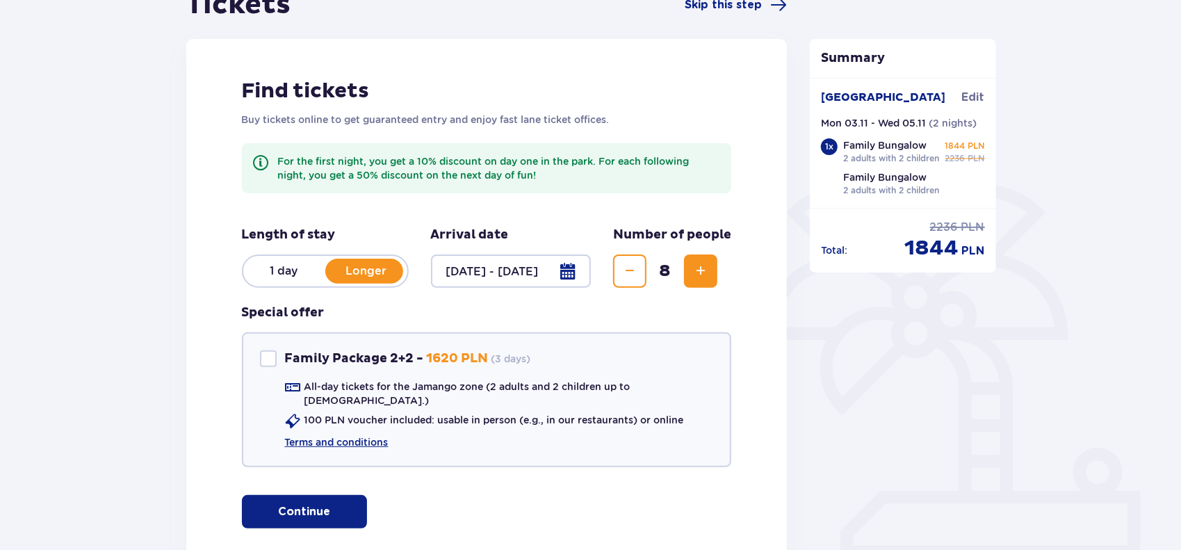
click at [736, 401] on div "Find tickets Buy tickets online to get guaranteed entry and enjoy fast lane tic…" at bounding box center [487, 303] width 602 height 529
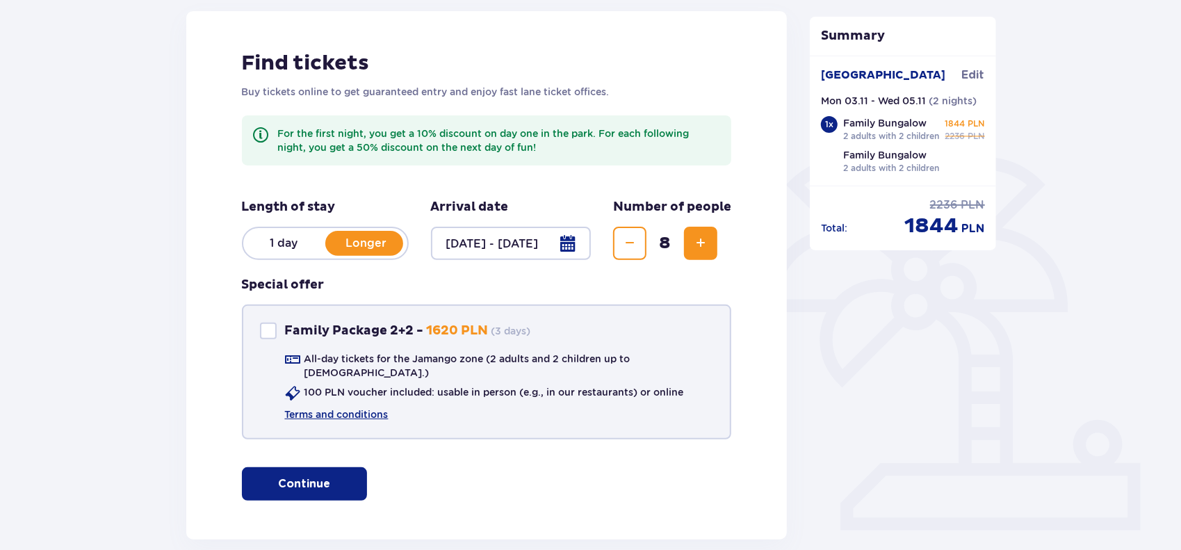
click at [270, 333] on div at bounding box center [268, 331] width 17 height 17
click at [270, 333] on span at bounding box center [268, 331] width 8 height 8
checkbox input "false"
click at [337, 467] on button "Continue" at bounding box center [304, 483] width 125 height 33
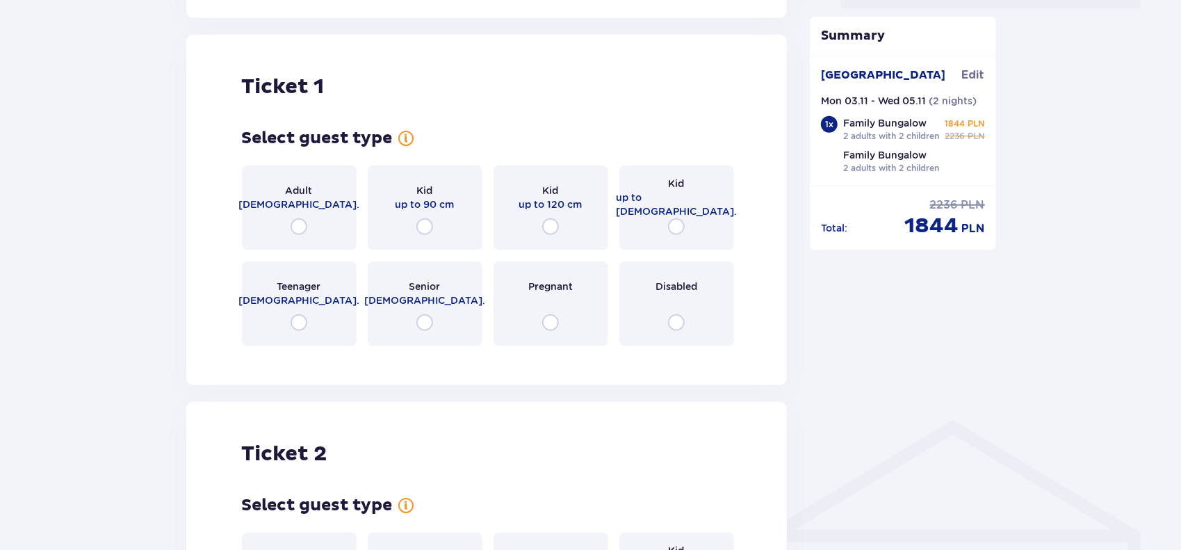
scroll to position [716, 0]
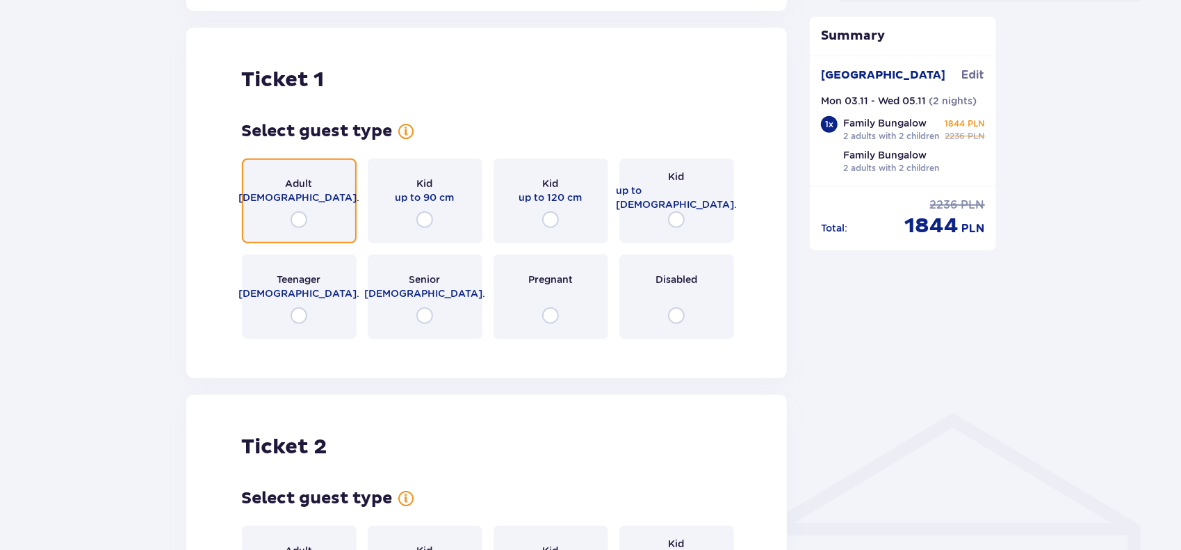
click at [300, 216] on input "radio" at bounding box center [299, 219] width 17 height 17
radio input "true"
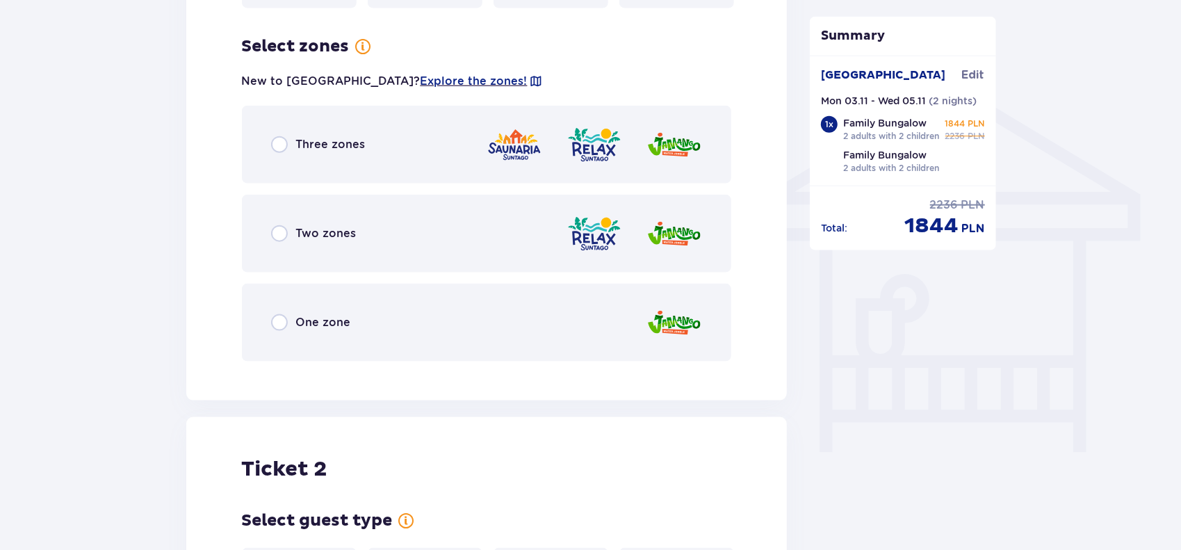
scroll to position [1056, 0]
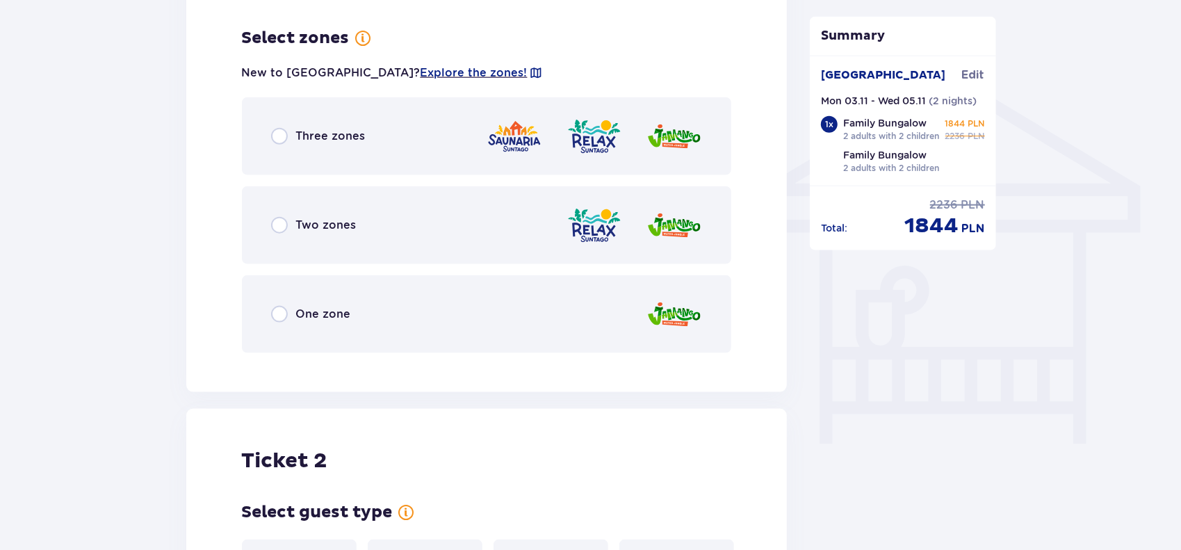
click at [223, 188] on div "Ticket 1 Select guest type Adult 18 - 65 y.o. Kid up to 90 cm Kid up to 120 cm …" at bounding box center [487, 40] width 602 height 704
click at [535, 60] on div "New to Suntago? Explore the zones!" at bounding box center [487, 73] width 490 height 26
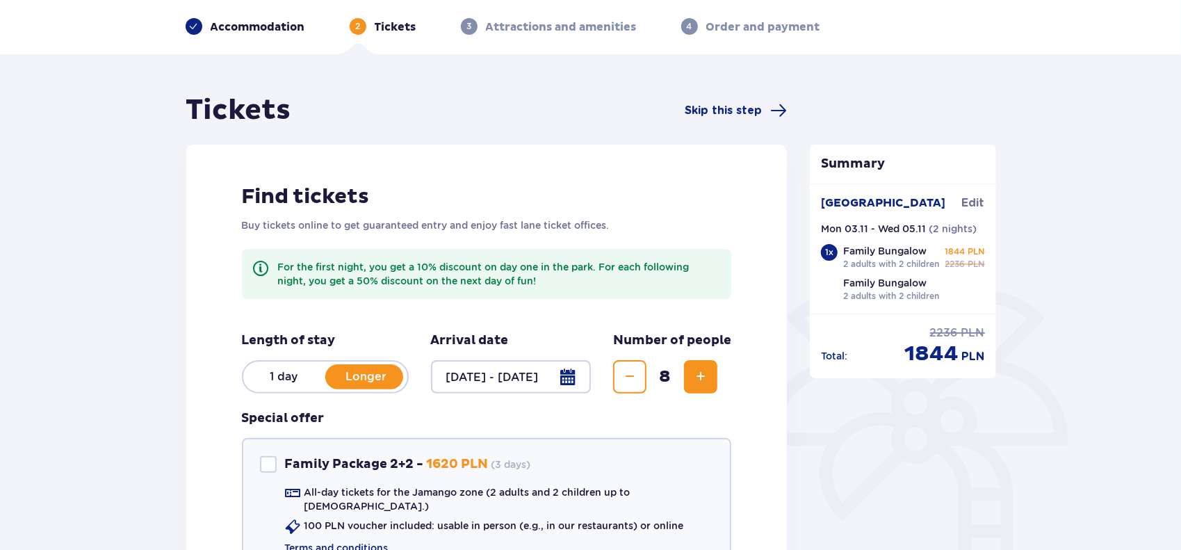
scroll to position [82, 0]
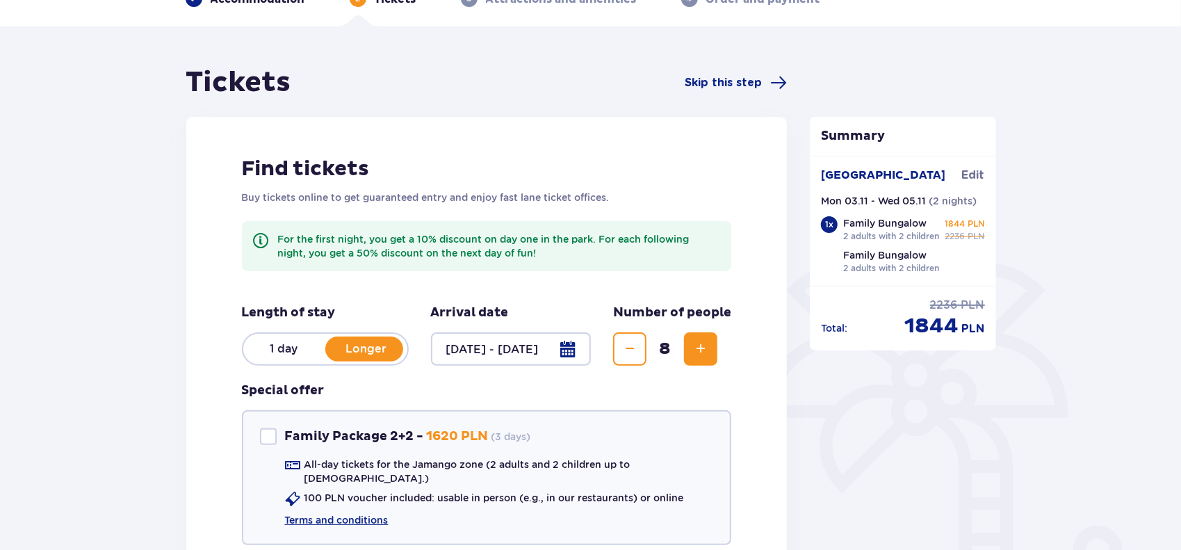
click at [264, 241] on span at bounding box center [261, 240] width 17 height 17
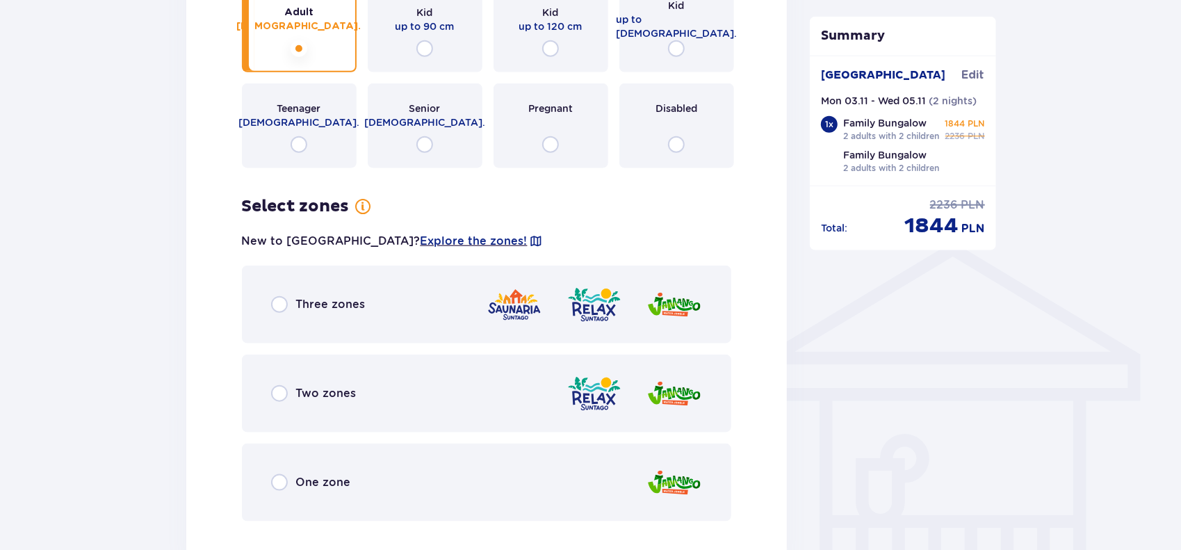
scroll to position [889, 0]
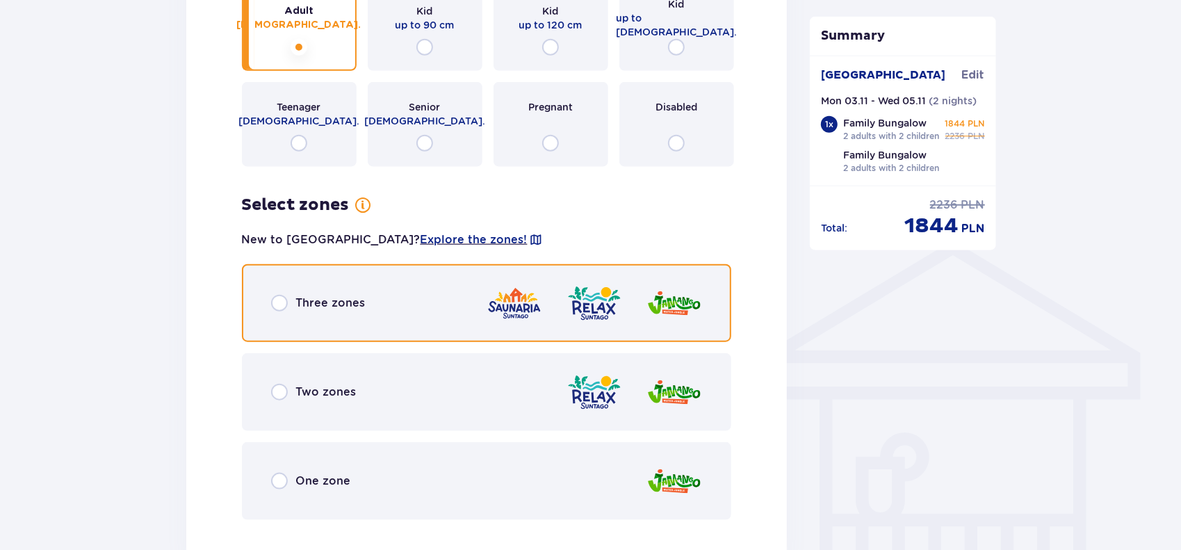
click at [275, 295] on input "radio" at bounding box center [279, 303] width 17 height 17
radio input "true"
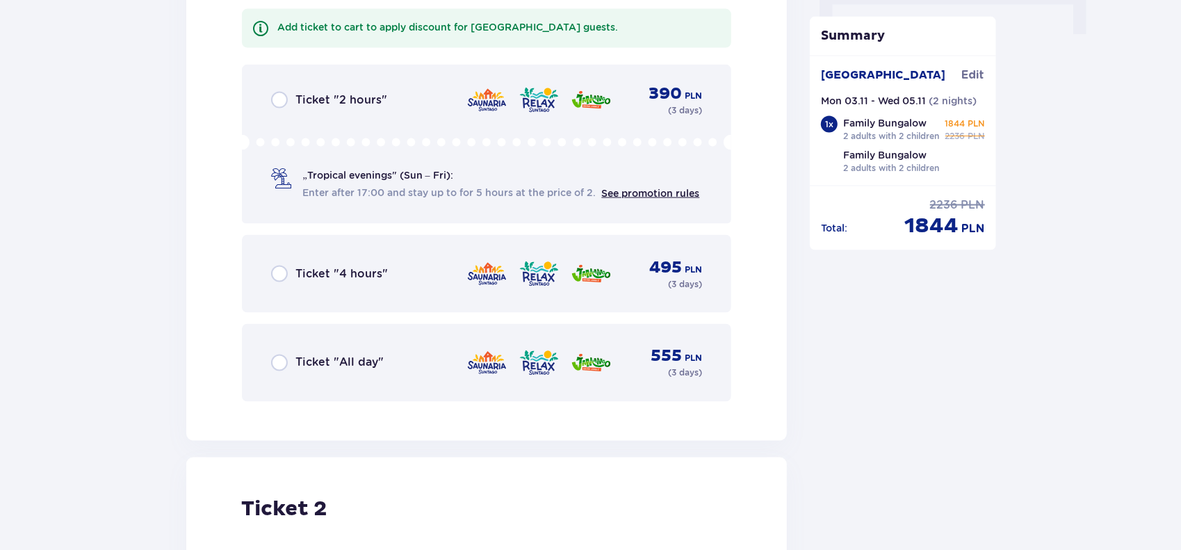
scroll to position [1465, 0]
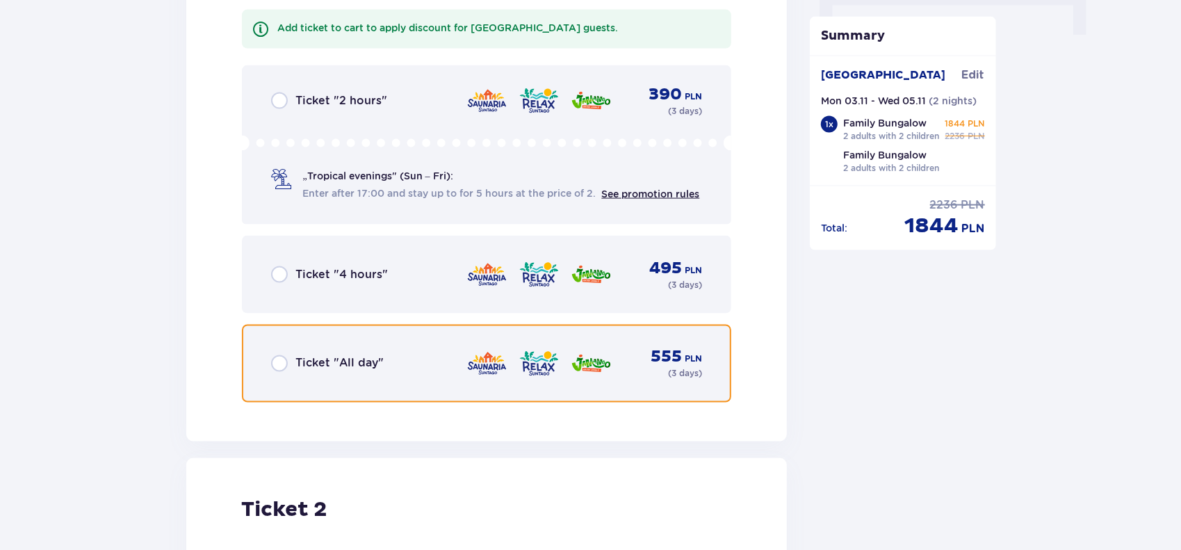
click at [273, 355] on input "radio" at bounding box center [279, 363] width 17 height 17
radio input "true"
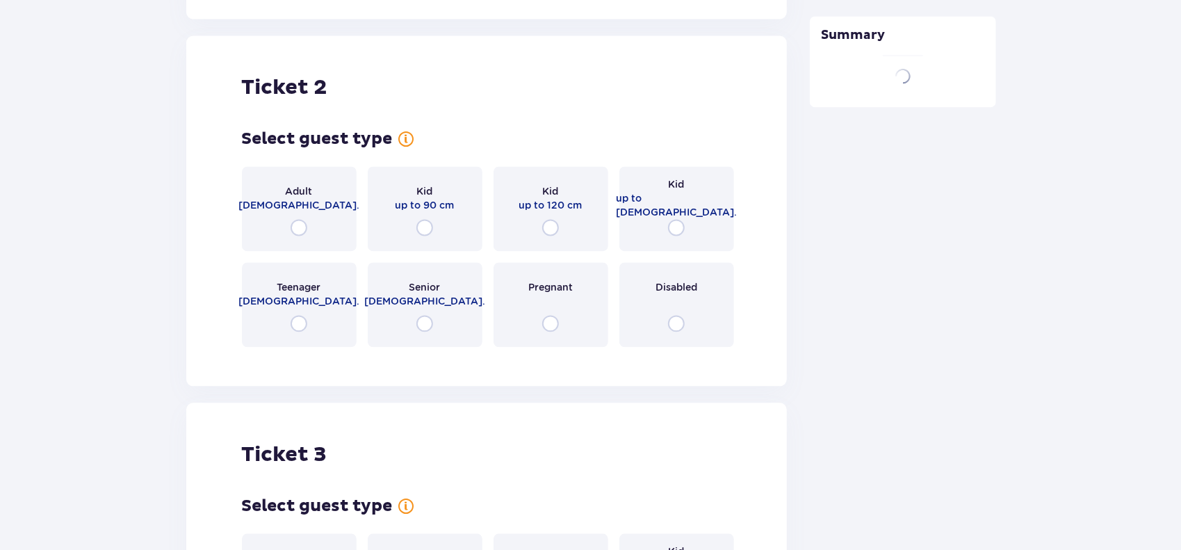
scroll to position [1895, 0]
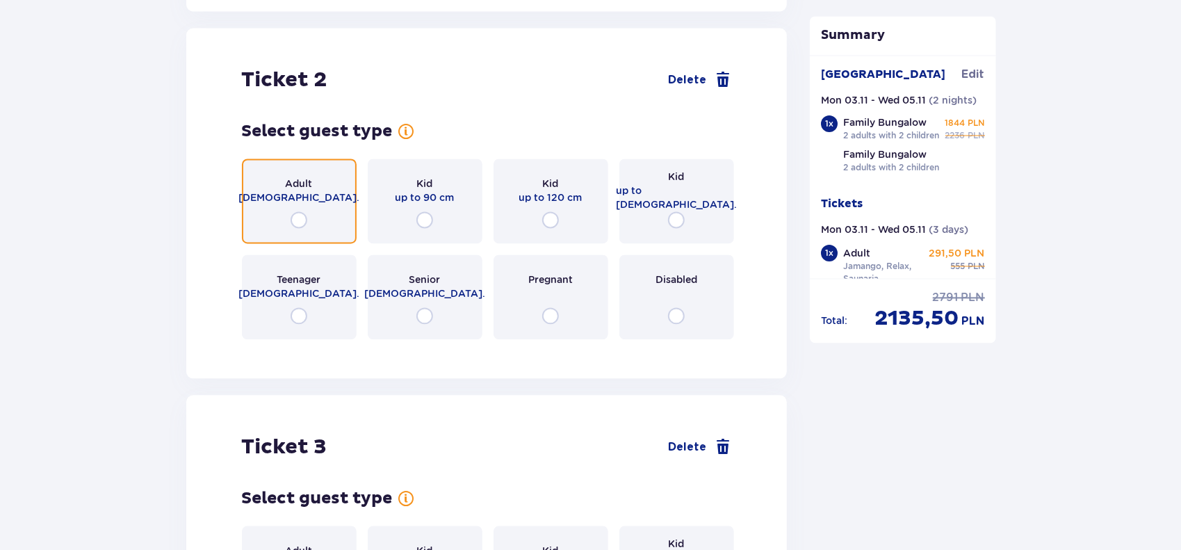
click at [300, 211] on input "radio" at bounding box center [299, 219] width 17 height 17
radio input "true"
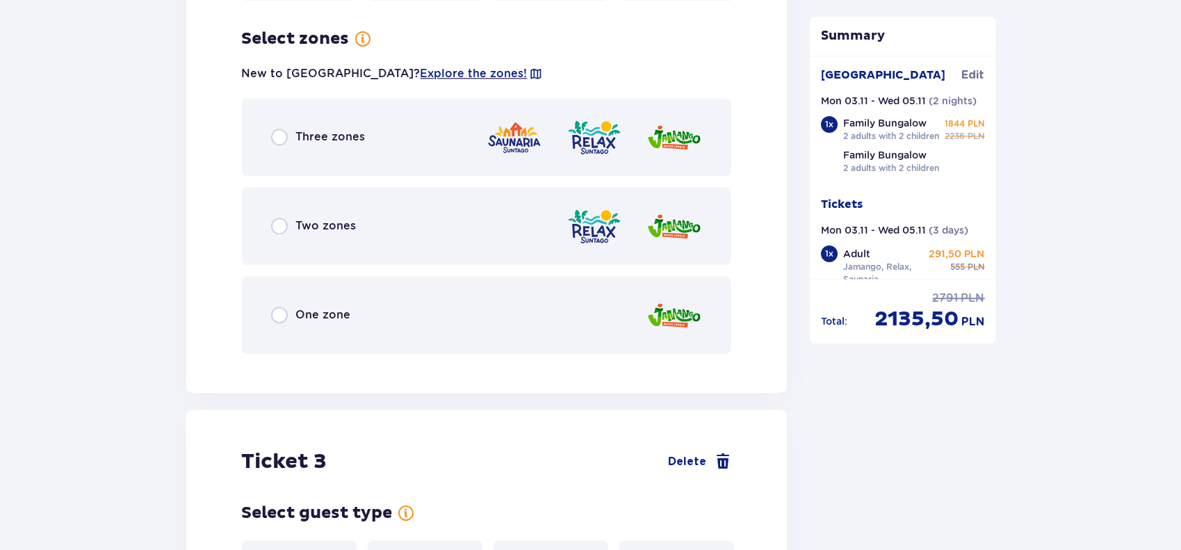
scroll to position [2234, 0]
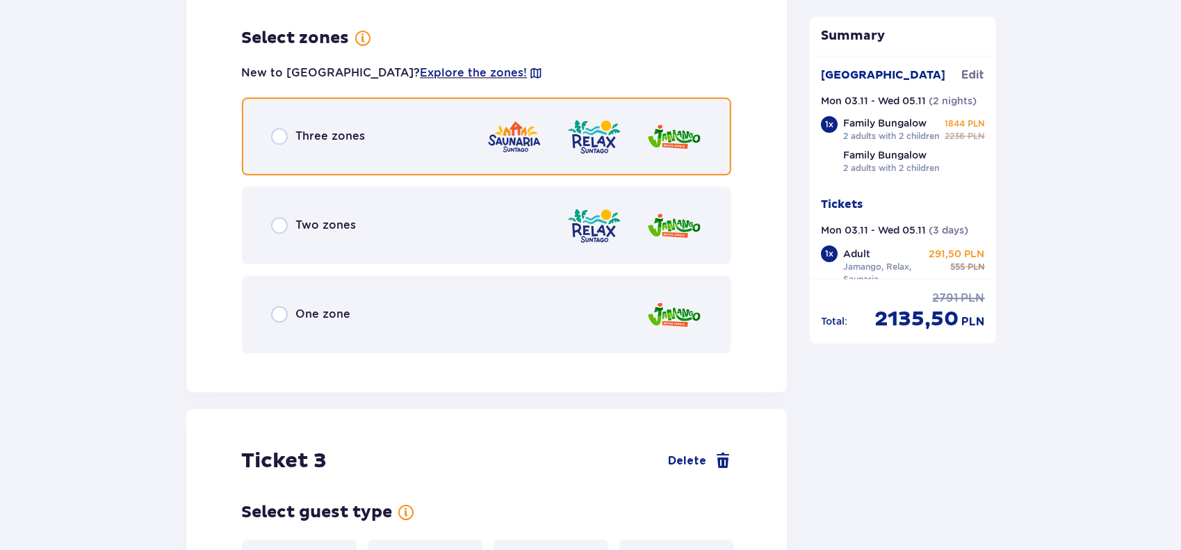
click at [278, 128] on input "radio" at bounding box center [279, 136] width 17 height 17
radio input "true"
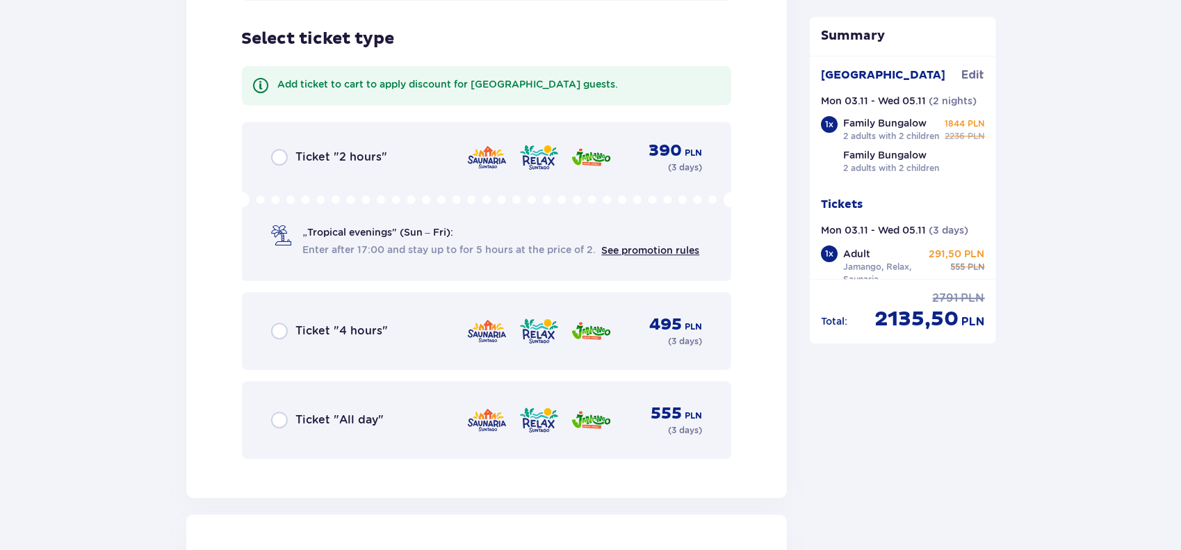
scroll to position [2588, 0]
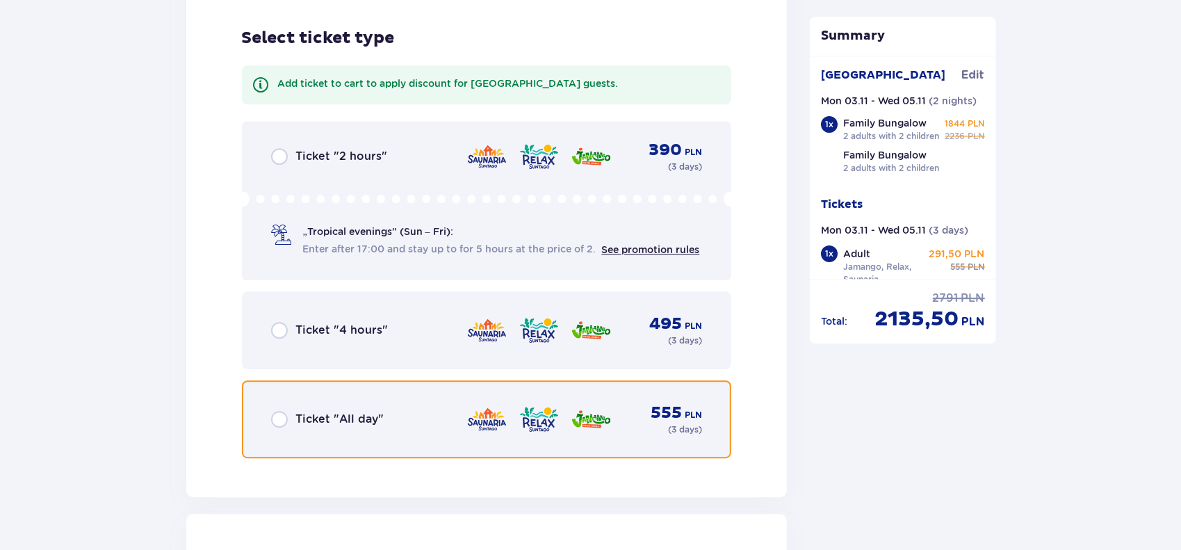
click at [278, 411] on input "radio" at bounding box center [279, 419] width 17 height 17
radio input "true"
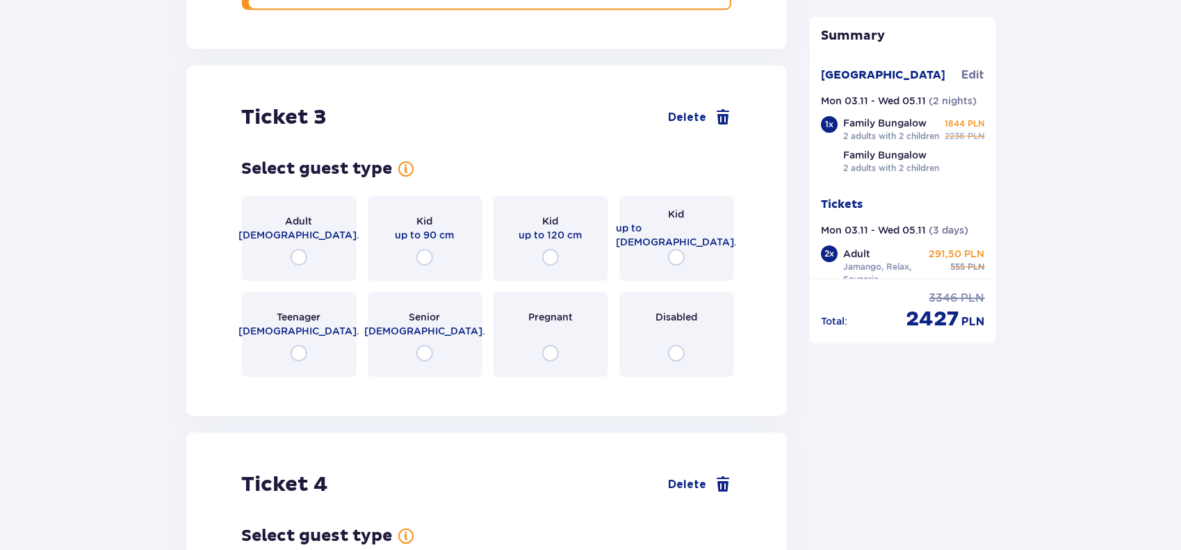
scroll to position [3074, 0]
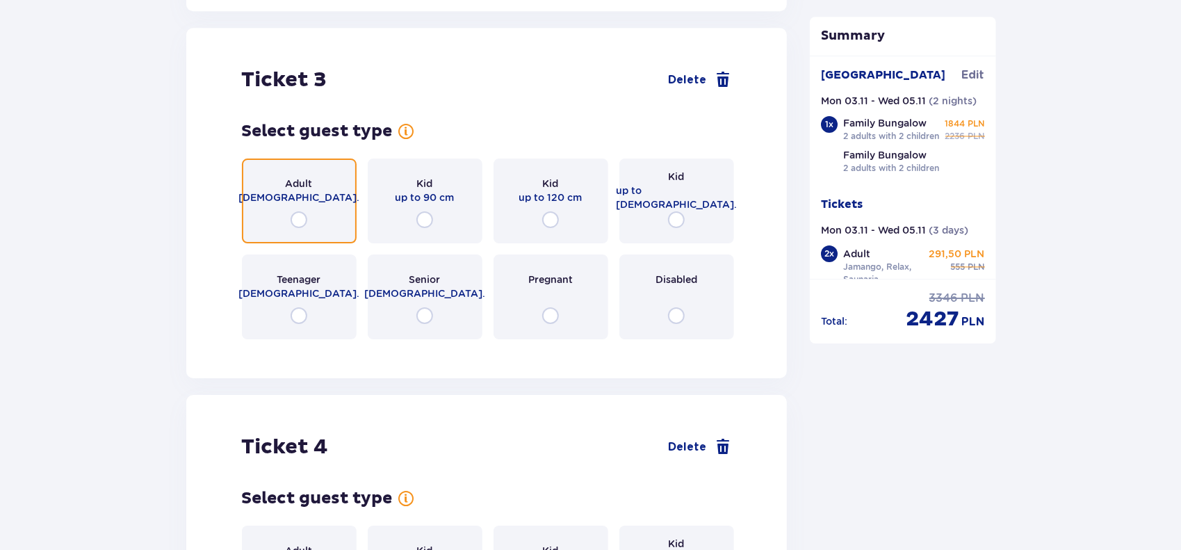
click at [300, 211] on input "radio" at bounding box center [299, 219] width 17 height 17
radio input "true"
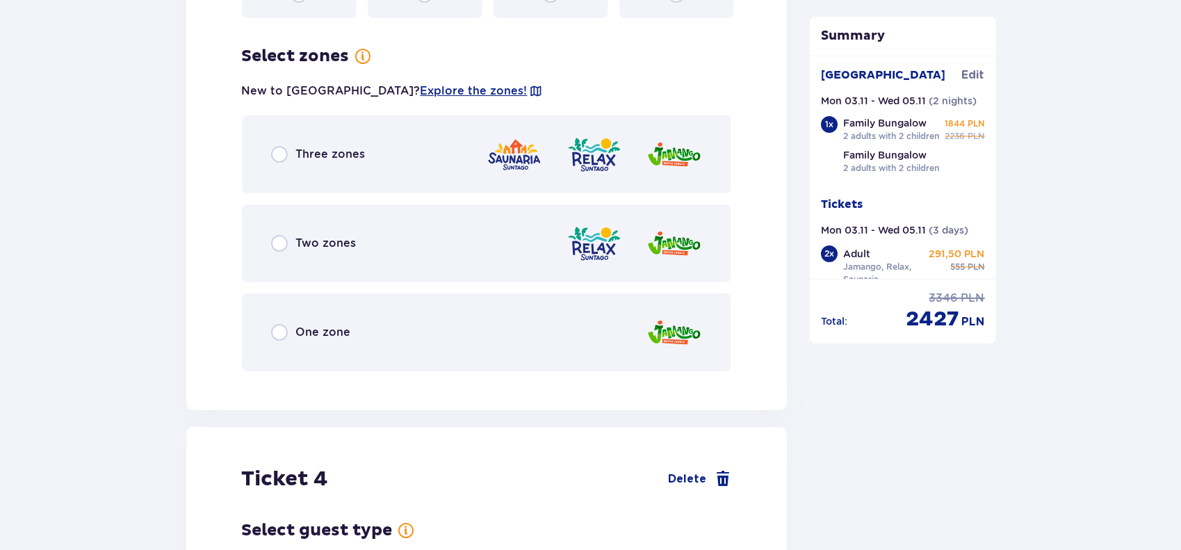
scroll to position [3413, 0]
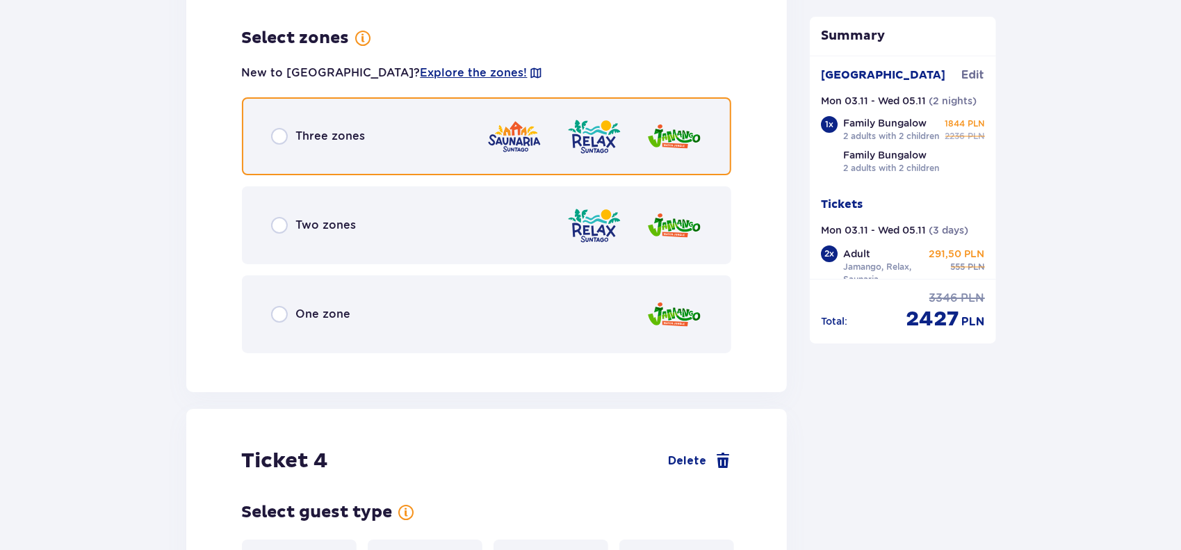
click at [280, 128] on input "radio" at bounding box center [279, 136] width 17 height 17
radio input "true"
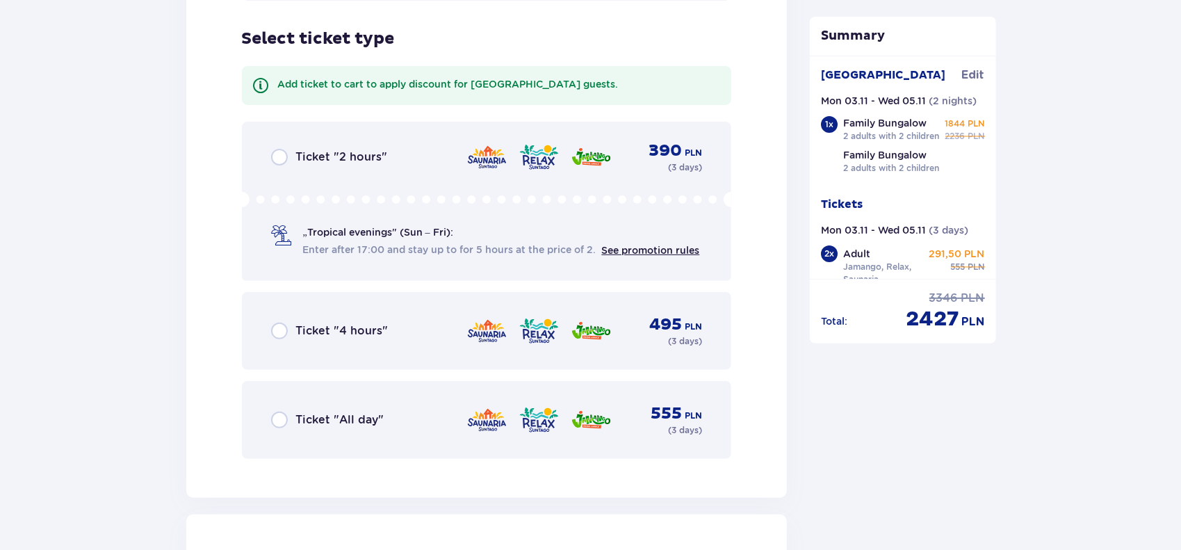
scroll to position [3766, 0]
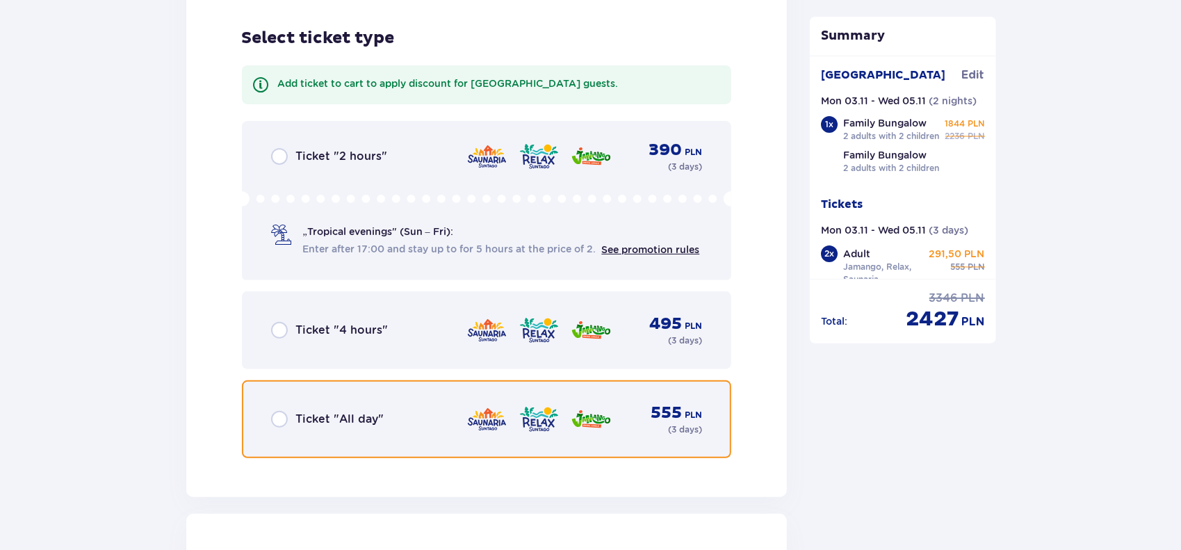
click at [282, 411] on input "radio" at bounding box center [279, 419] width 17 height 17
radio input "true"
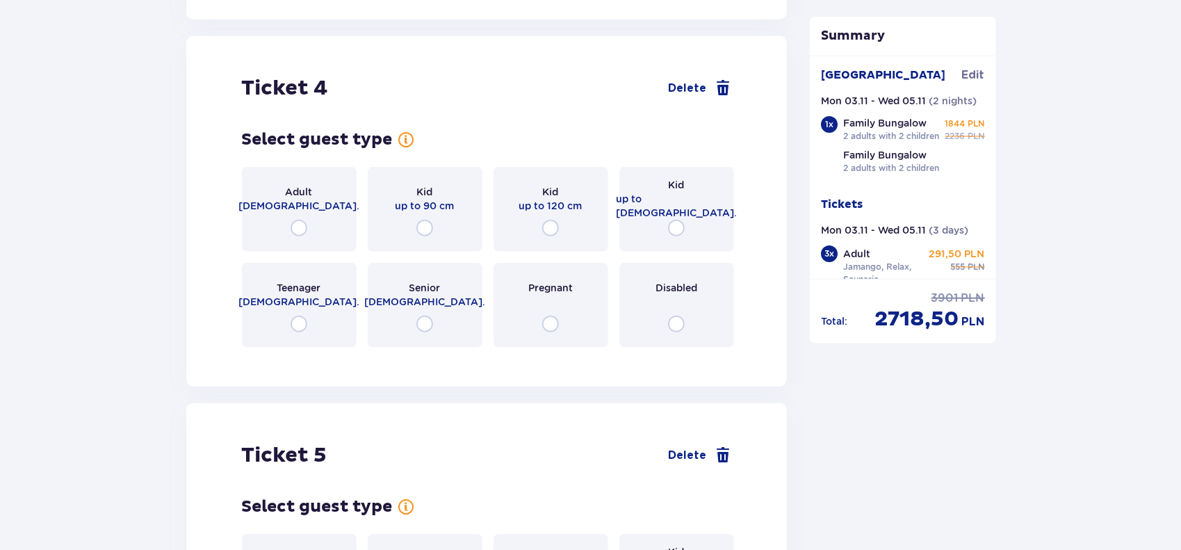
scroll to position [4252, 0]
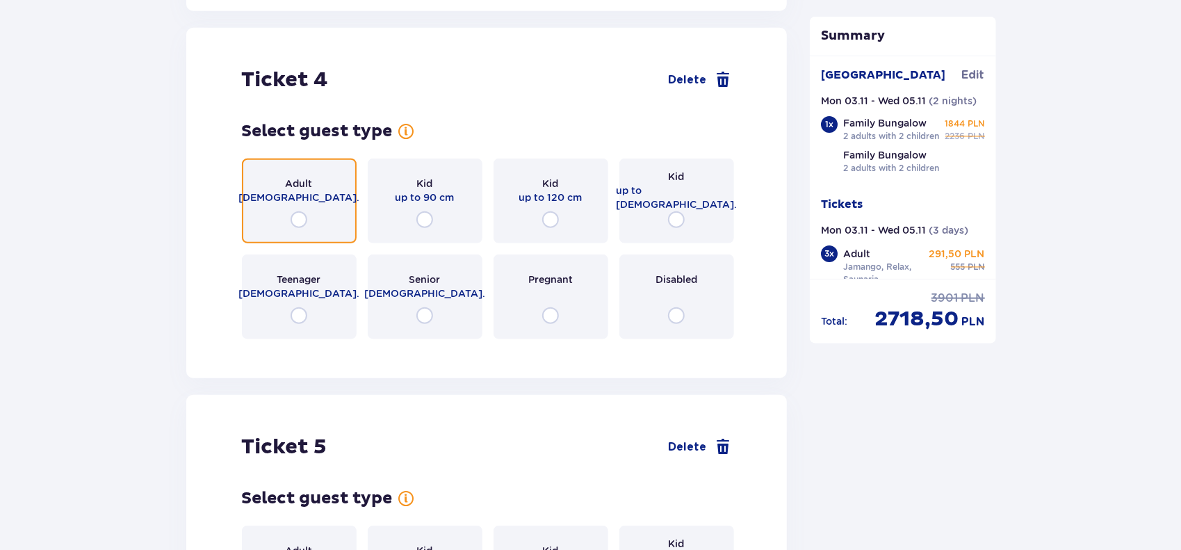
click at [300, 211] on input "radio" at bounding box center [299, 219] width 17 height 17
radio input "true"
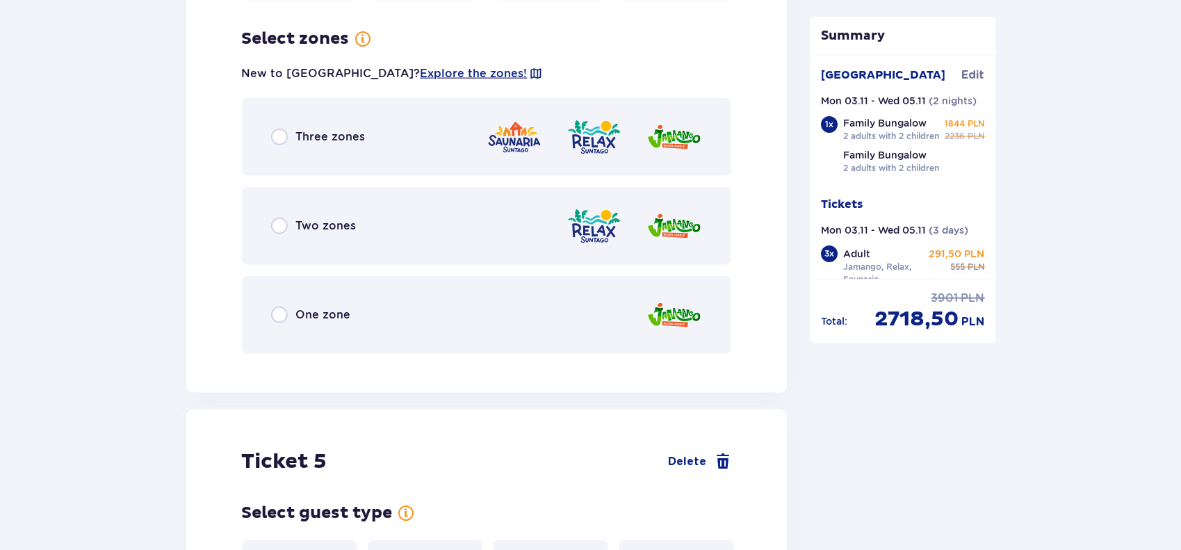
scroll to position [4592, 0]
click at [288, 128] on div "Three zones" at bounding box center [318, 136] width 95 height 17
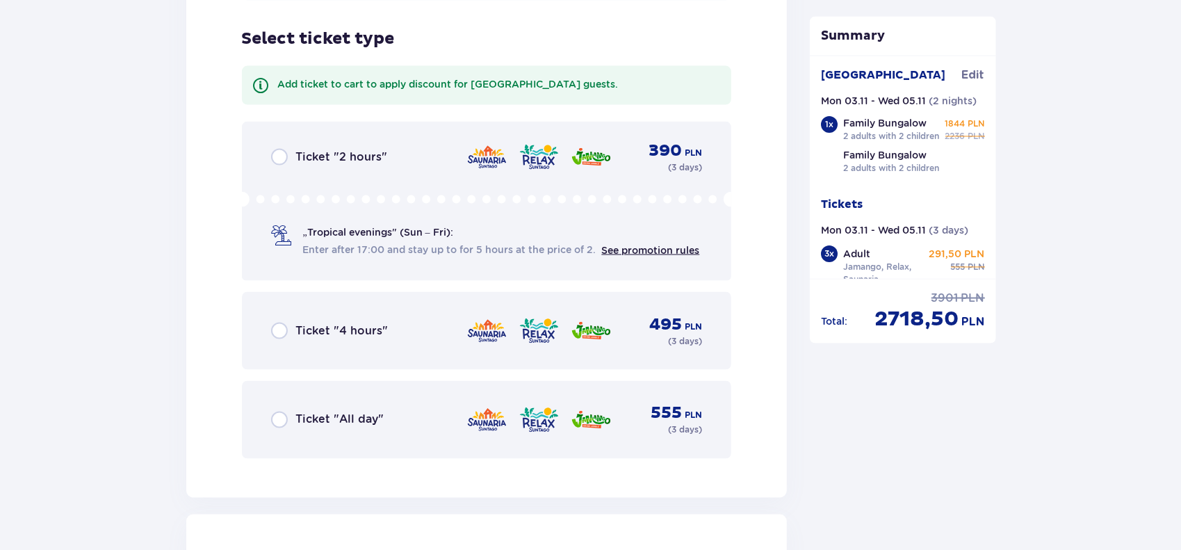
scroll to position [4945, 0]
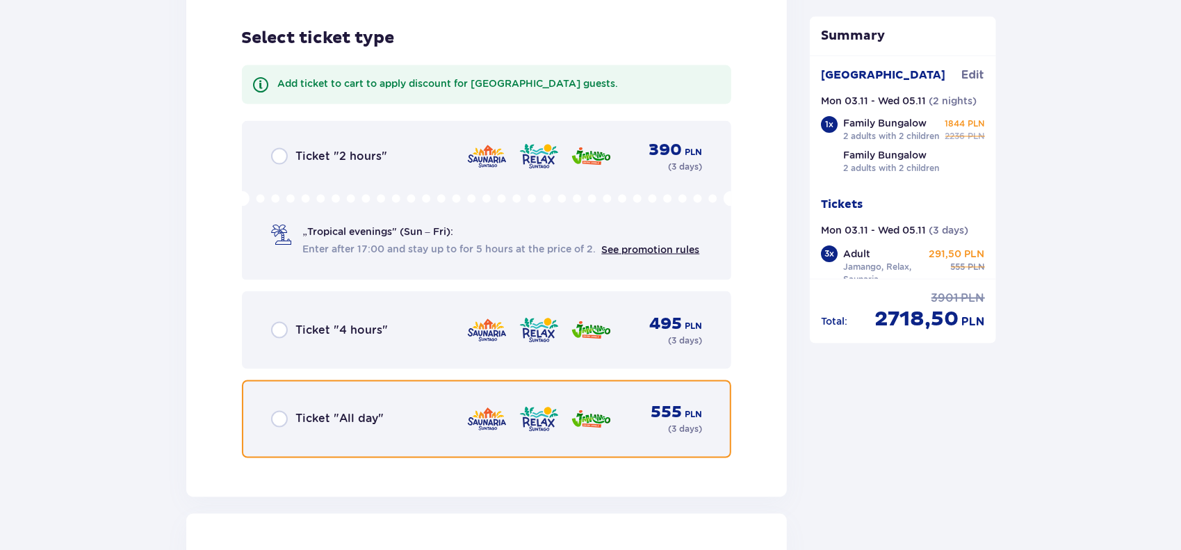
click at [279, 411] on input "radio" at bounding box center [279, 419] width 17 height 17
radio input "true"
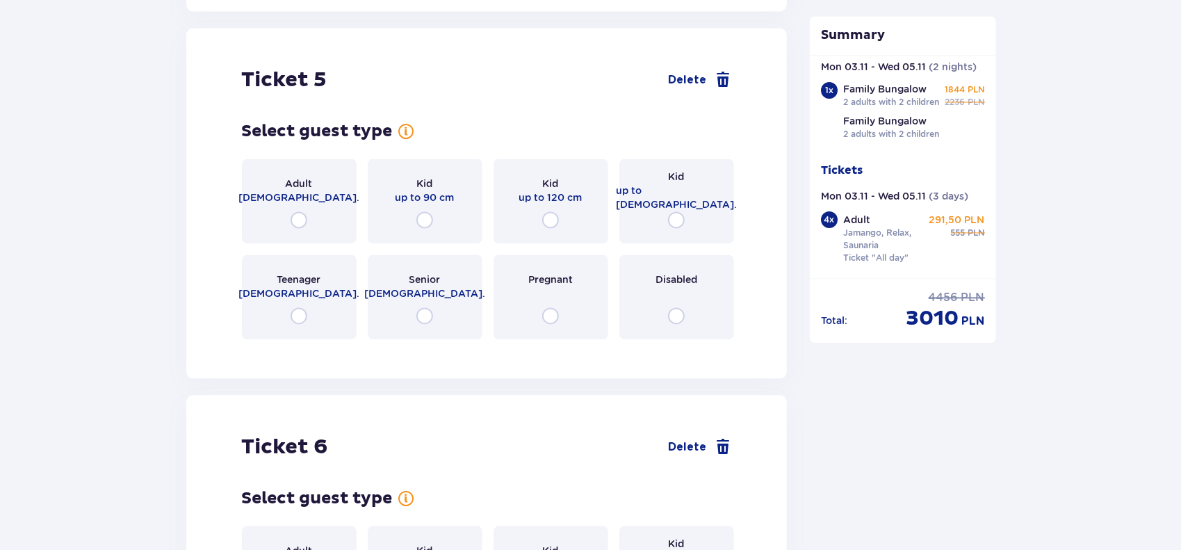
scroll to position [58, 0]
click at [426, 211] on input "radio" at bounding box center [425, 219] width 17 height 17
radio input "true"
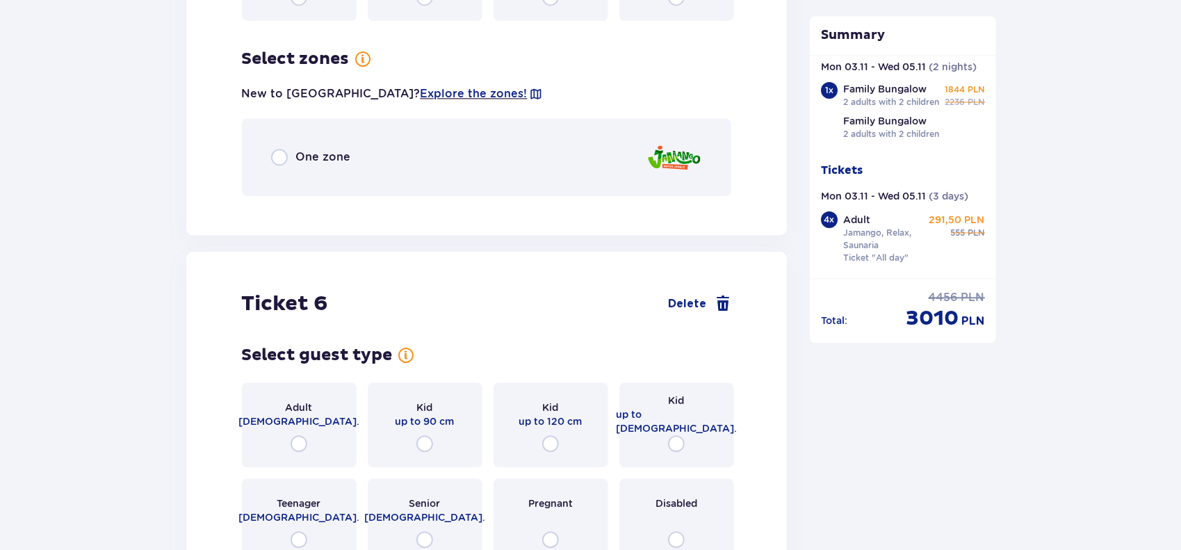
scroll to position [5770, 0]
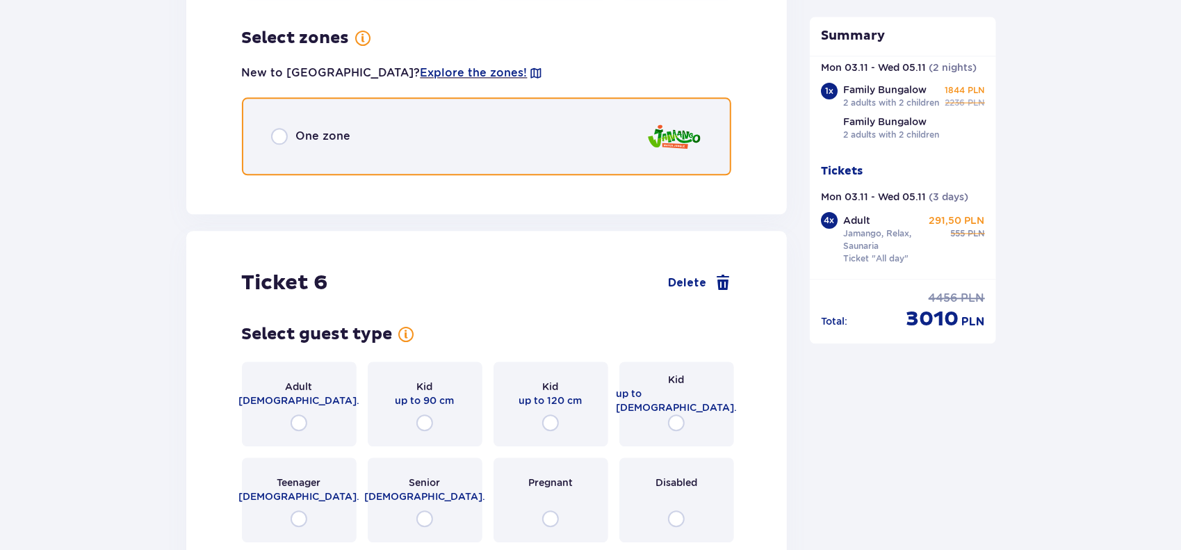
click at [280, 131] on input "radio" at bounding box center [279, 136] width 17 height 17
radio input "true"
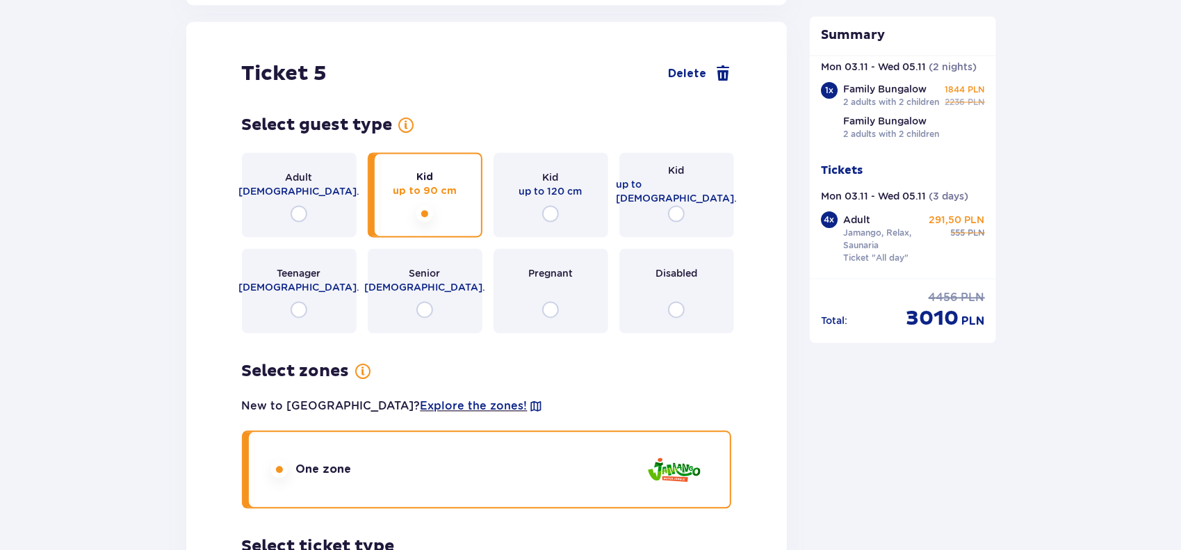
scroll to position [5451, 0]
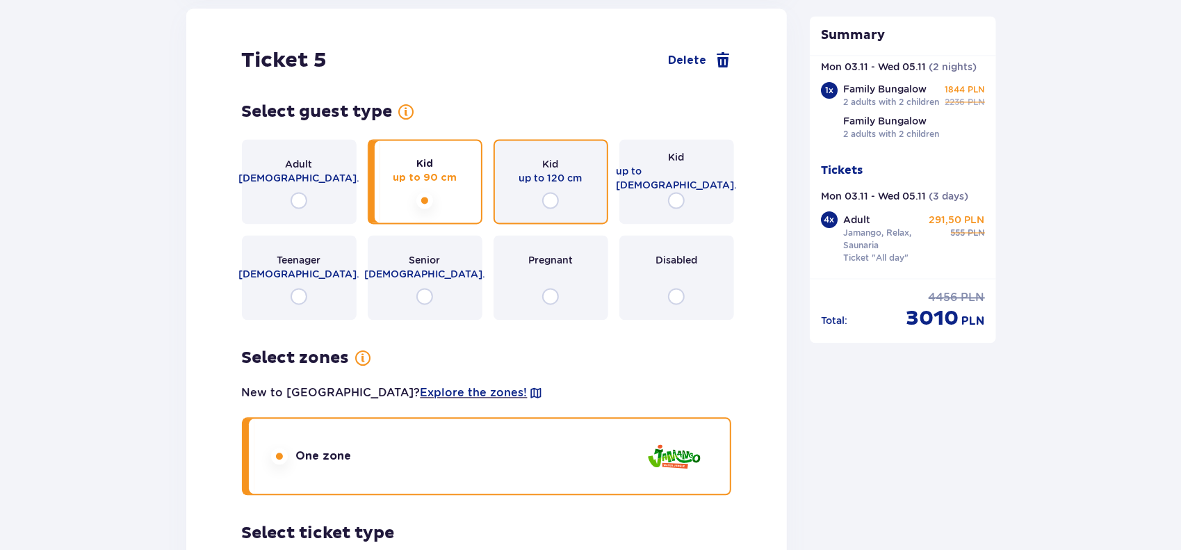
click at [547, 195] on input "radio" at bounding box center [550, 200] width 17 height 17
radio input "true"
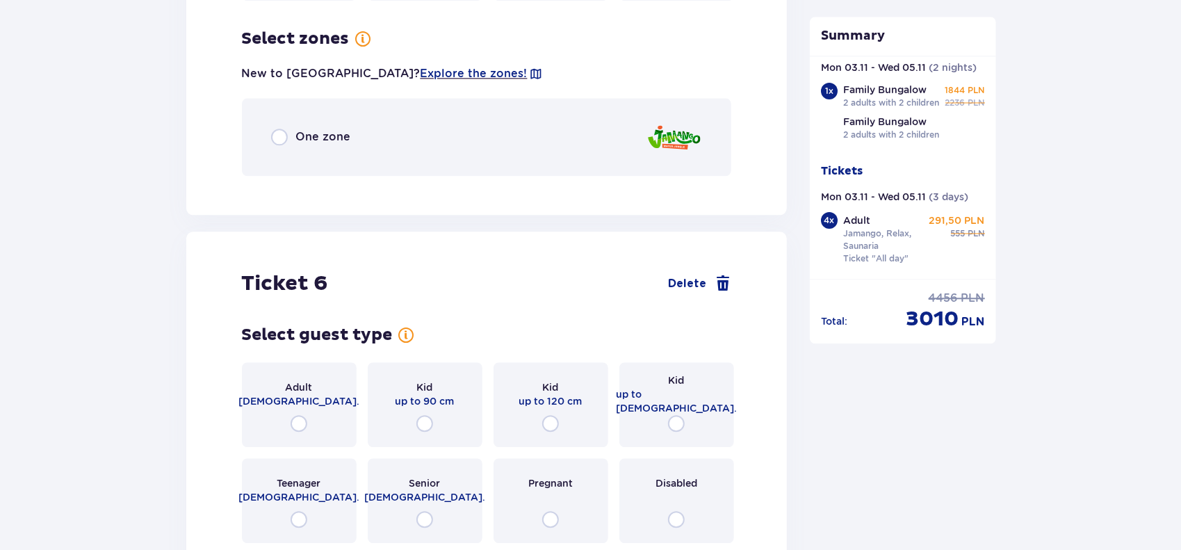
scroll to position [5770, 0]
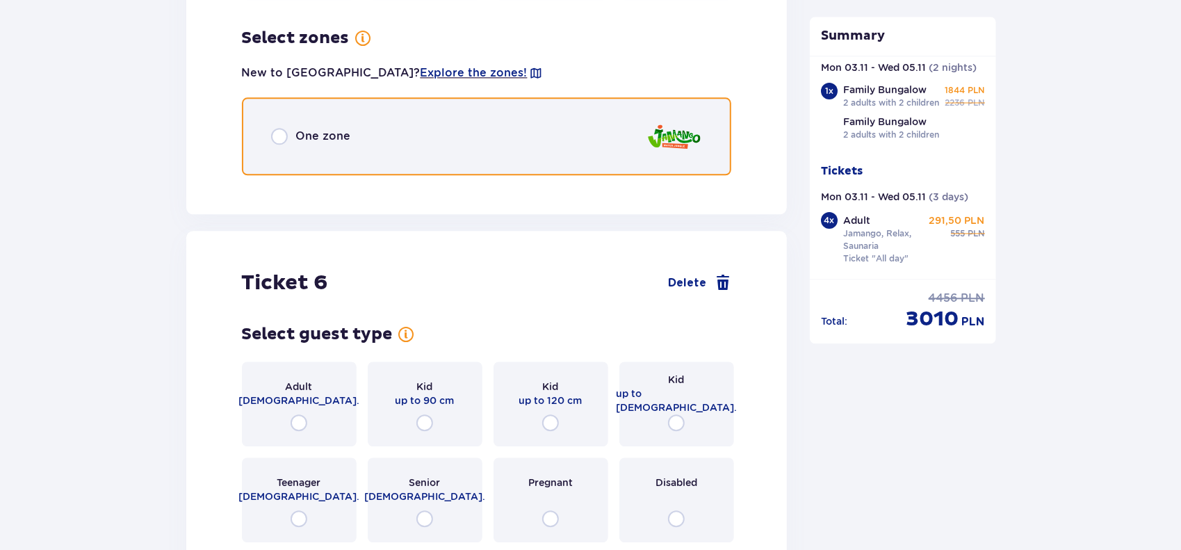
click at [280, 128] on input "radio" at bounding box center [279, 136] width 17 height 17
radio input "true"
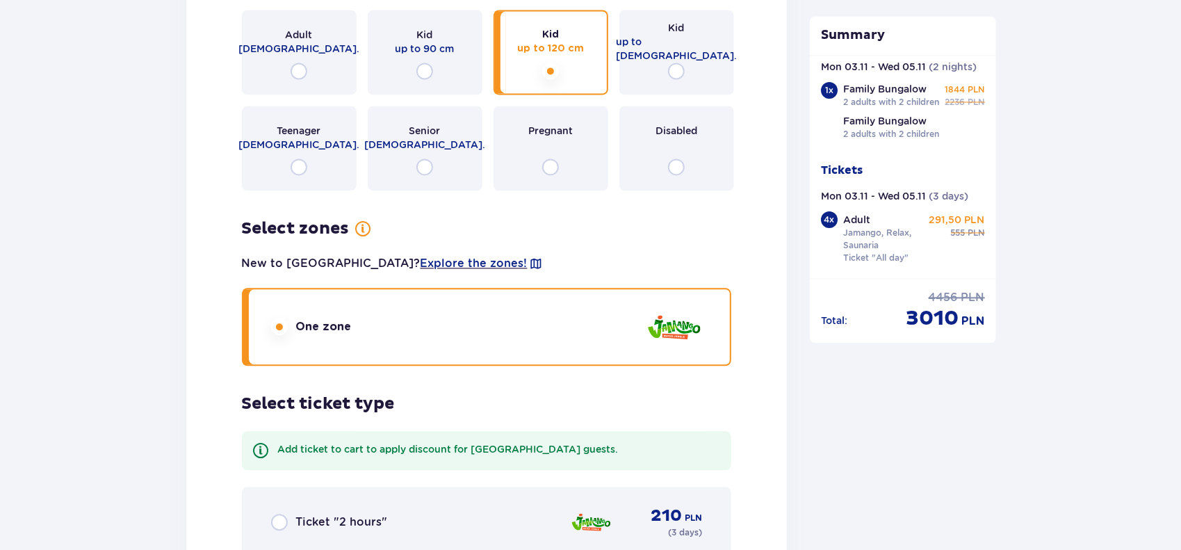
scroll to position [5567, 0]
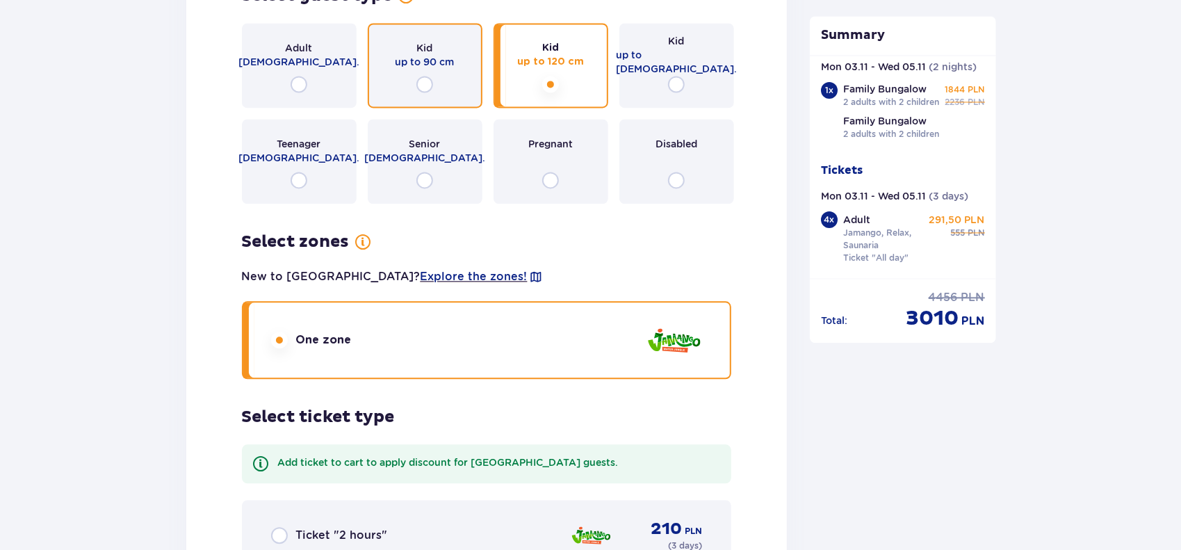
click at [432, 76] on input "radio" at bounding box center [425, 84] width 17 height 17
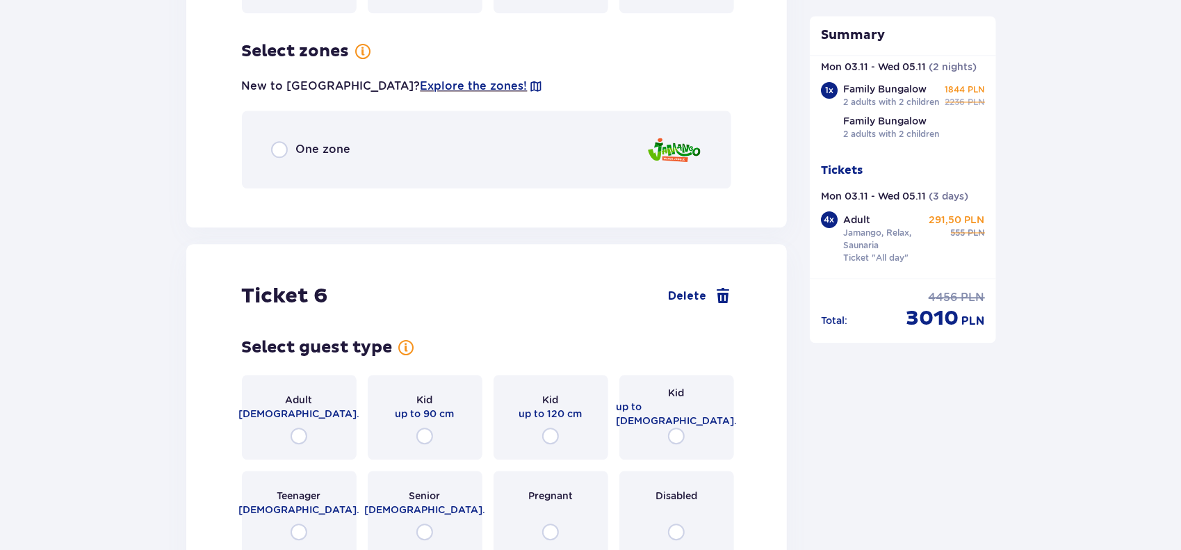
scroll to position [5770, 0]
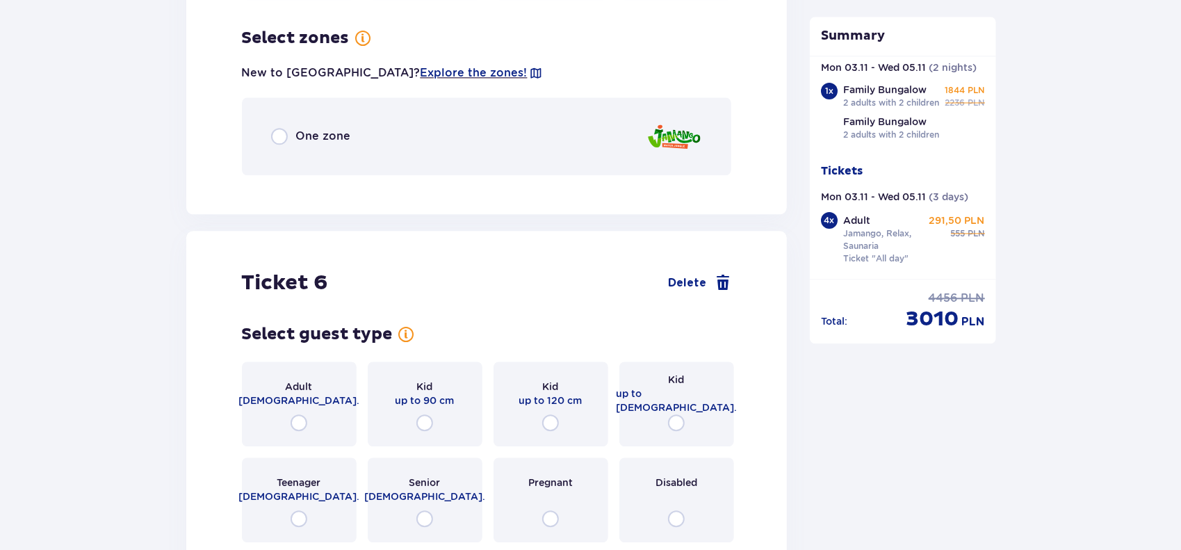
click at [533, 137] on div "One zone" at bounding box center [487, 136] width 490 height 78
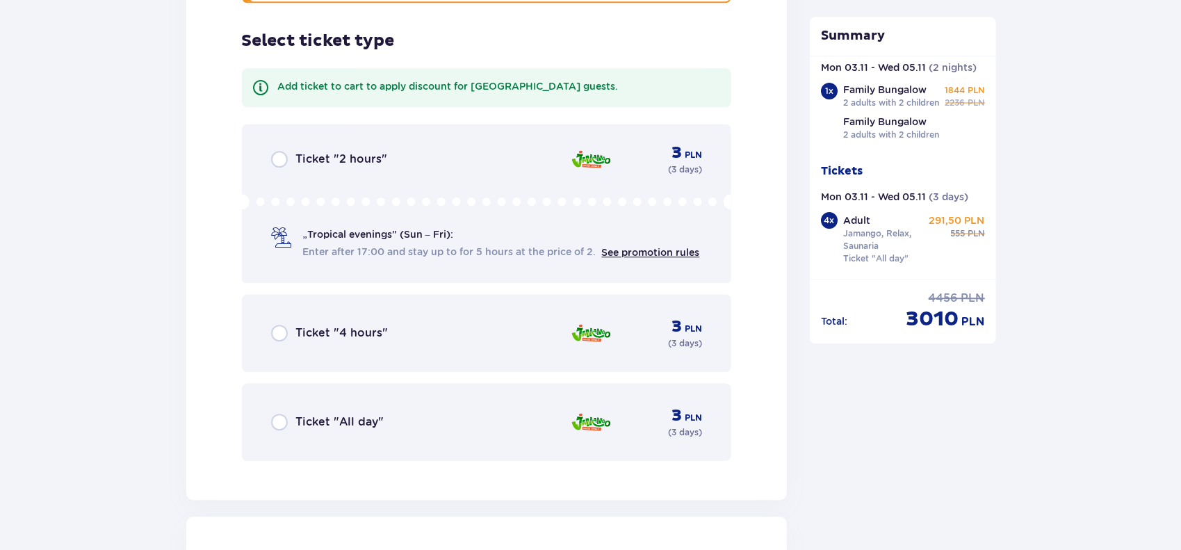
scroll to position [5946, 0]
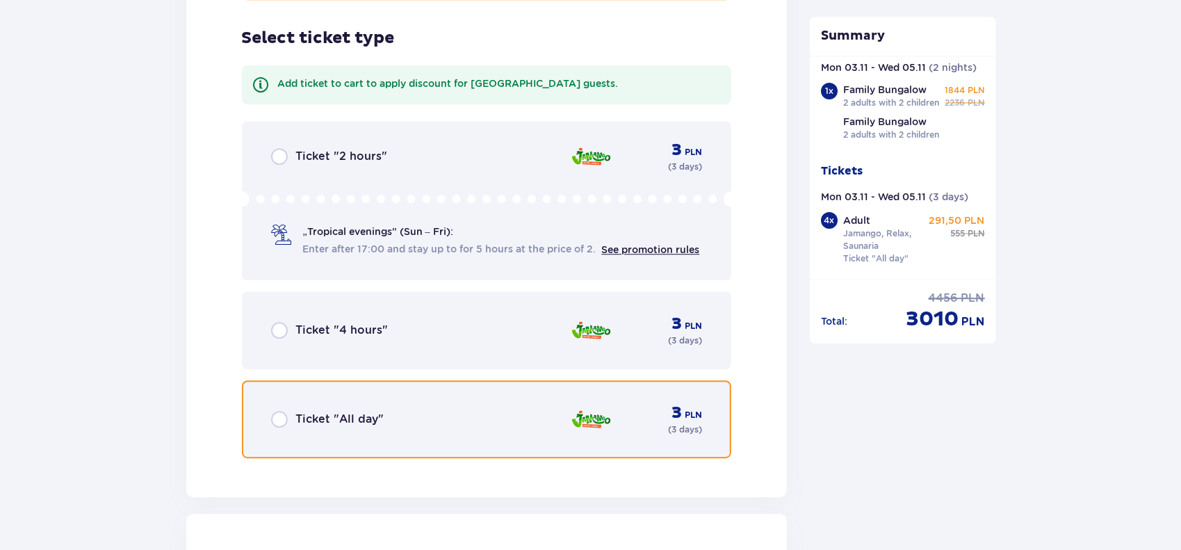
click at [276, 411] on input "radio" at bounding box center [279, 419] width 17 height 17
radio input "true"
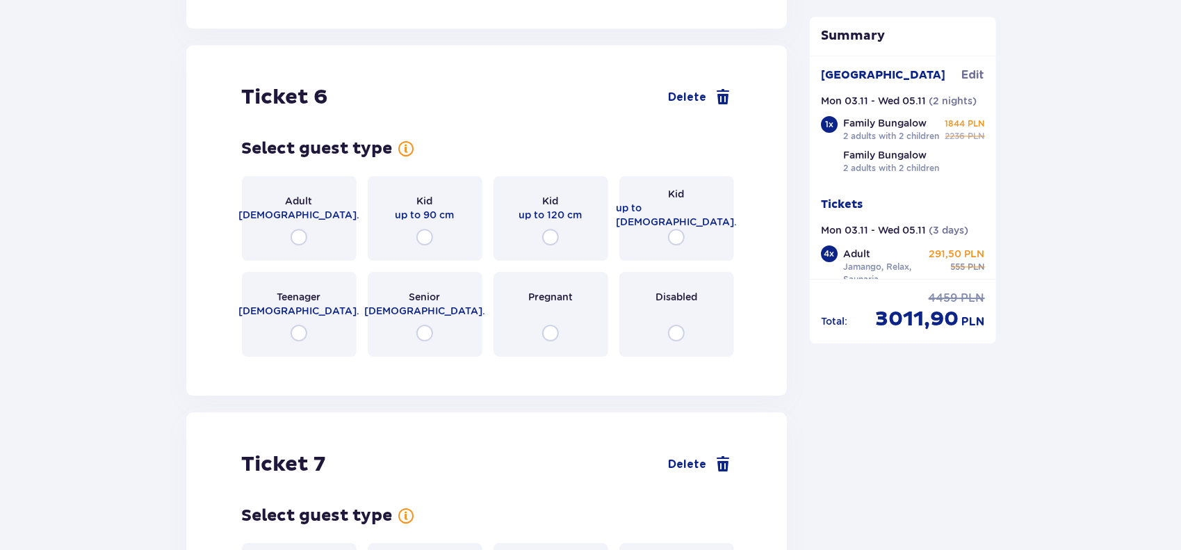
scroll to position [6389, 0]
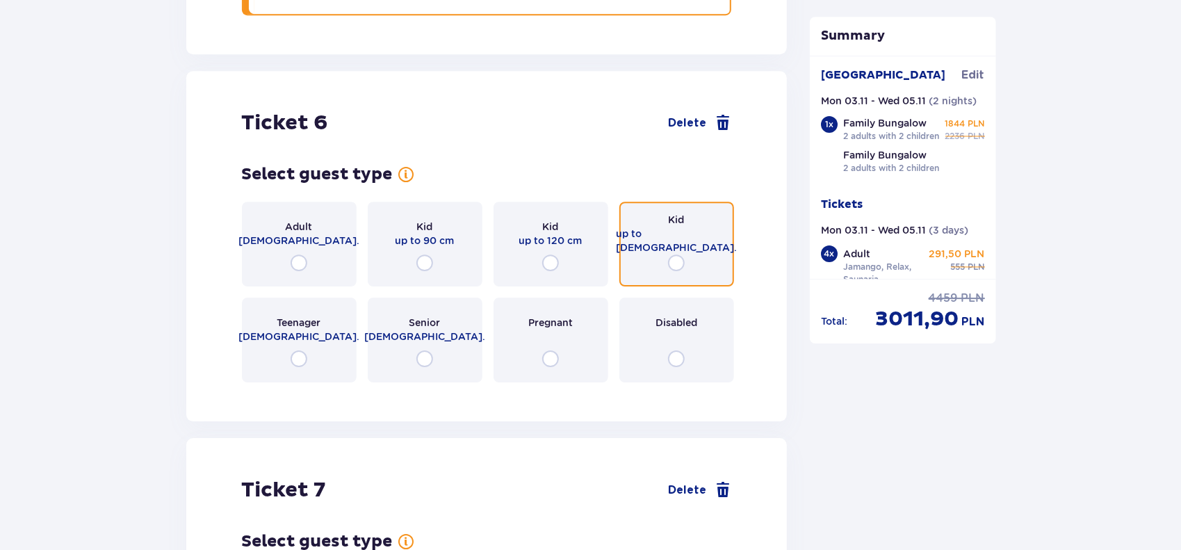
click at [683, 255] on input "radio" at bounding box center [676, 263] width 17 height 17
radio input "true"
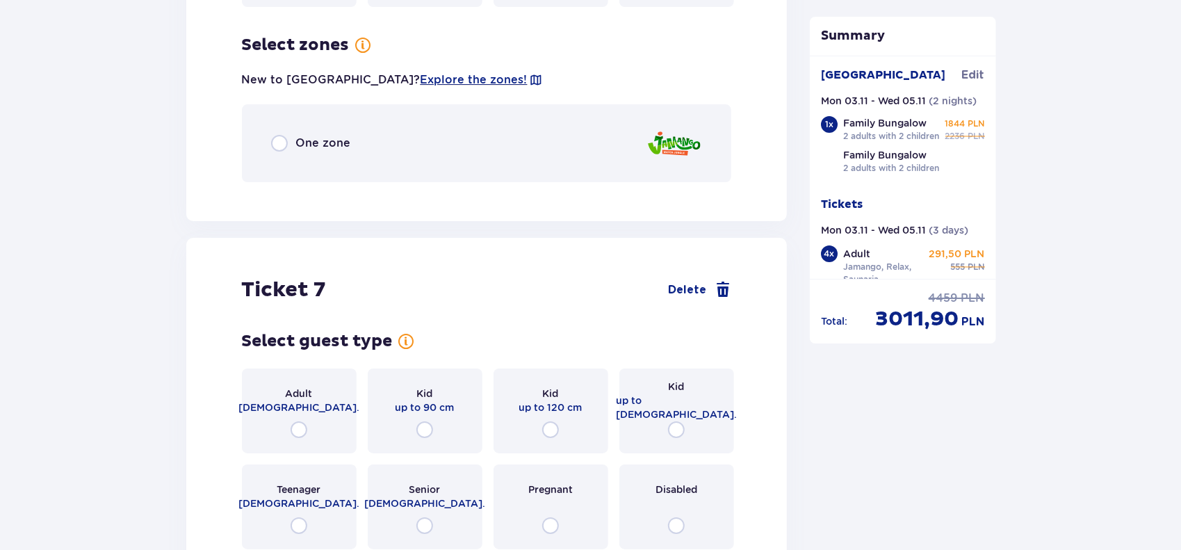
scroll to position [6771, 0]
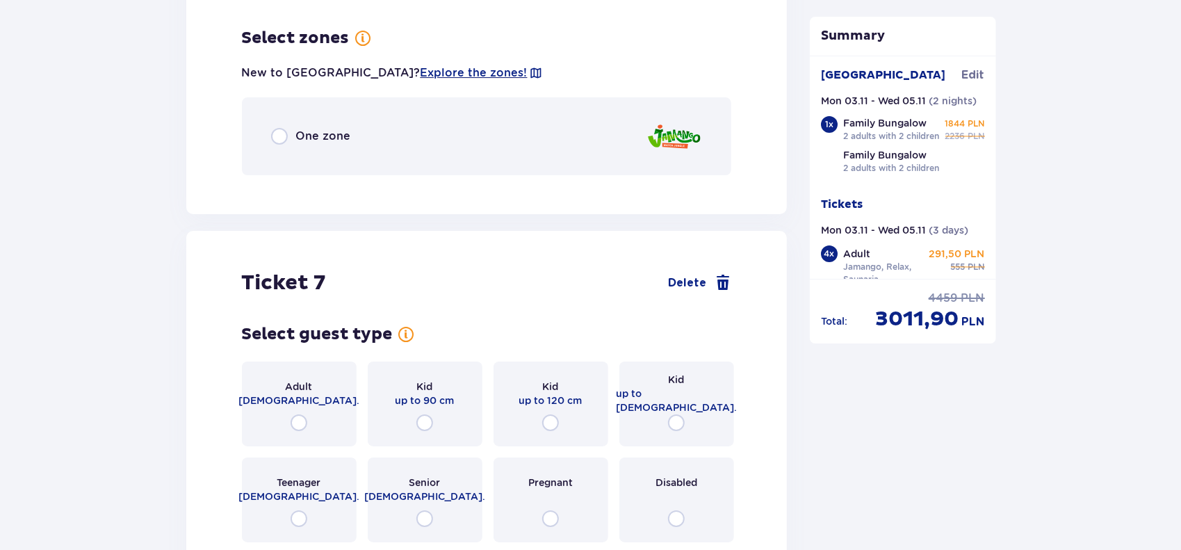
click at [353, 129] on div "One zone" at bounding box center [487, 136] width 490 height 78
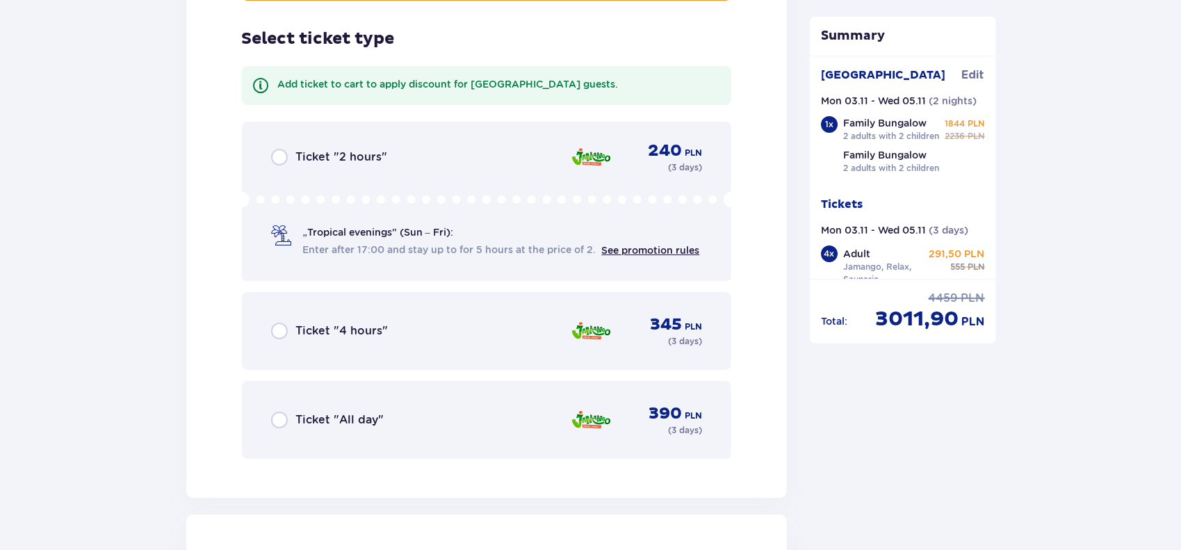
scroll to position [6946, 0]
click at [351, 421] on div "Ticket "All day" 390 PLN ( 3 days )" at bounding box center [487, 419] width 432 height 33
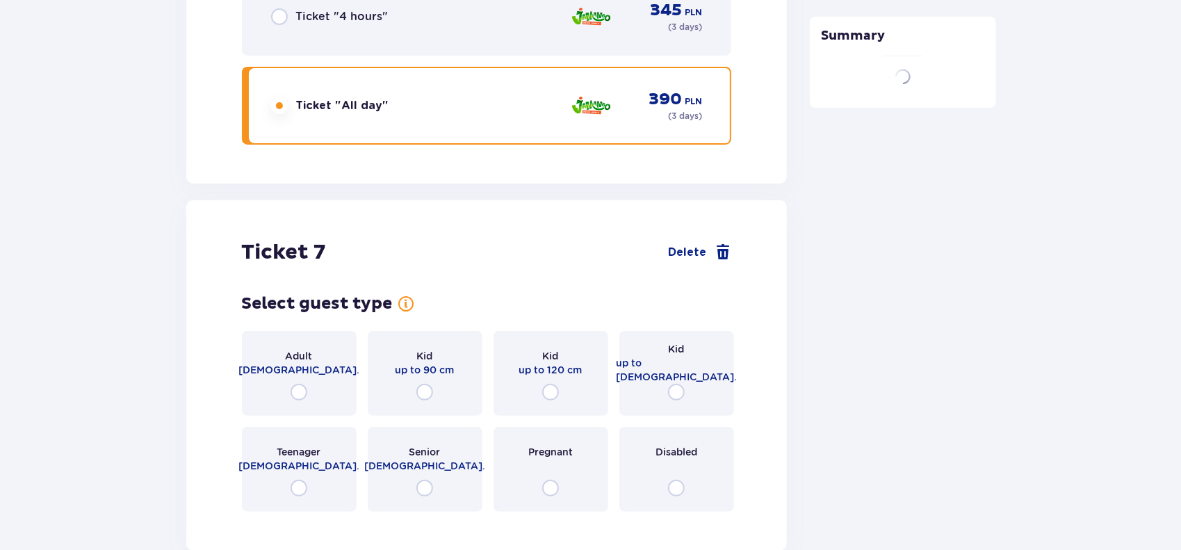
scroll to position [7432, 0]
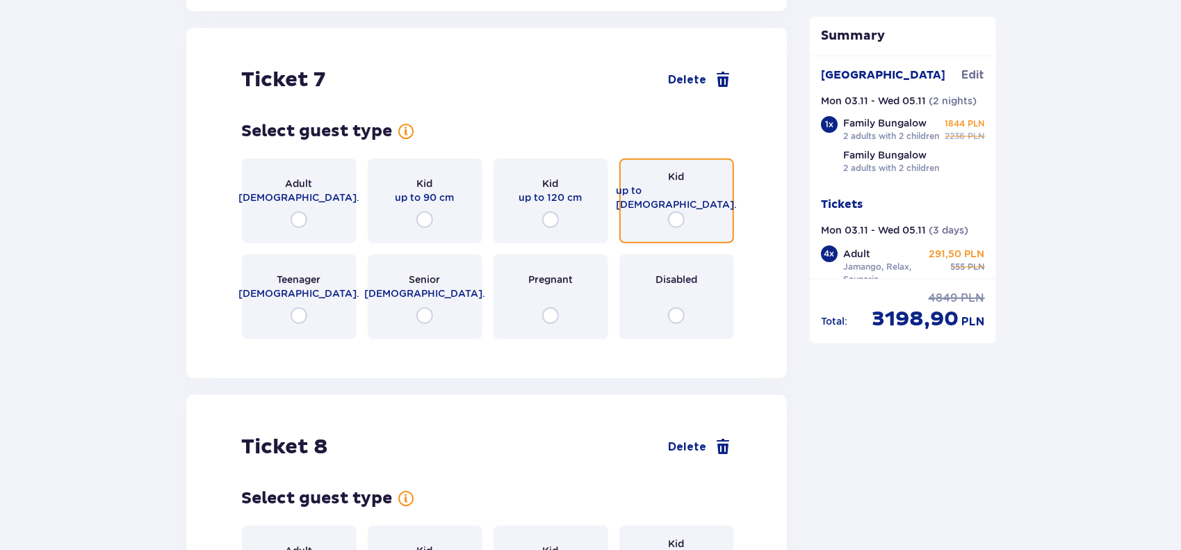
click at [678, 211] on input "radio" at bounding box center [676, 219] width 17 height 17
radio input "true"
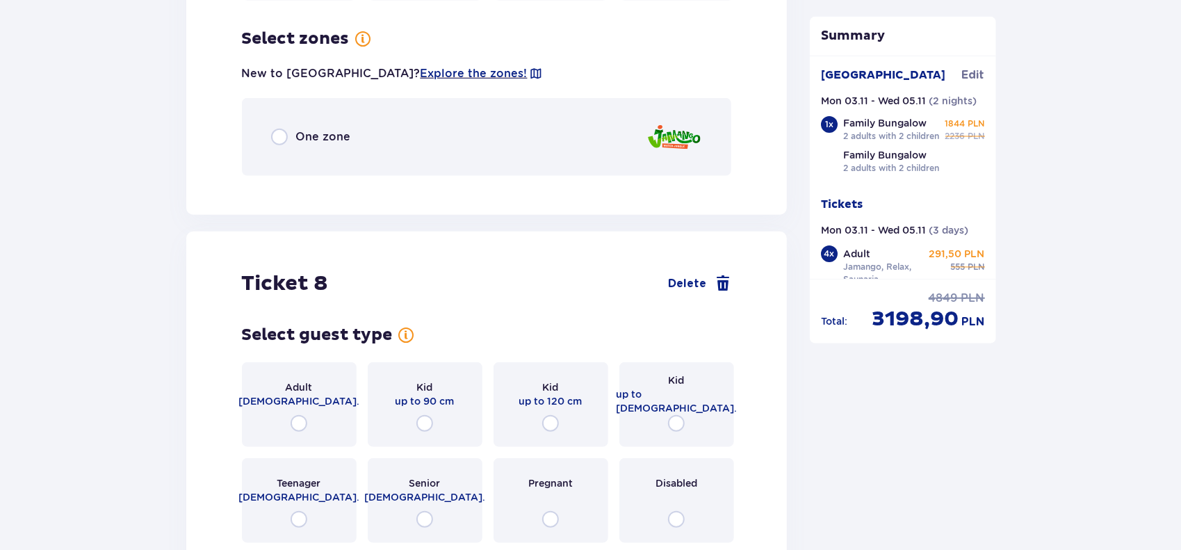
scroll to position [7772, 0]
click at [583, 131] on div "One zone" at bounding box center [487, 136] width 490 height 78
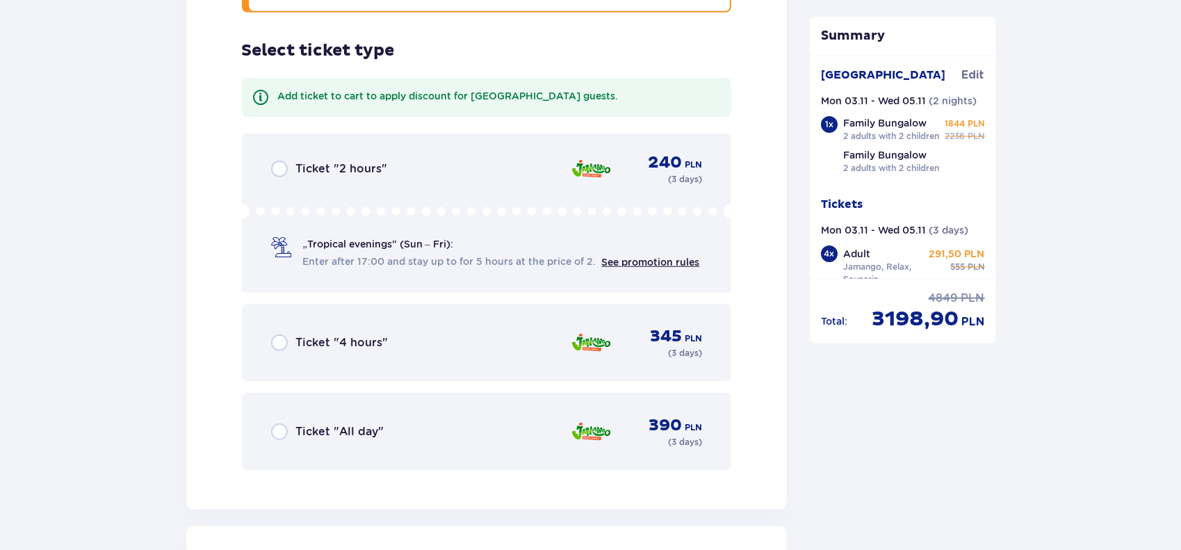
scroll to position [7947, 0]
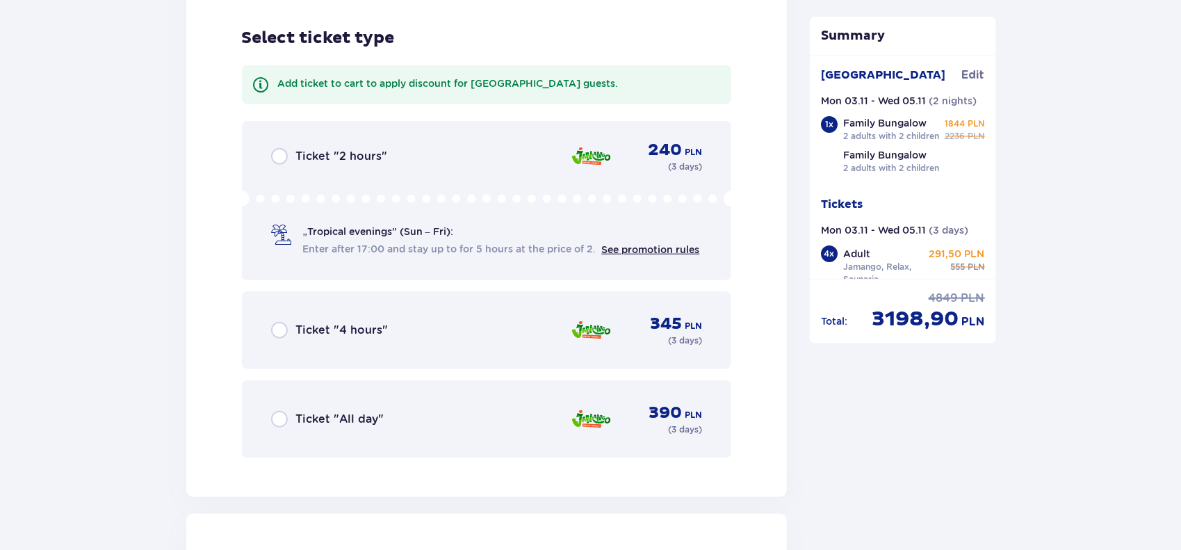
click at [424, 415] on div "Ticket "All day" 390 PLN ( 3 days )" at bounding box center [487, 419] width 432 height 33
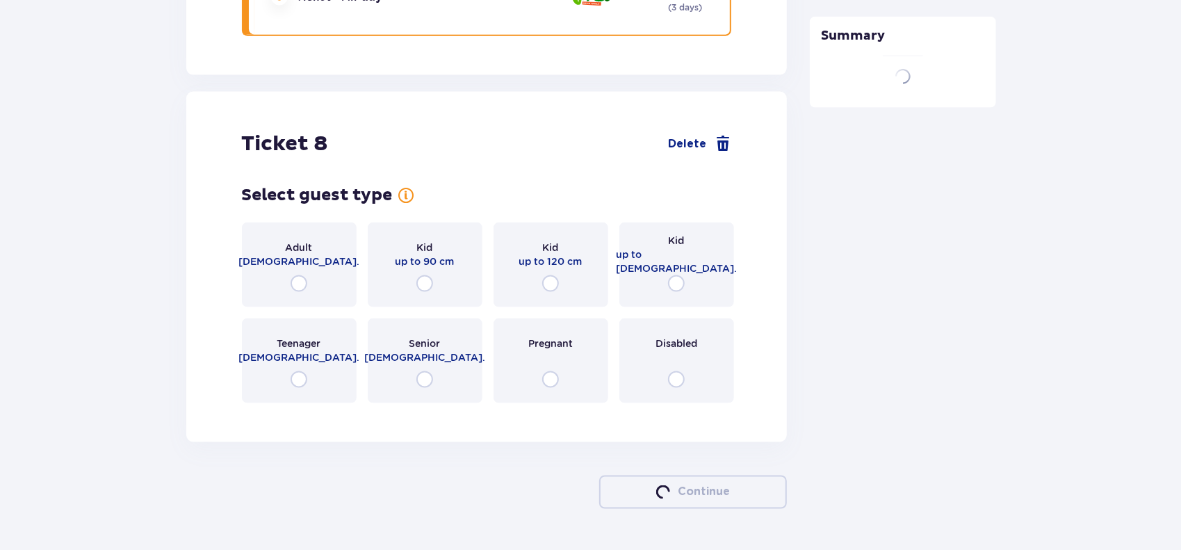
scroll to position [8401, 0]
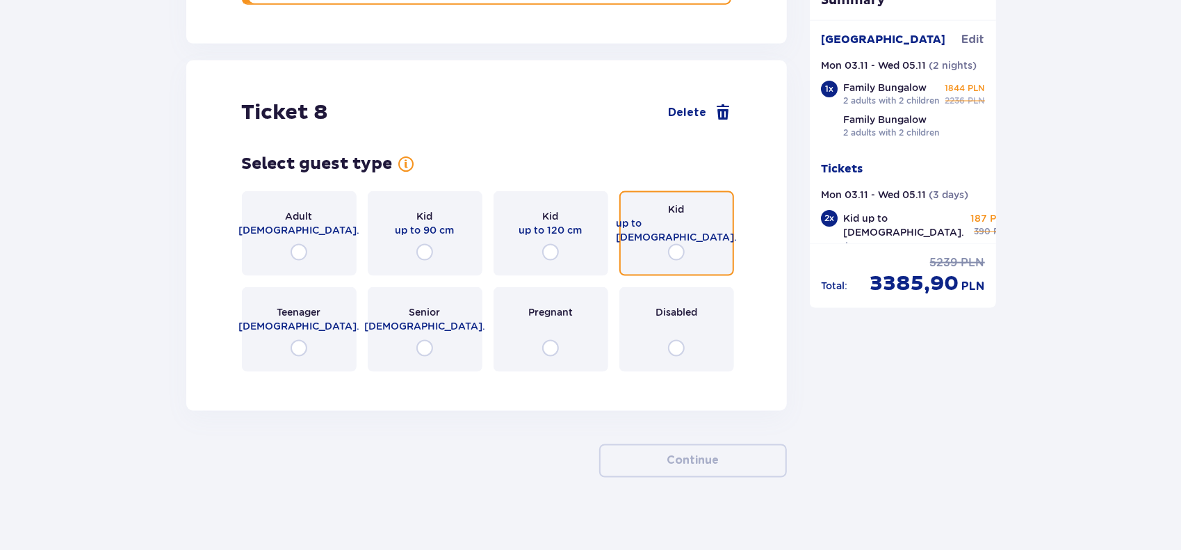
click at [683, 244] on input "radio" at bounding box center [676, 252] width 17 height 17
radio input "true"
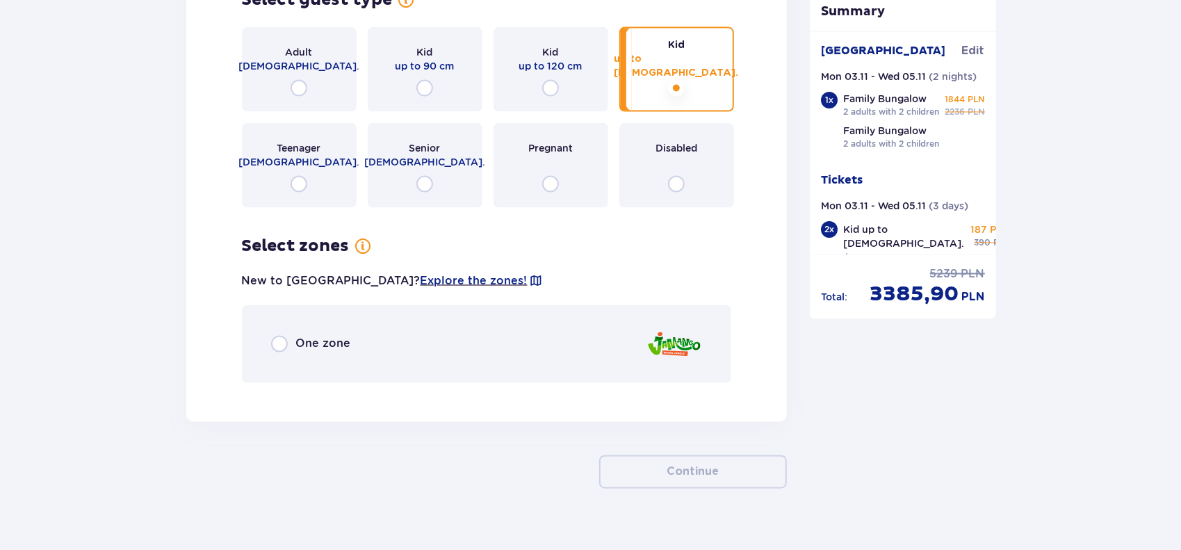
scroll to position [8576, 0]
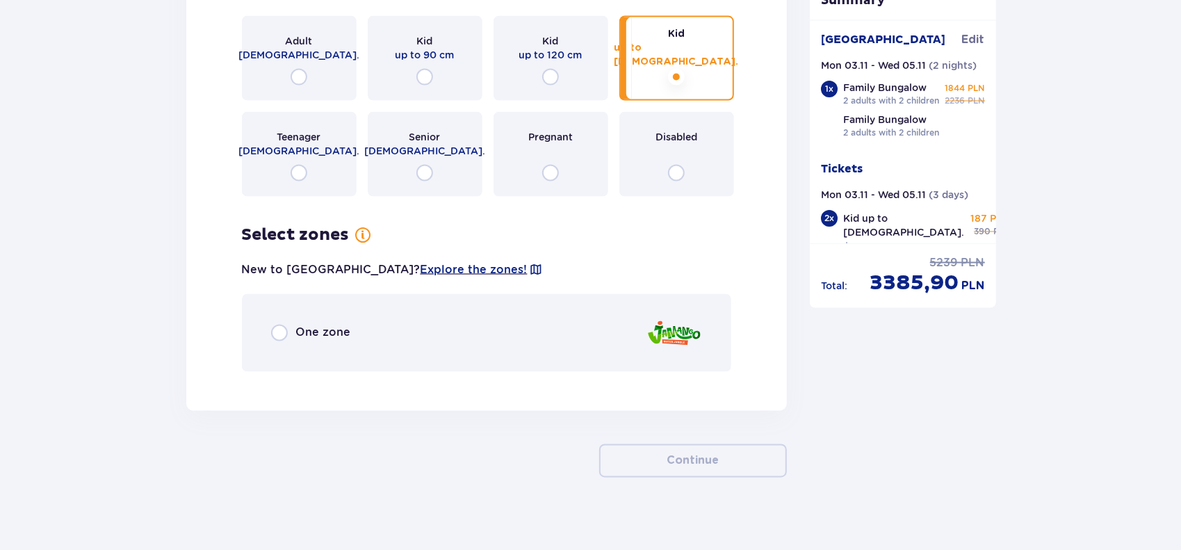
click at [552, 338] on div "One zone" at bounding box center [487, 333] width 490 height 78
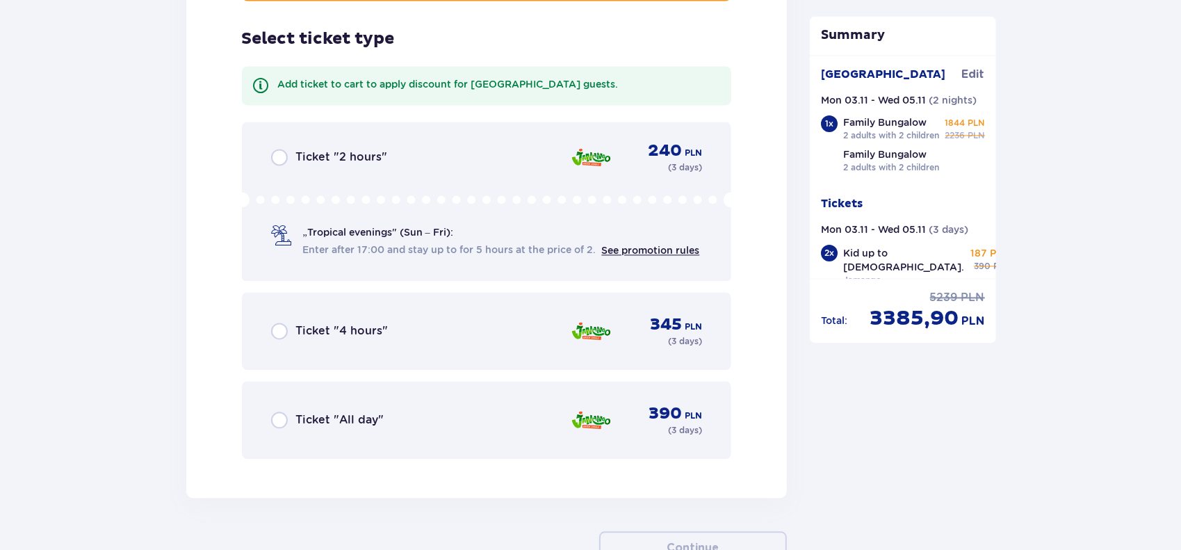
scroll to position [8948, 0]
click at [428, 403] on div "Ticket "All day" 390 PLN ( 3 days )" at bounding box center [487, 419] width 432 height 33
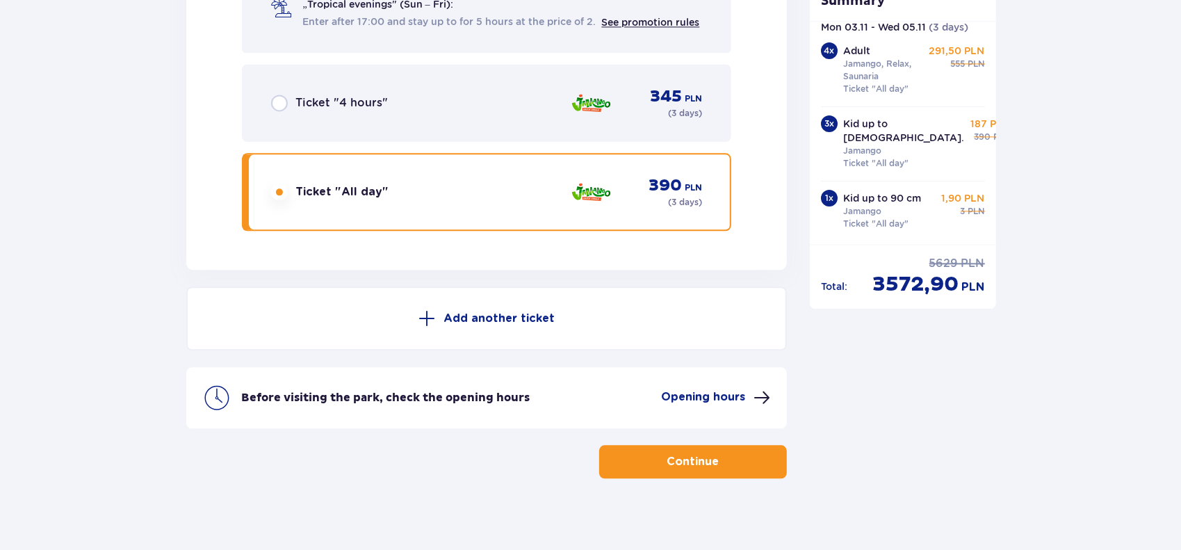
scroll to position [178, 0]
click at [691, 454] on p "Continue" at bounding box center [694, 461] width 52 height 15
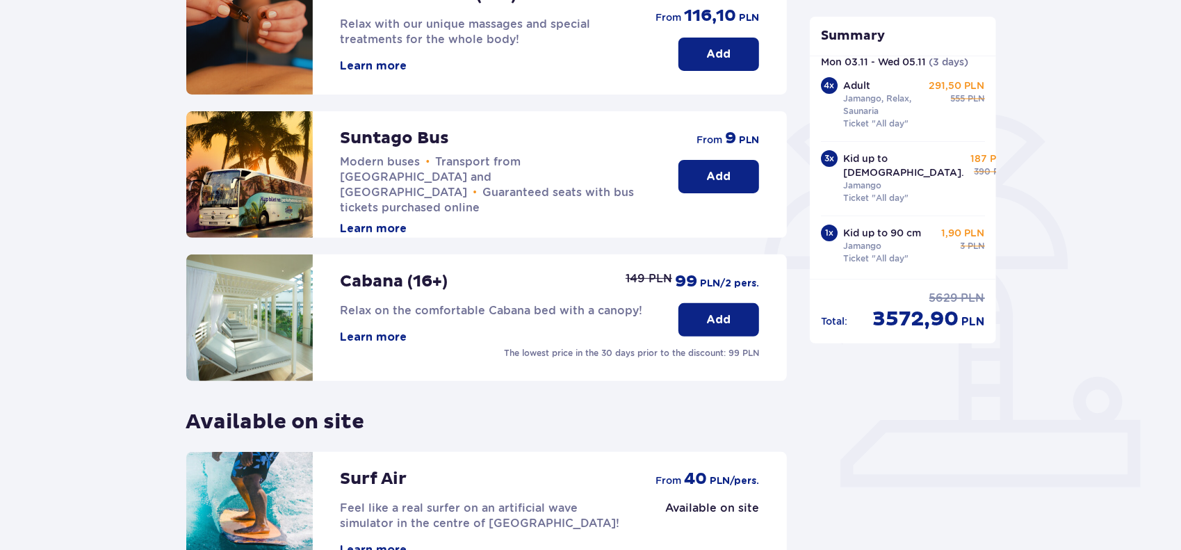
scroll to position [392, 0]
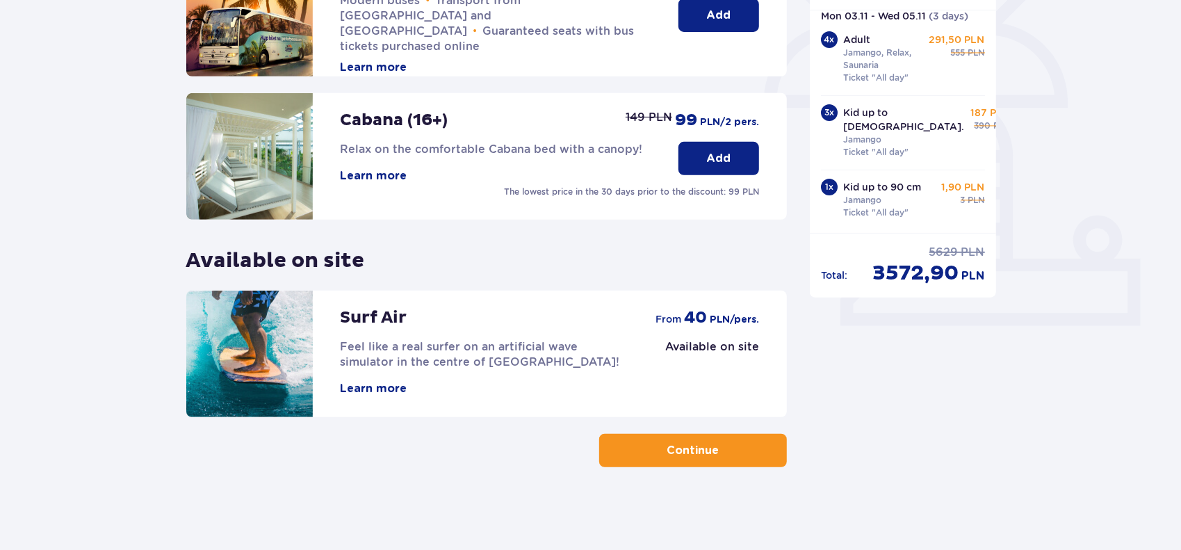
click at [711, 444] on button "Continue" at bounding box center [693, 450] width 188 height 33
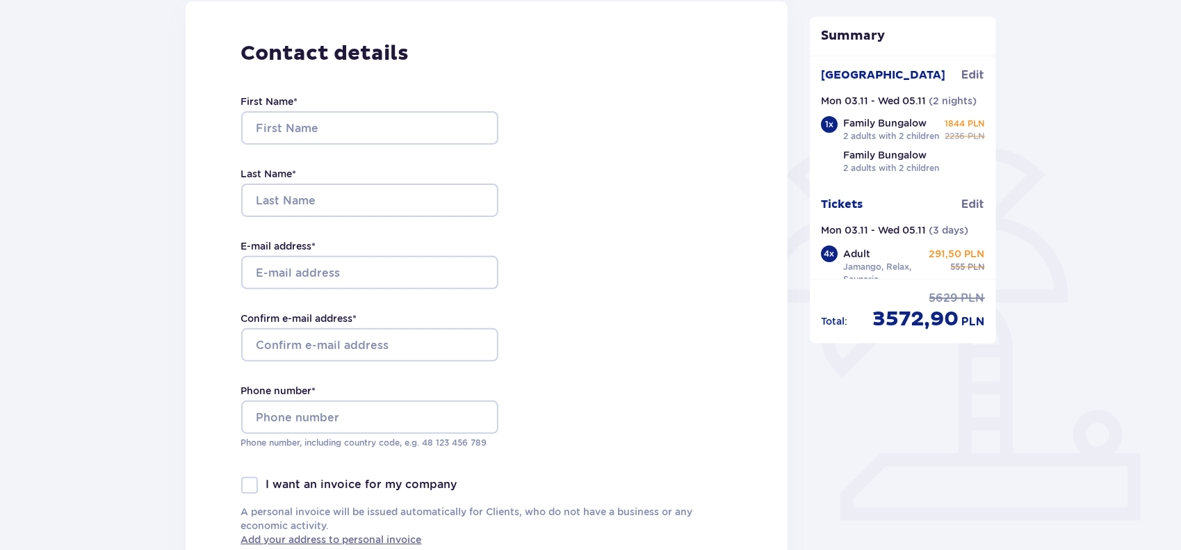
scroll to position [199, 0]
click at [394, 132] on input "First Name *" at bounding box center [369, 126] width 257 height 33
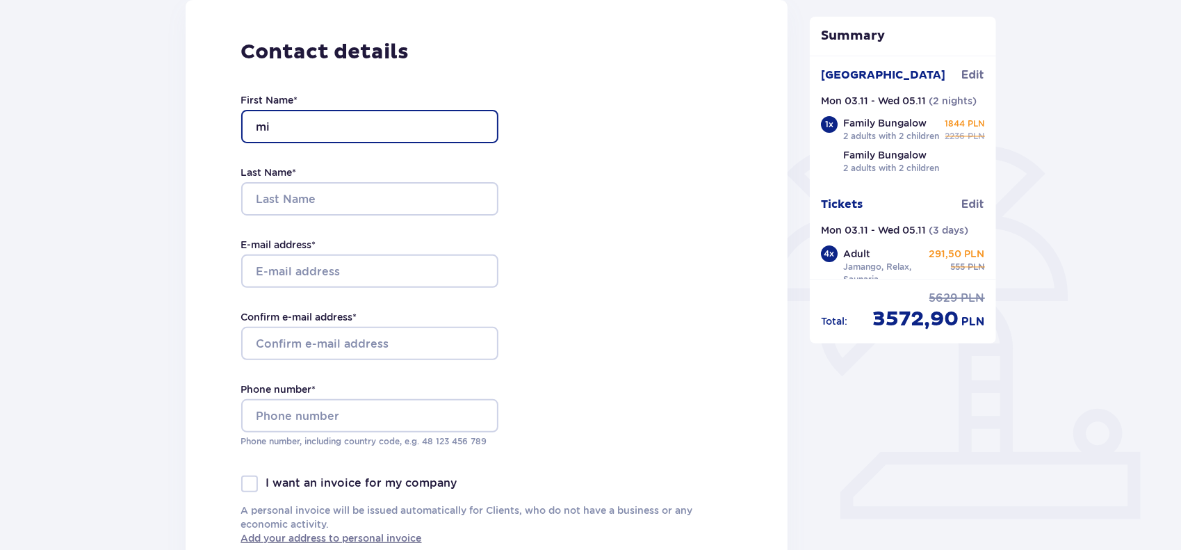
type input "m"
type input "Mindaugas"
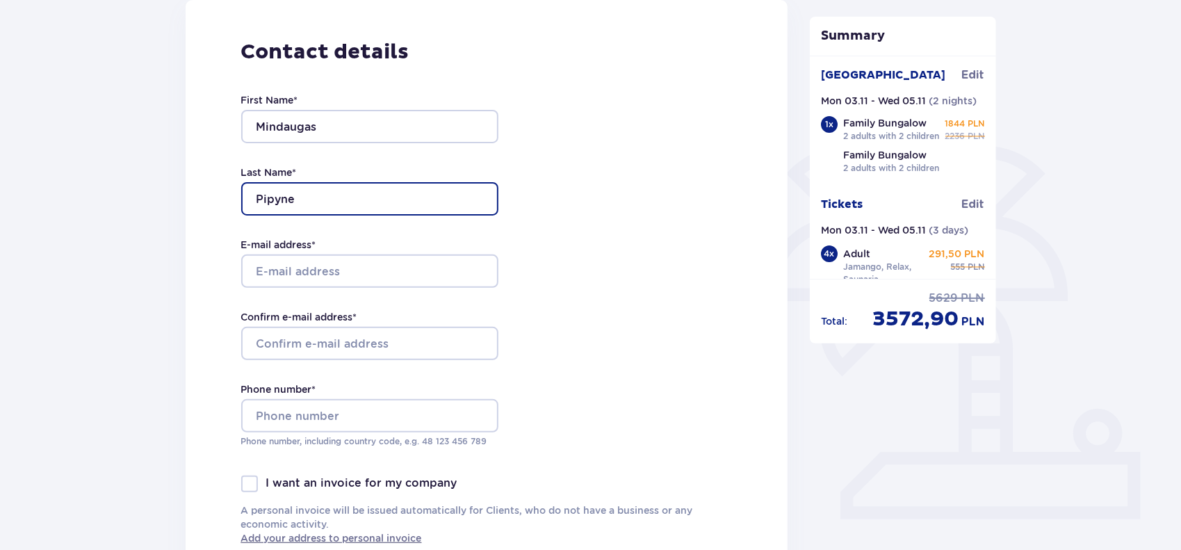
type input "Pipyne"
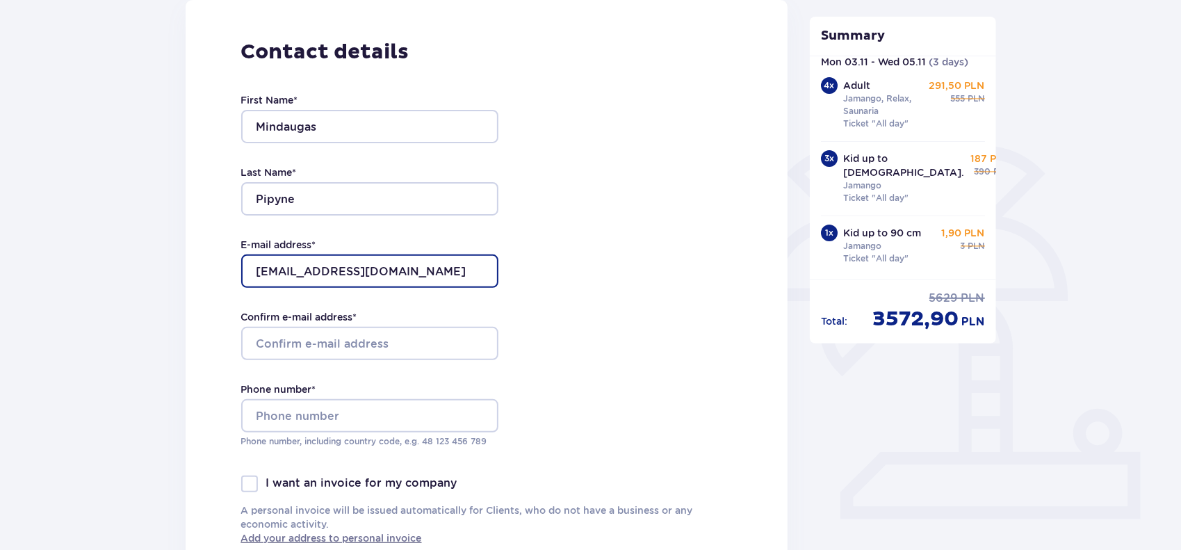
scroll to position [178, 0]
type input "[EMAIL_ADDRESS][DOMAIN_NAME]"
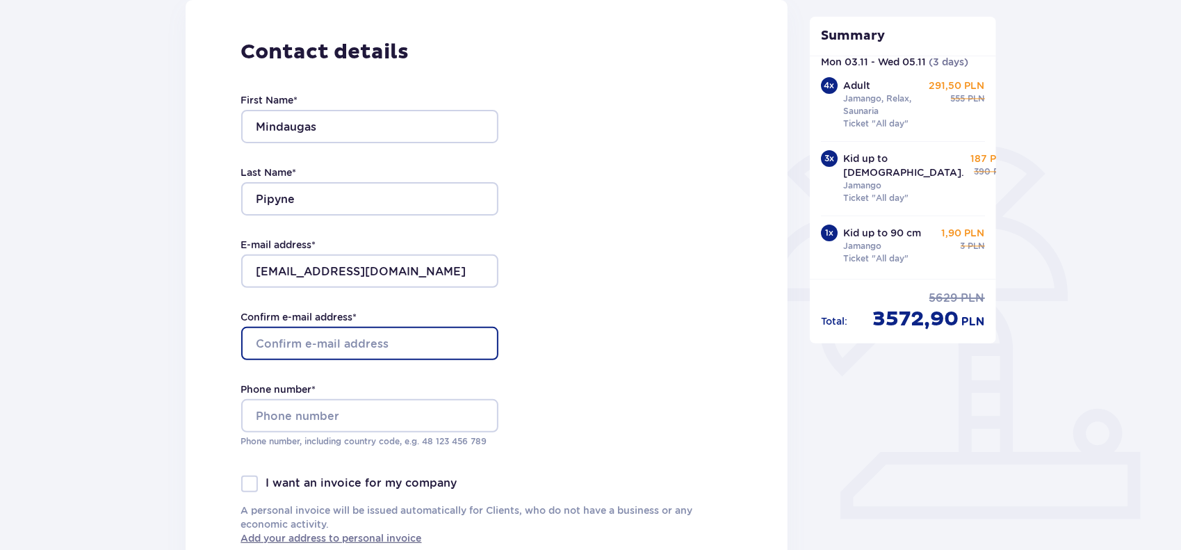
click at [396, 344] on input "Confirm e-mail address *" at bounding box center [369, 343] width 257 height 33
type input "[EMAIL_ADDRESS][DOMAIN_NAME]"
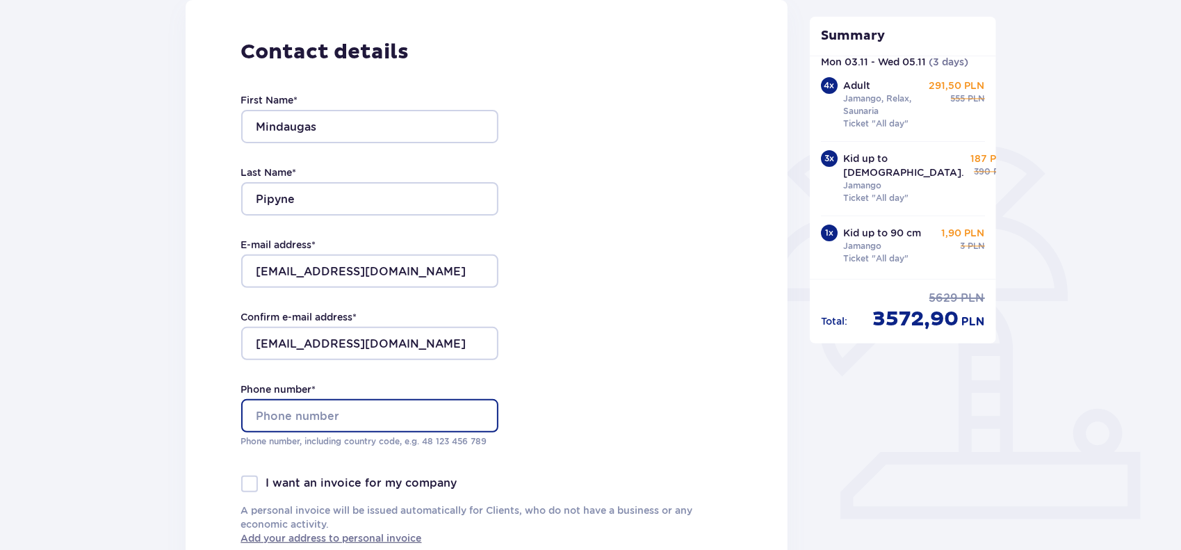
click at [351, 417] on input "Phone number *" at bounding box center [369, 415] width 257 height 33
type input "+37060826989"
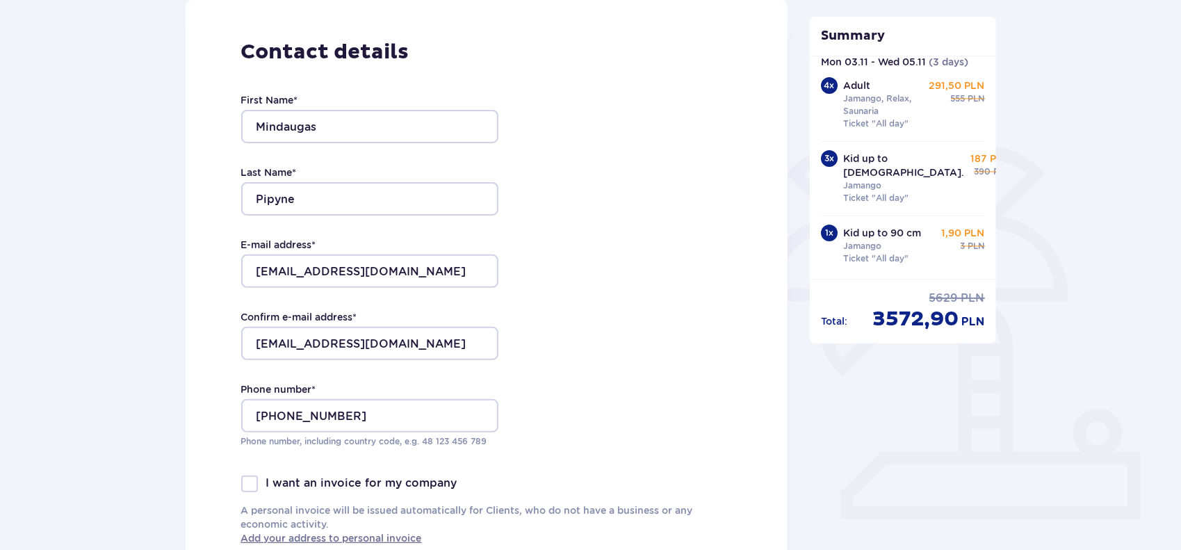
click at [605, 385] on div "Contact details First Name * Mindaugas Last Name * Pipyne E-mail address * mind…" at bounding box center [487, 292] width 603 height 584
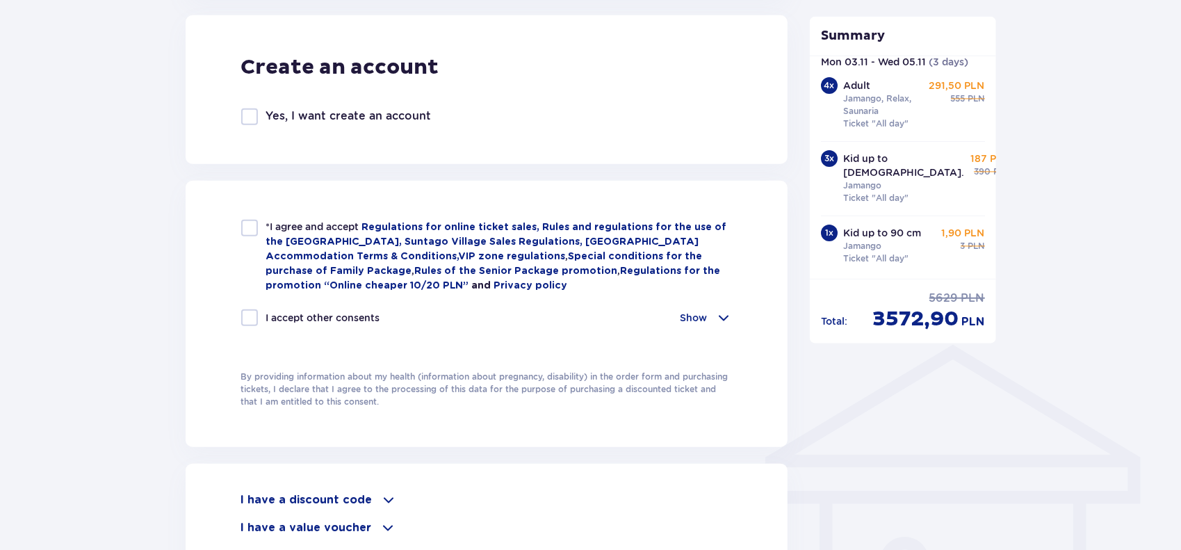
scroll to position [793, 0]
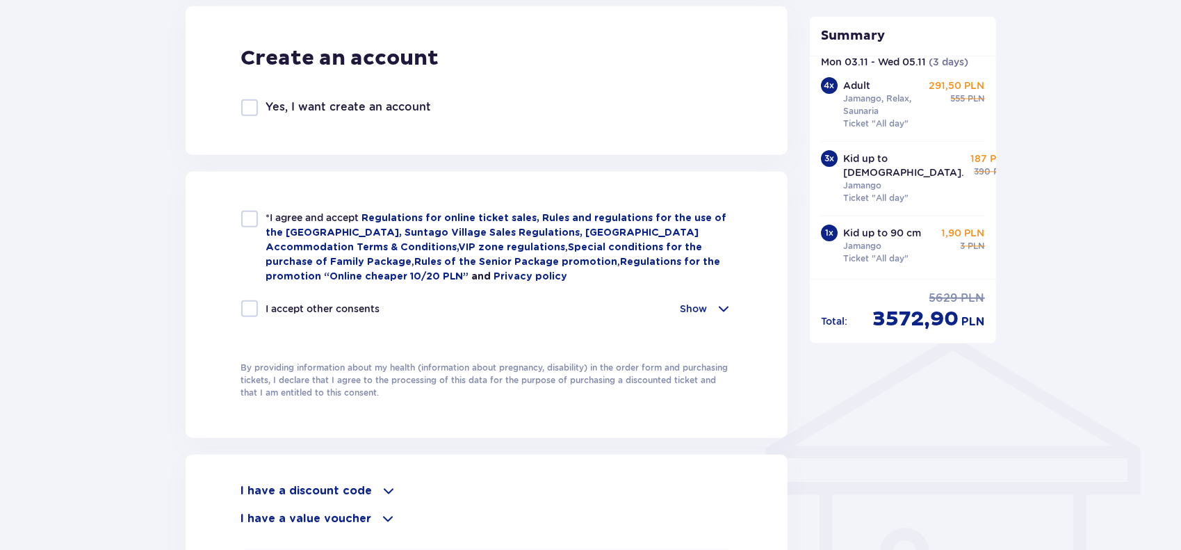
click at [249, 223] on div at bounding box center [249, 219] width 17 height 17
checkbox input "true"
click at [248, 307] on div at bounding box center [249, 308] width 17 height 17
checkbox input "true"
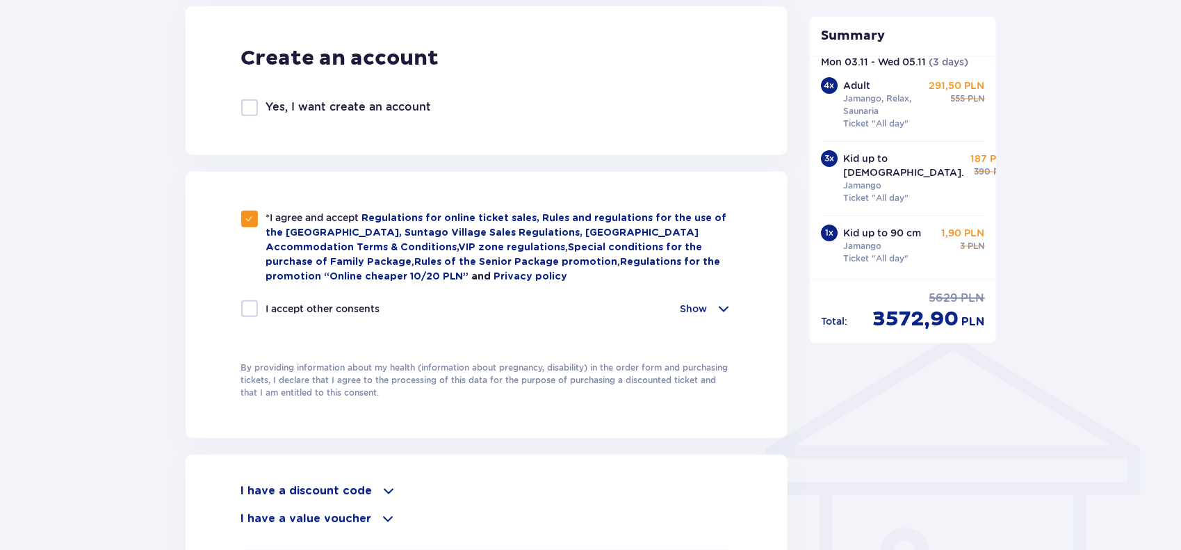
checkbox input "true"
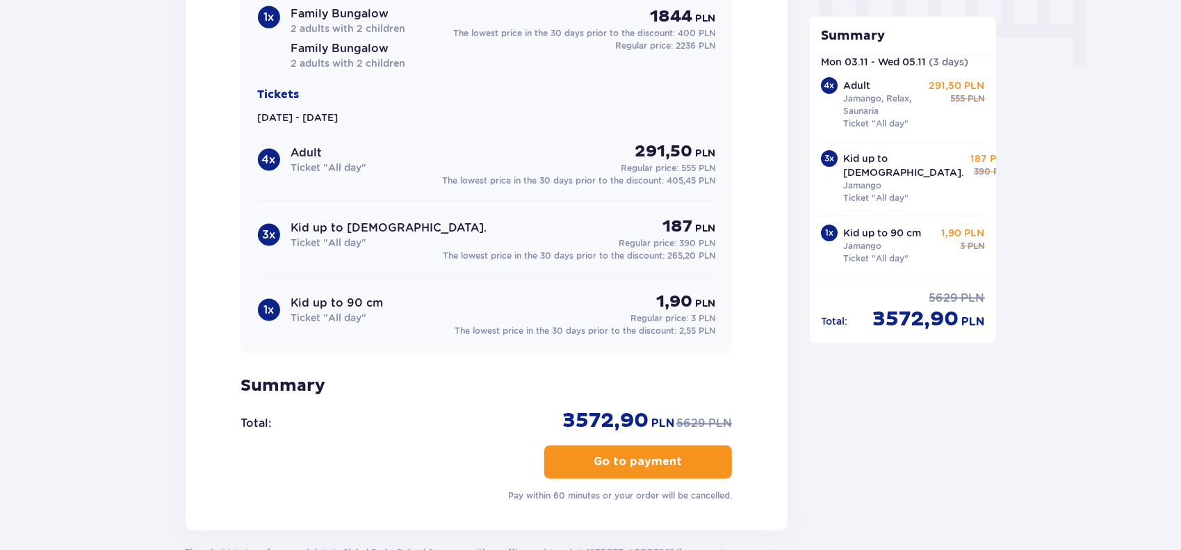
scroll to position [1434, 0]
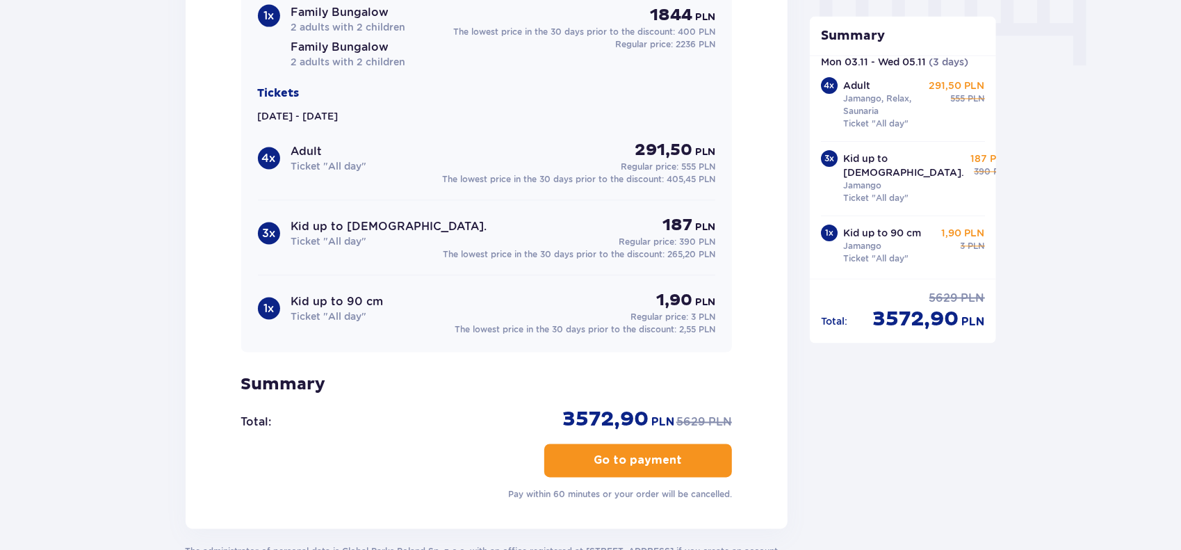
click at [650, 462] on p "Go to payment" at bounding box center [639, 460] width 88 height 15
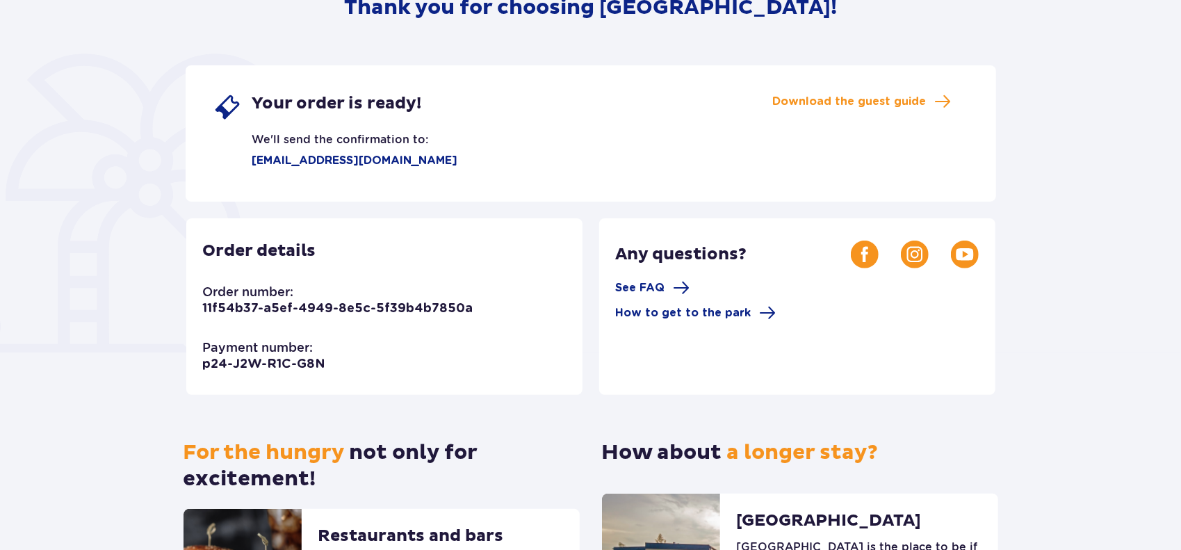
scroll to position [204, 0]
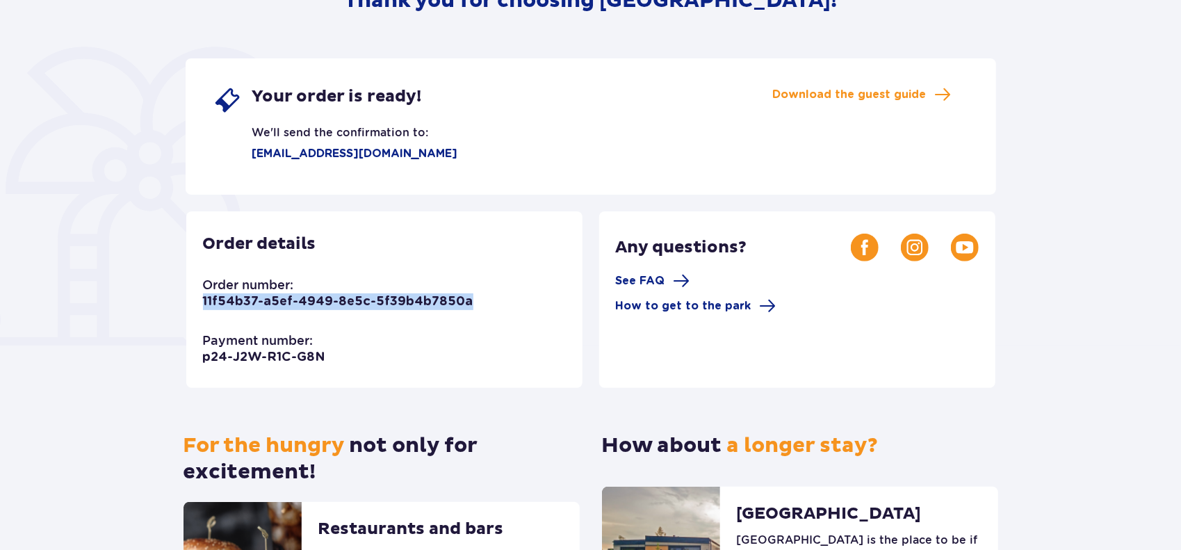
drag, startPoint x: 463, startPoint y: 303, endPoint x: 202, endPoint y: 312, distance: 261.7
click at [202, 312] on div "Order details Order number: 11f54b37-a5ef-4949-8e5c-5f39b4b7850a Payment number…" at bounding box center [384, 299] width 396 height 177
copy p "11f54b37-a5ef-4949-8e5c-5f39b4b7850a"
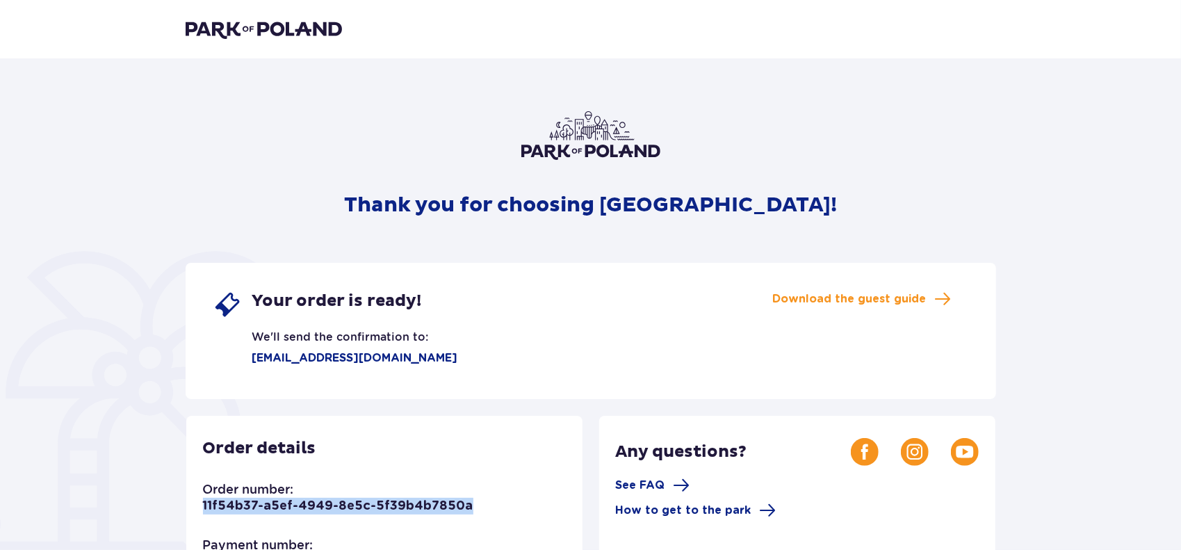
scroll to position [376, 0]
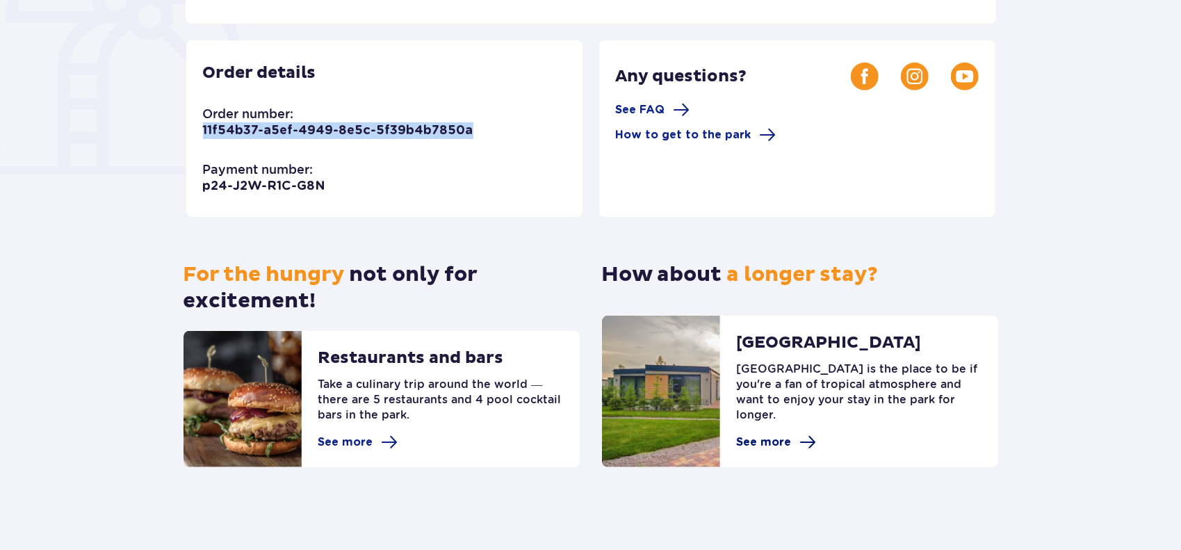
click at [782, 443] on span "See more" at bounding box center [764, 442] width 55 height 15
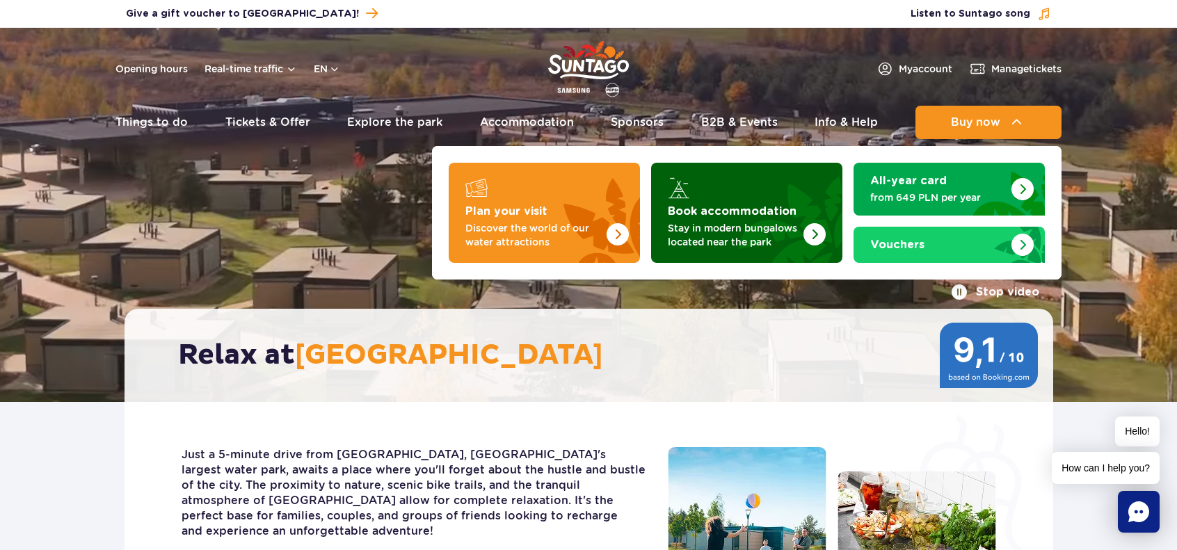
click at [821, 239] on img "Book accommodation" at bounding box center [814, 234] width 22 height 22
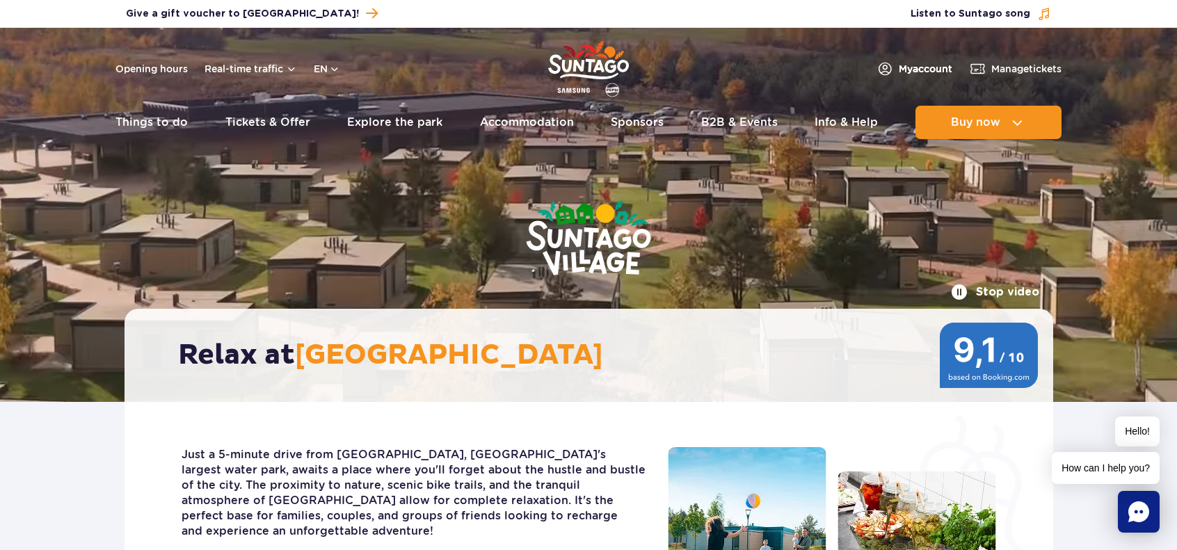
click at [927, 69] on span "My account" at bounding box center [925, 69] width 54 height 14
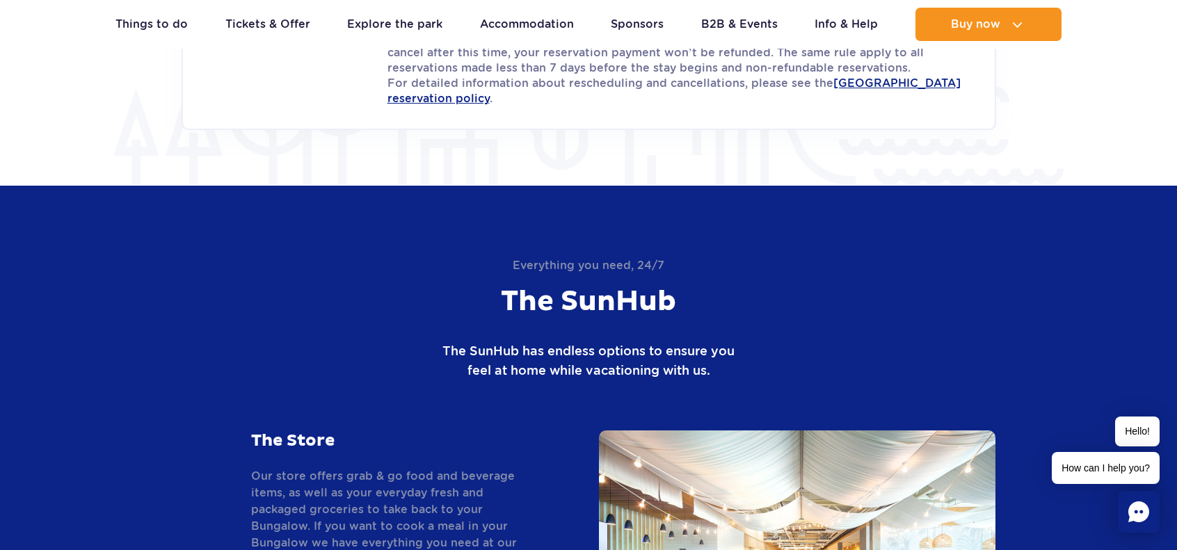
scroll to position [1994, 0]
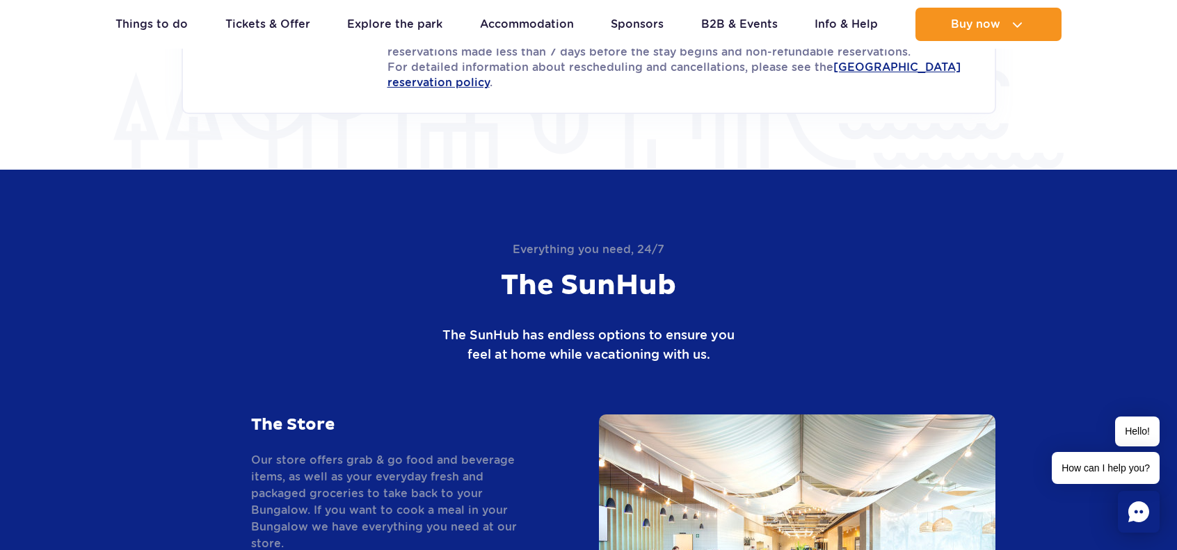
click at [1136, 519] on icon "Chat" at bounding box center [1138, 511] width 21 height 21
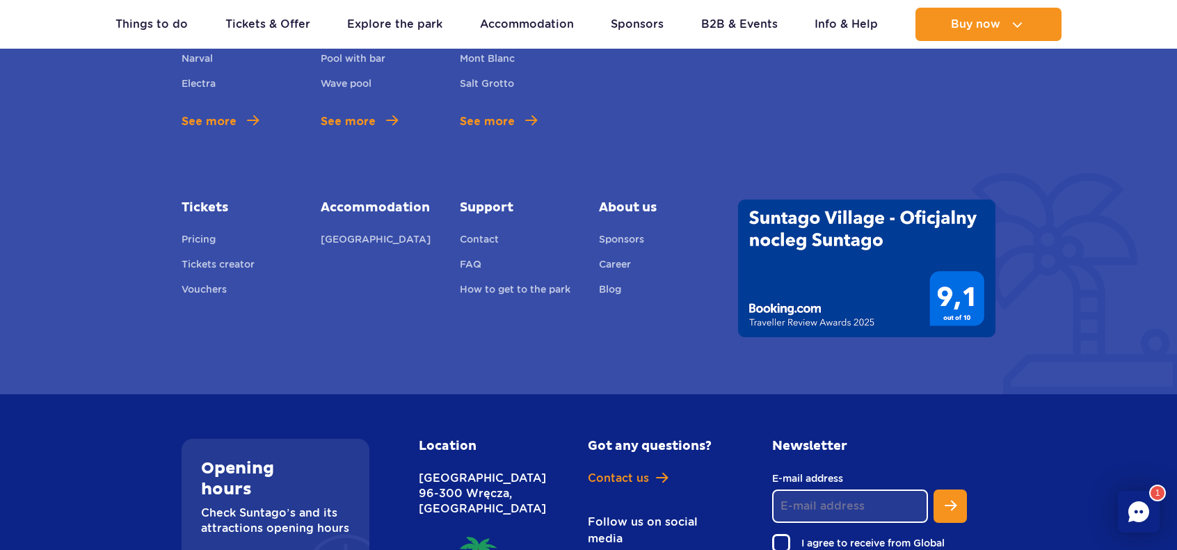
scroll to position [5507, 0]
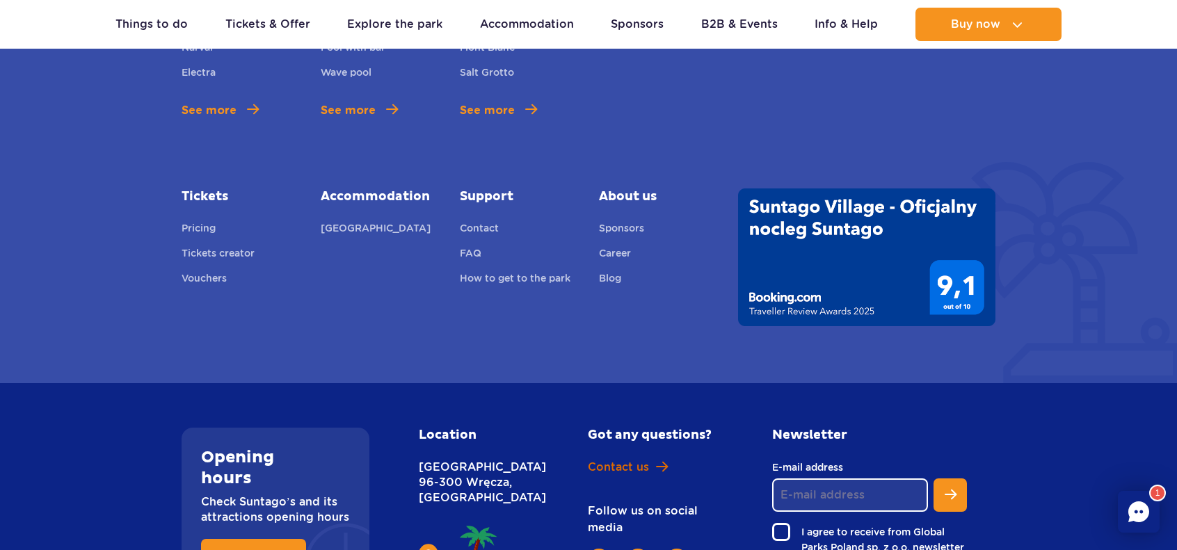
click at [634, 460] on span "Contact us" at bounding box center [618, 467] width 61 height 15
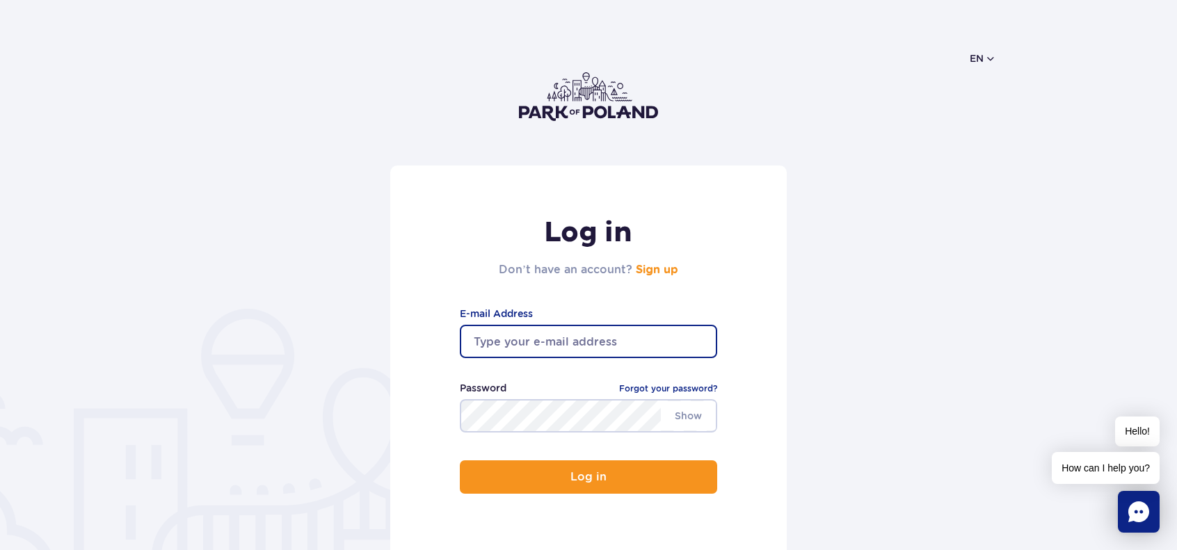
click at [540, 346] on input "email" at bounding box center [588, 341] width 257 height 33
drag, startPoint x: 755, startPoint y: 347, endPoint x: 826, endPoint y: 362, distance: 72.6
click at [826, 362] on form "Log in Don’t have an account? Sign up E-mail Address Show Password Forgot your …" at bounding box center [589, 366] width 814 height 401
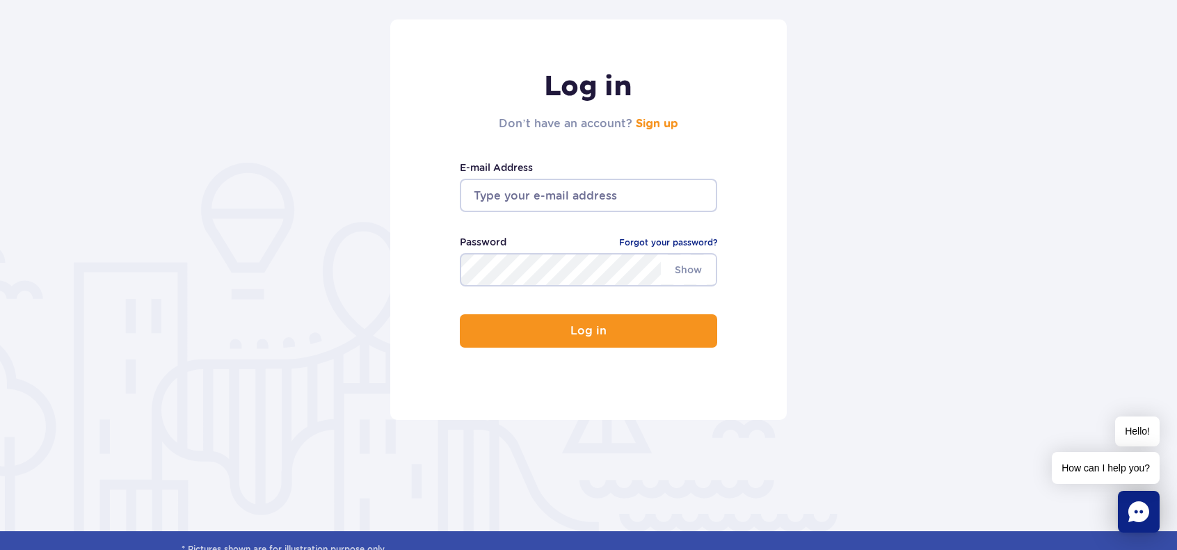
scroll to position [147, 0]
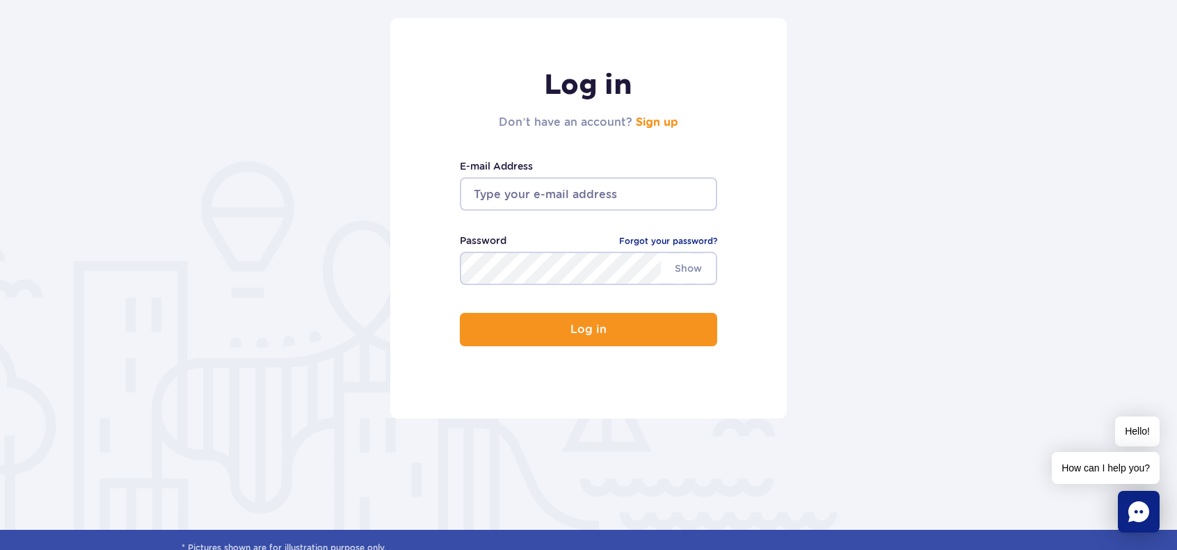
click at [631, 122] on h2 "Don’t have an account? Sign up" at bounding box center [588, 122] width 179 height 17
click at [654, 123] on link "Sign up" at bounding box center [657, 122] width 42 height 11
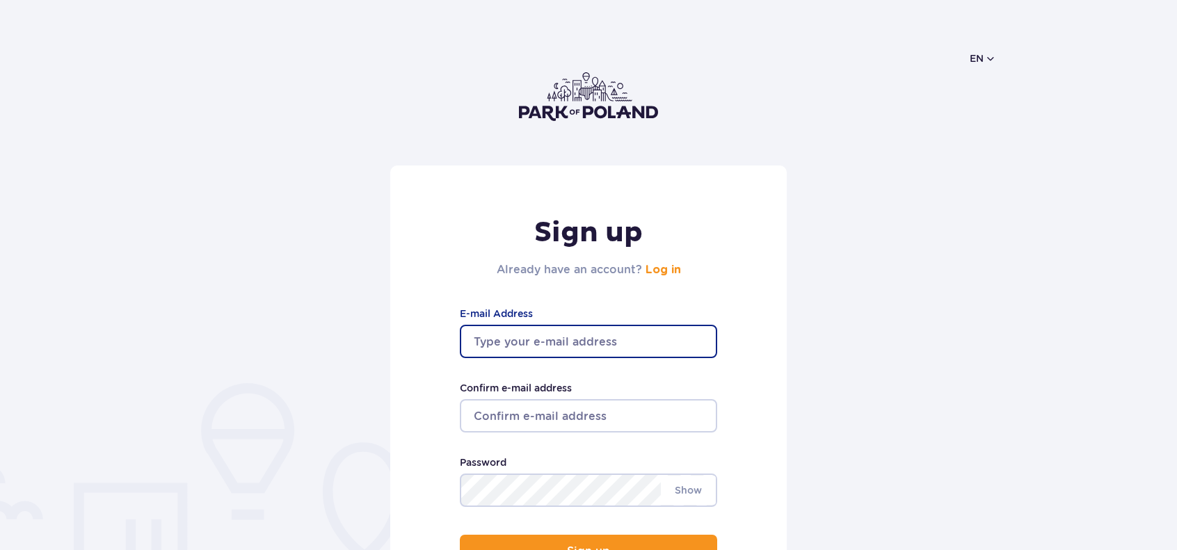
click at [534, 354] on input "E-mail Address" at bounding box center [588, 341] width 257 height 33
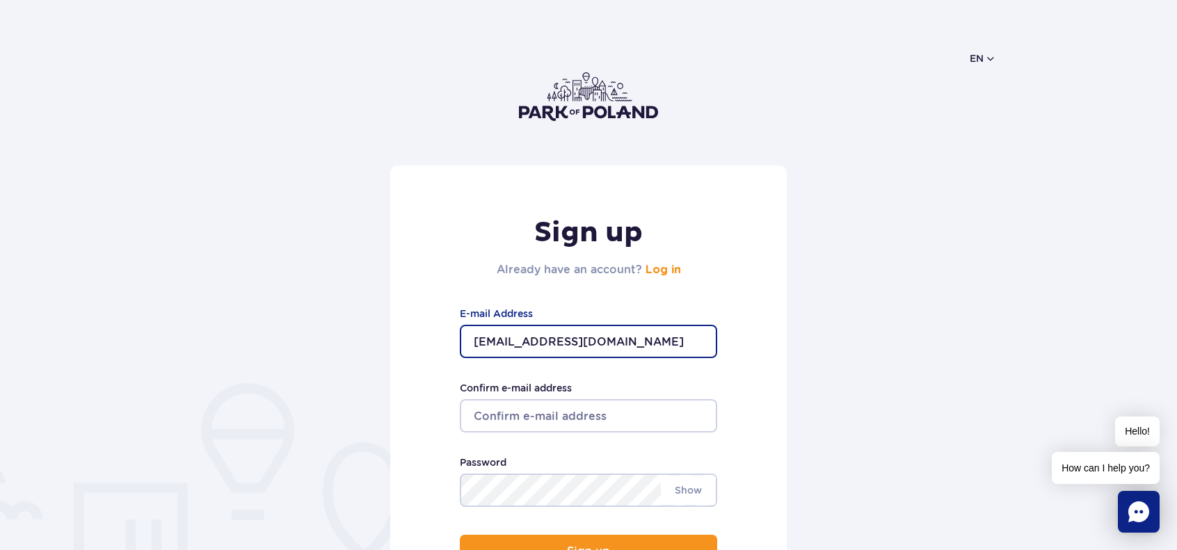
type input "[EMAIL_ADDRESS][DOMAIN_NAME]"
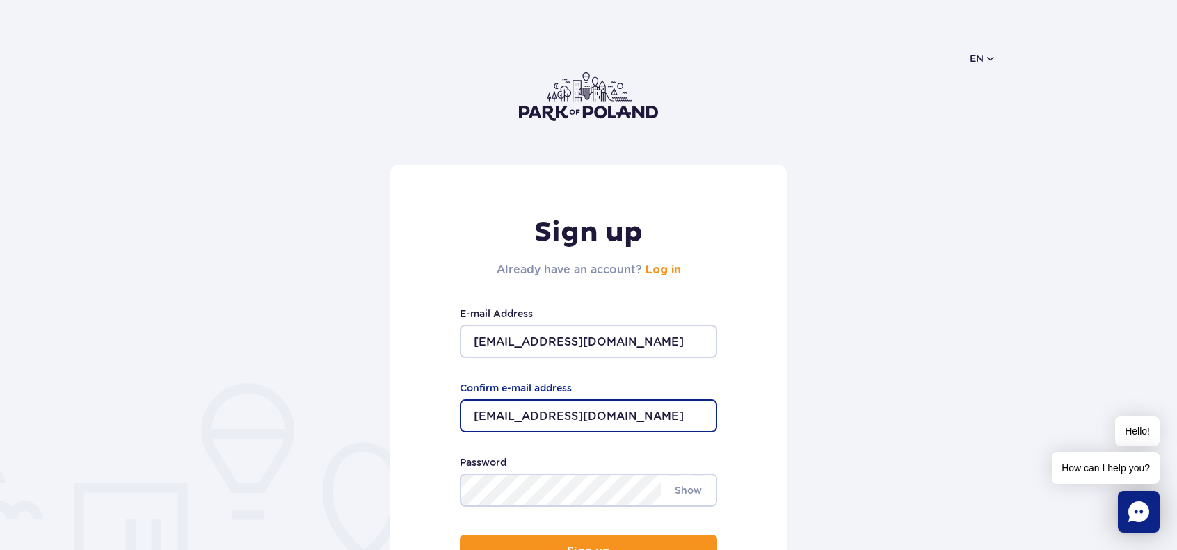
type input "[EMAIL_ADDRESS][DOMAIN_NAME]"
click at [697, 487] on span "Show" at bounding box center [688, 490] width 55 height 29
click at [759, 487] on div "Sign up Already have an account? Log in [EMAIL_ADDRESS][DOMAIN_NAME] E-mail Add…" at bounding box center [588, 403] width 396 height 475
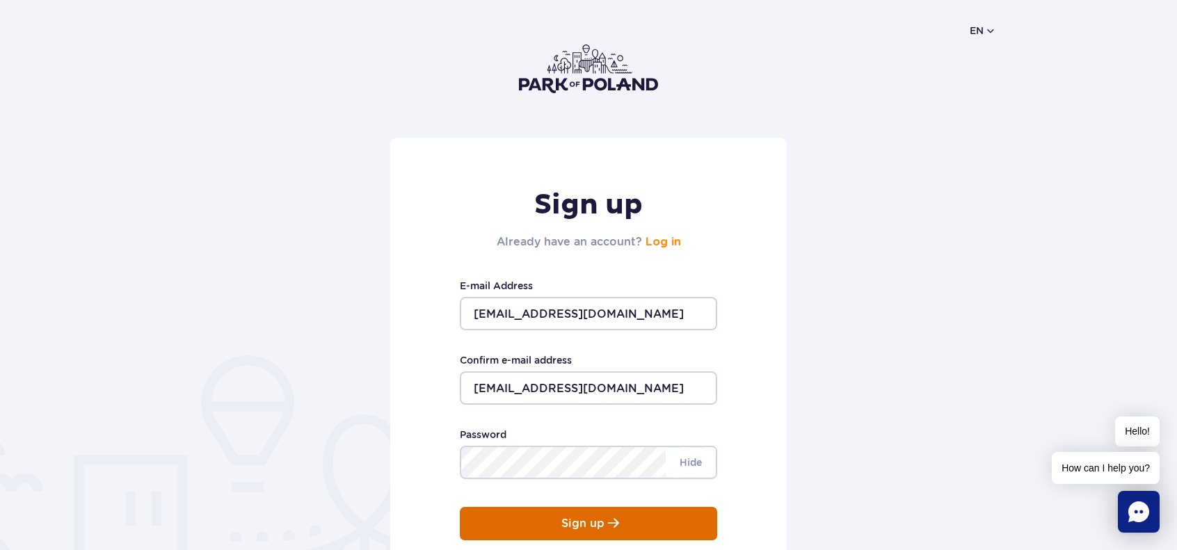
click at [625, 518] on button "Sign up" at bounding box center [588, 523] width 257 height 33
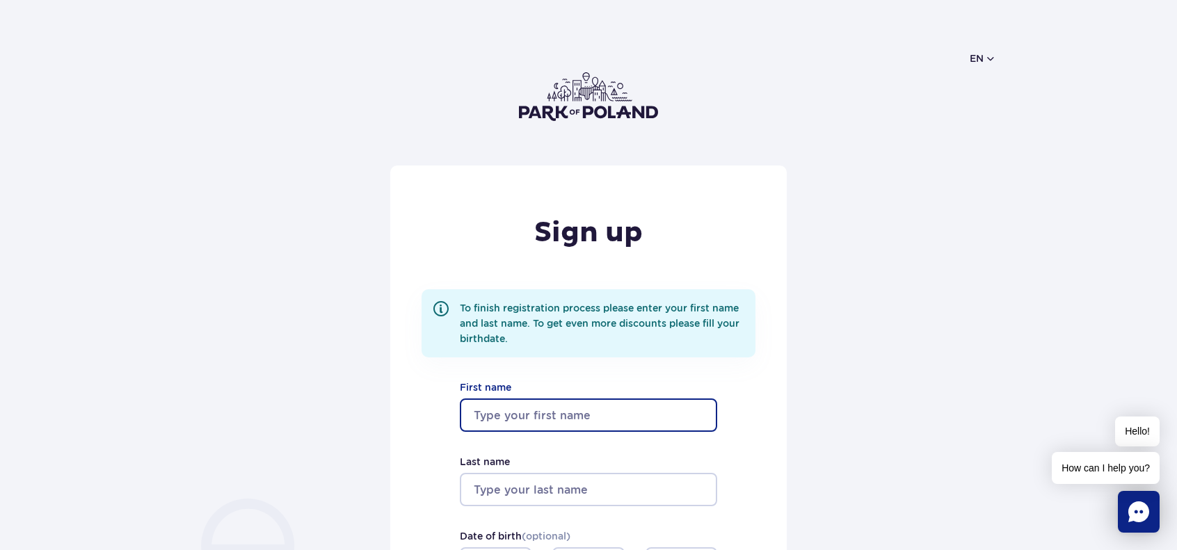
click at [515, 410] on input "First name" at bounding box center [588, 414] width 257 height 33
type input "Mindaugas"
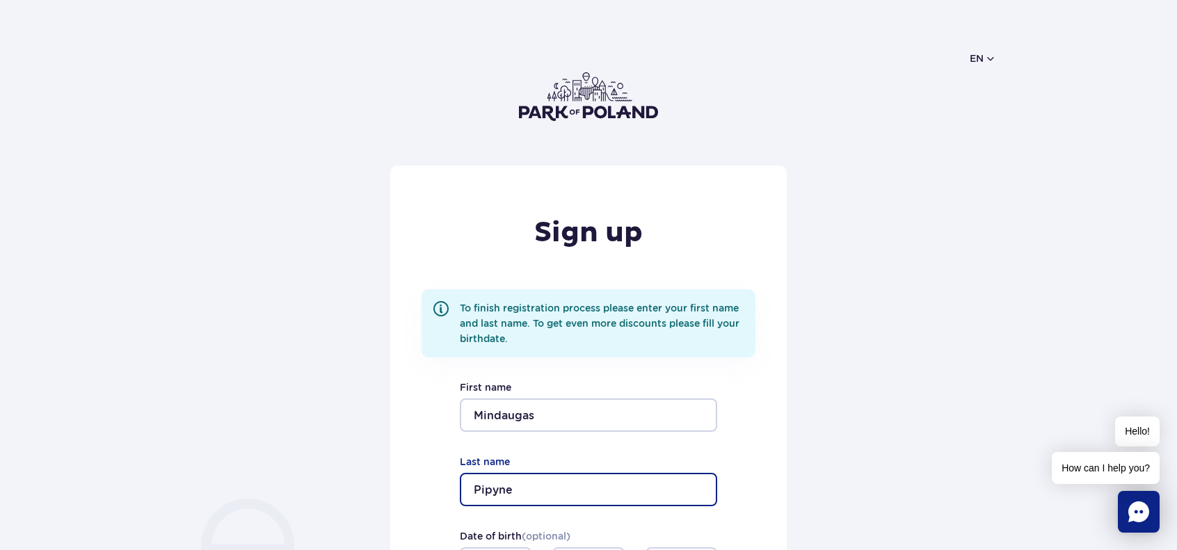
type input "Pipyne"
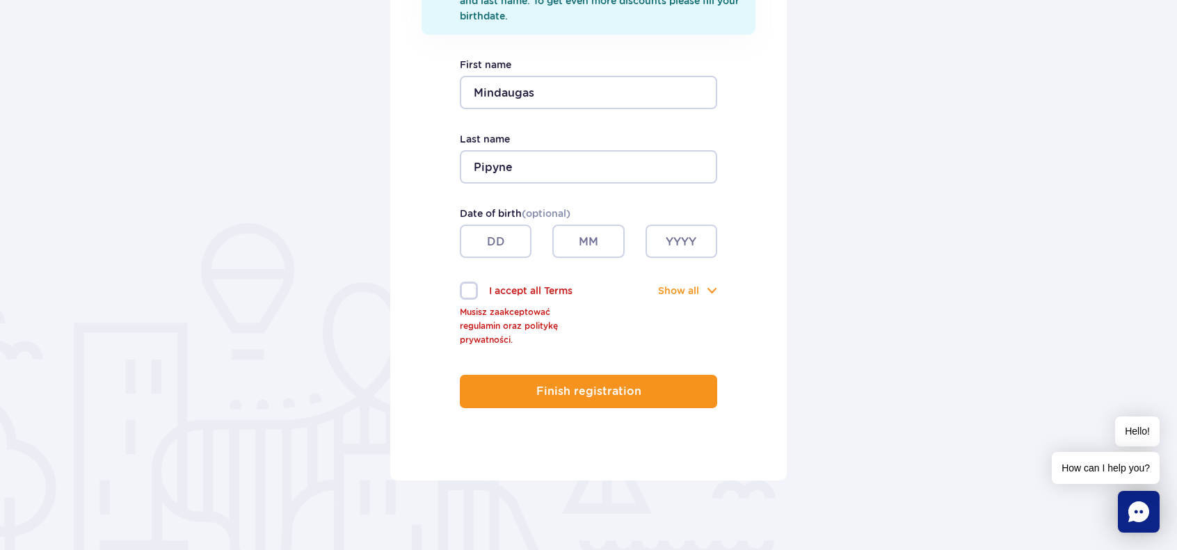
scroll to position [330, 0]
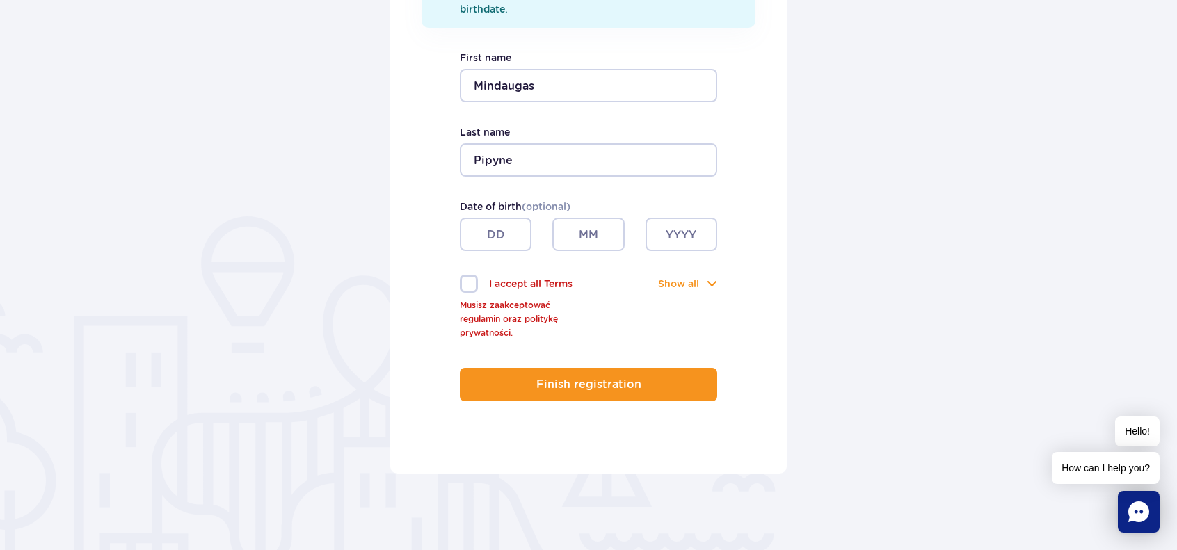
click at [526, 239] on input "text" at bounding box center [496, 234] width 72 height 33
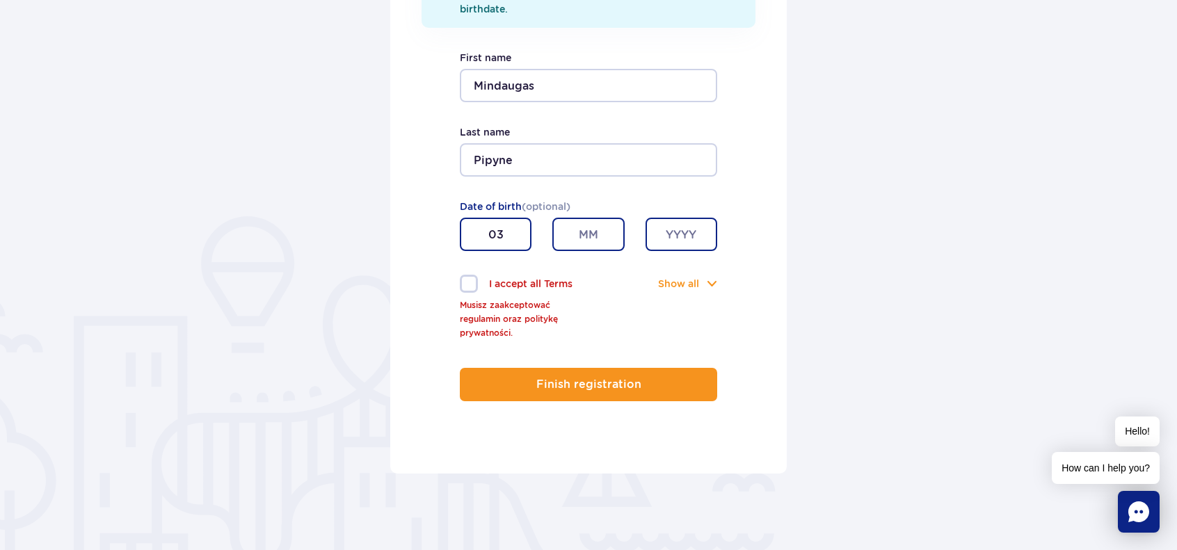
type input "03"
type input "1982"
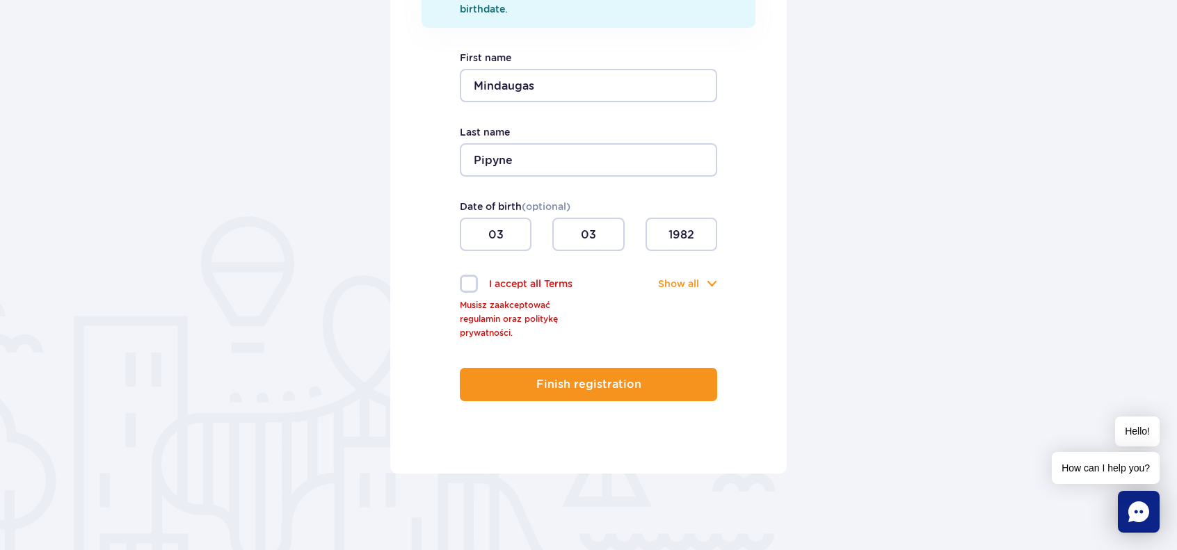
click at [469, 288] on label "I accept all Terms Musisz zaakceptować regulamin oraz politykę prywatności." at bounding box center [524, 284] width 129 height 18
click at [469, 277] on input "I accept all Terms Musisz zaakceptować regulamin oraz politykę prywatności." at bounding box center [467, 276] width 15 height 3
checkbox input "true"
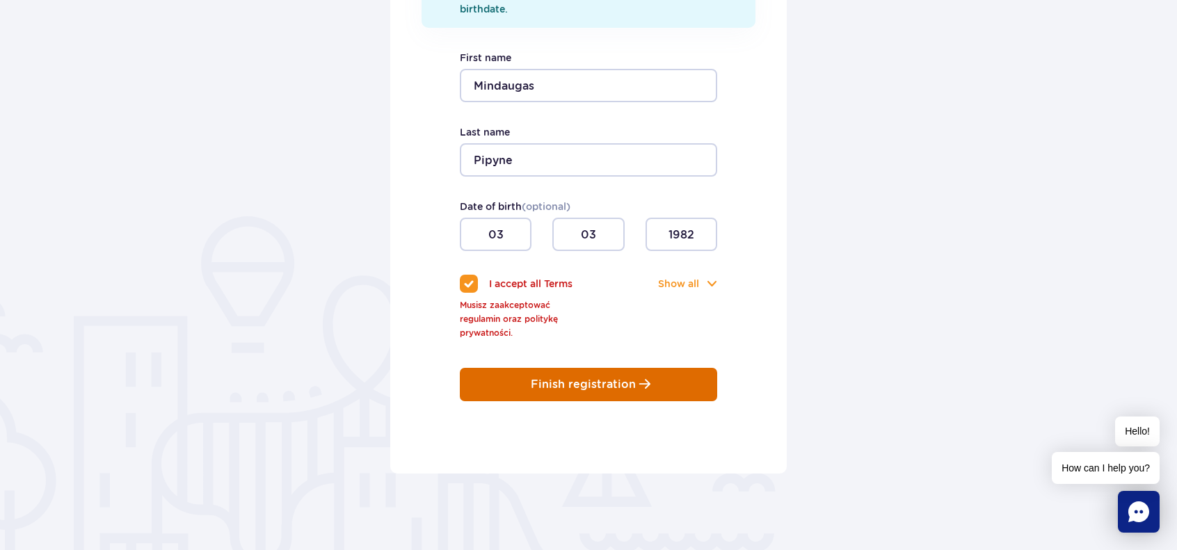
scroll to position [282, 0]
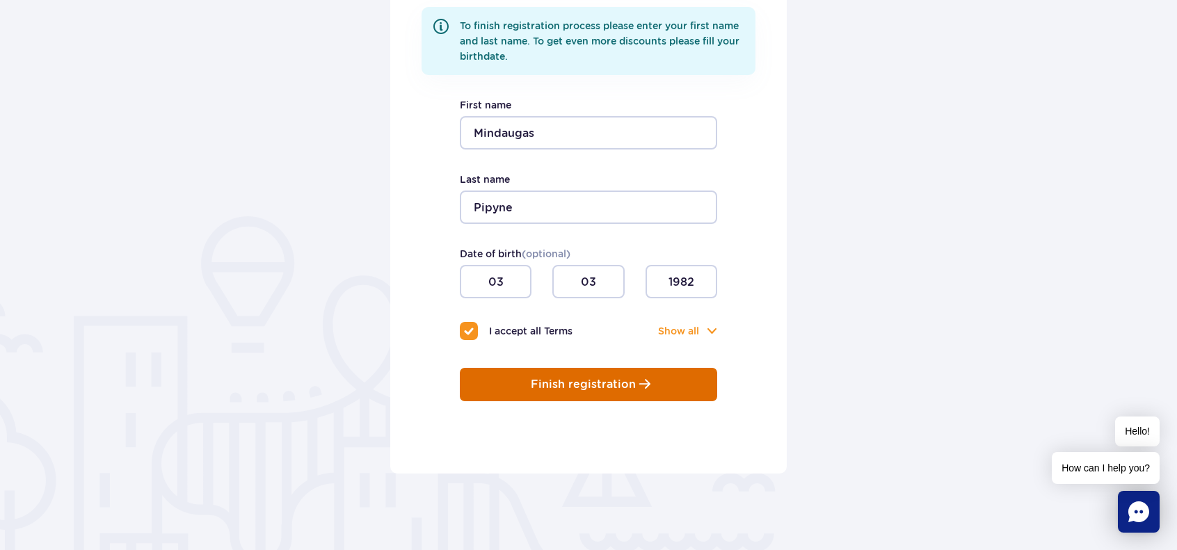
click at [573, 394] on button "Finish registration" at bounding box center [588, 384] width 257 height 33
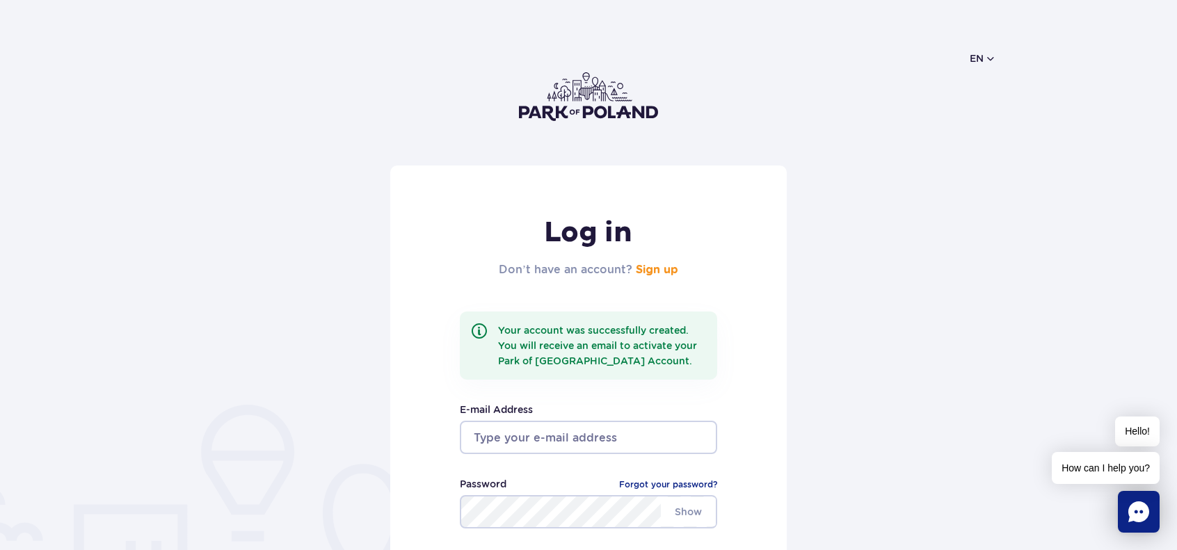
click at [572, 440] on input "email" at bounding box center [588, 437] width 257 height 33
type input "mindaugas.pipyne@gmail.com"
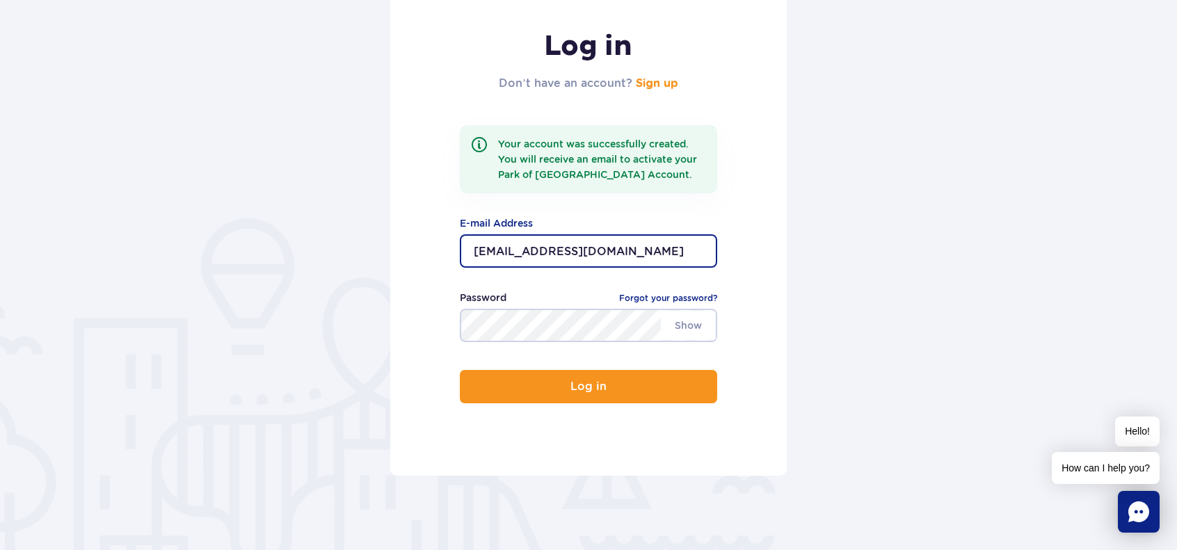
scroll to position [206, 0]
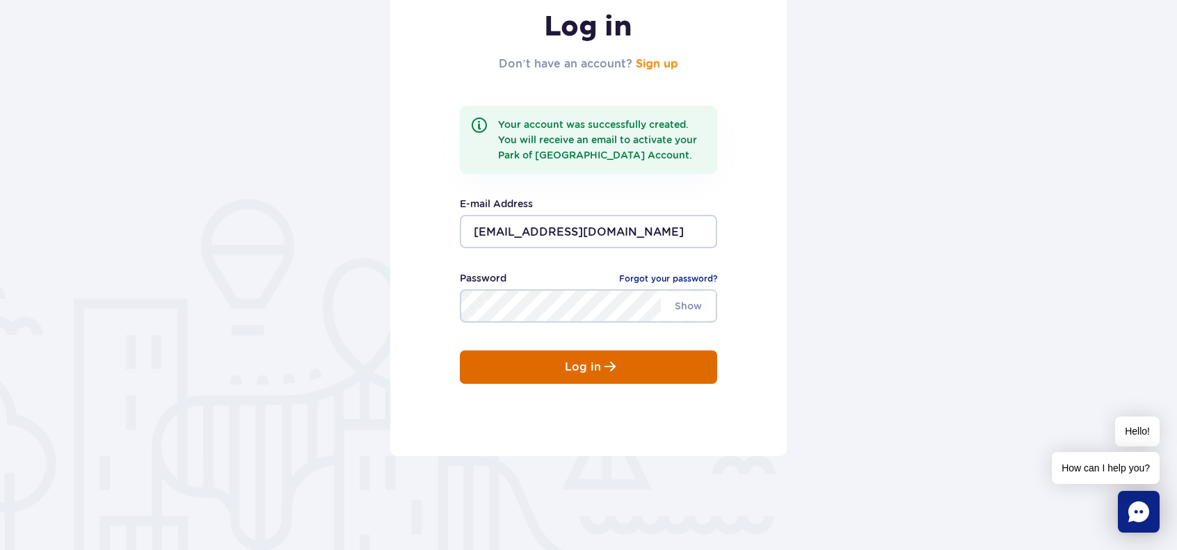
click at [587, 369] on p "Log in" at bounding box center [583, 367] width 36 height 13
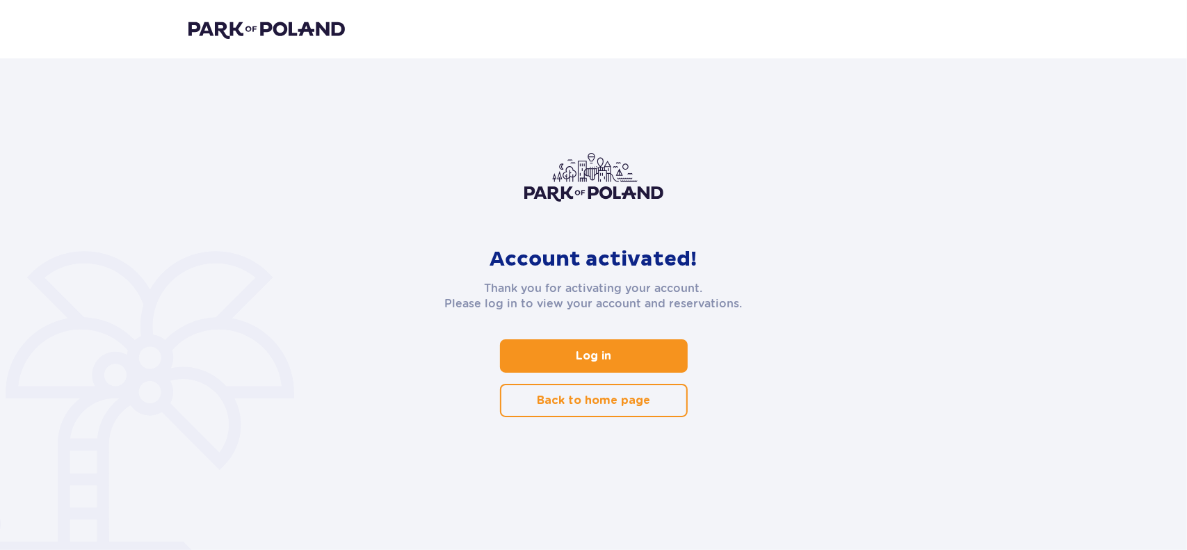
click at [609, 355] on span at bounding box center [614, 356] width 17 height 17
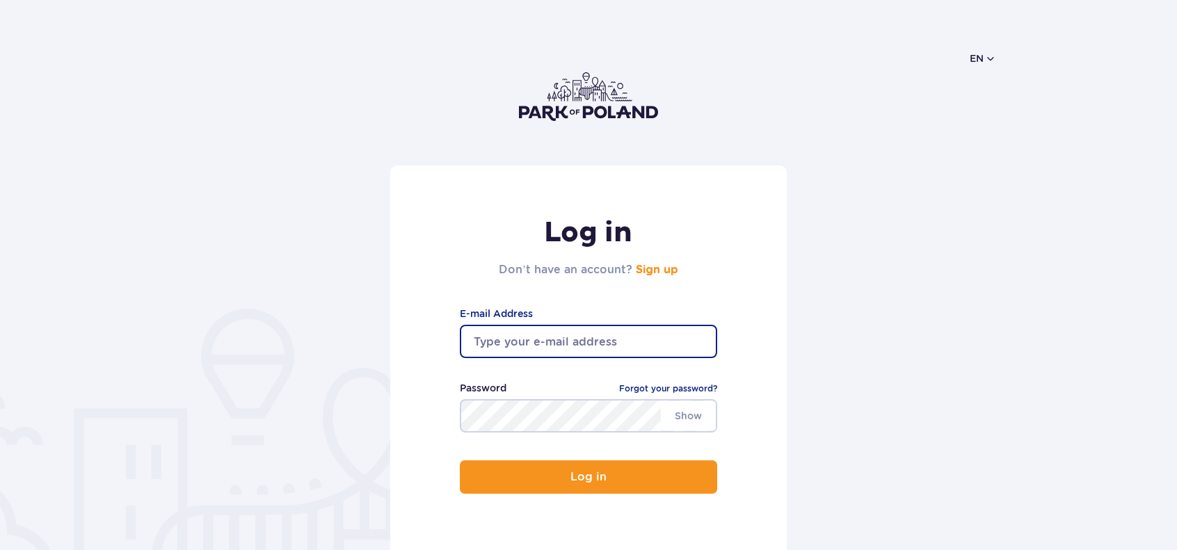
click at [608, 351] on input "email" at bounding box center [588, 341] width 257 height 33
type input "[EMAIL_ADDRESS][DOMAIN_NAME]"
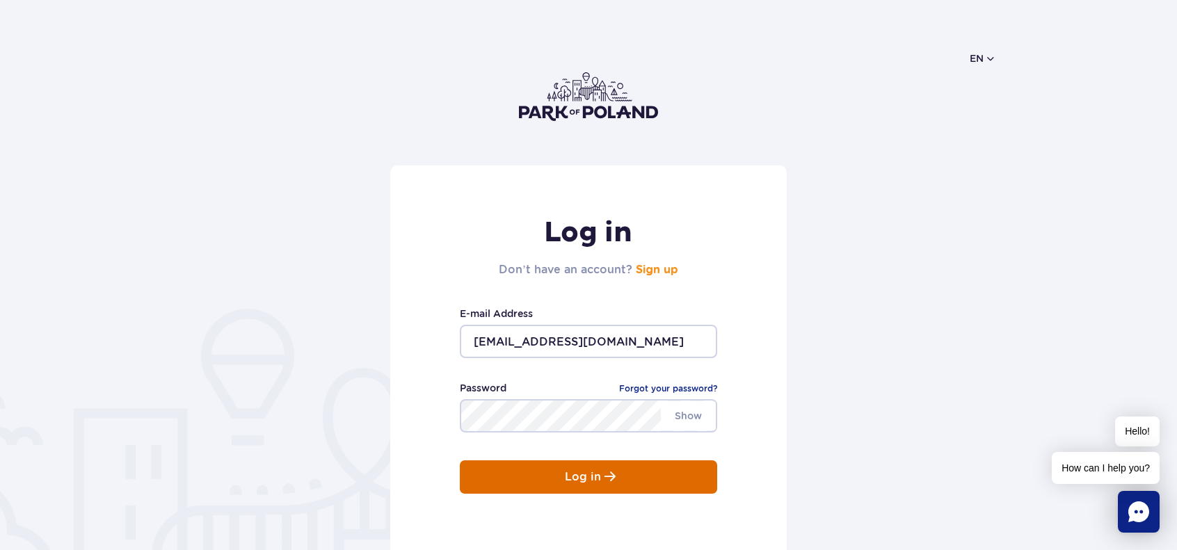
click at [573, 475] on p "Log in" at bounding box center [583, 477] width 36 height 13
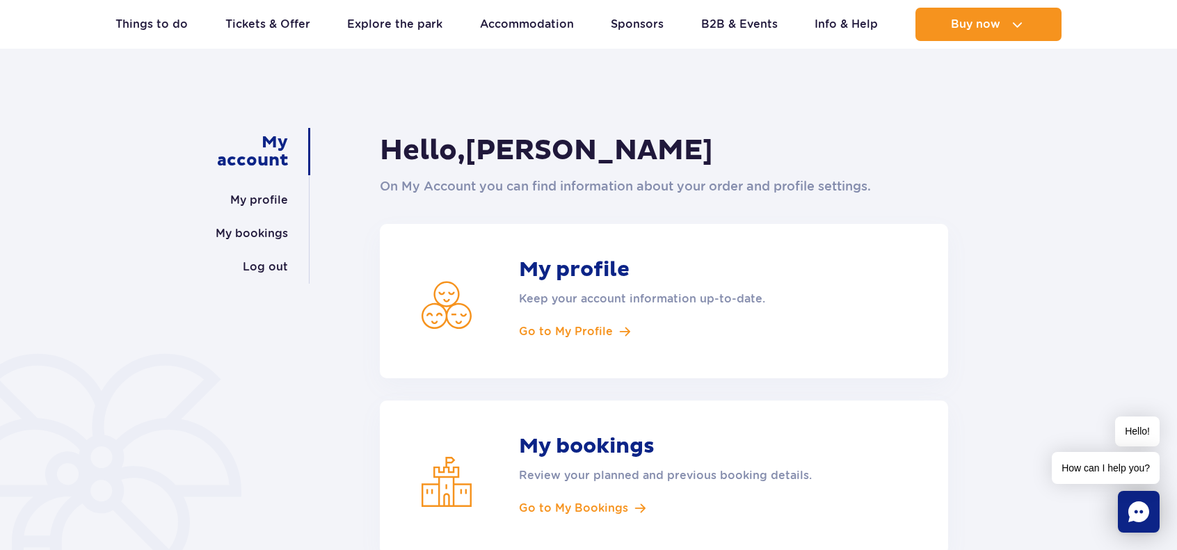
scroll to position [72, 0]
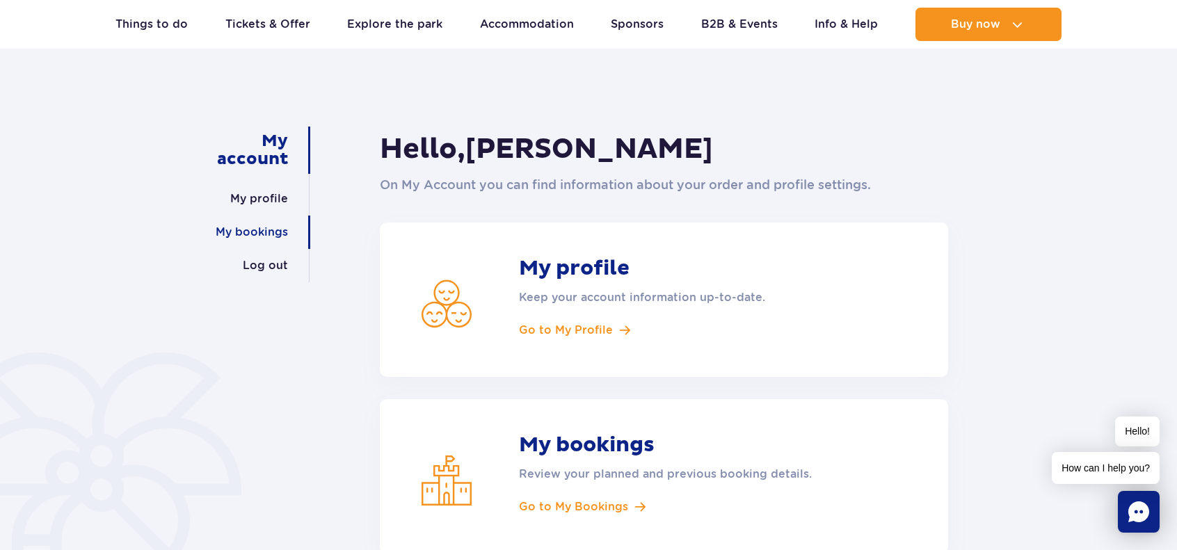
click at [261, 234] on link "My bookings" at bounding box center [252, 232] width 72 height 33
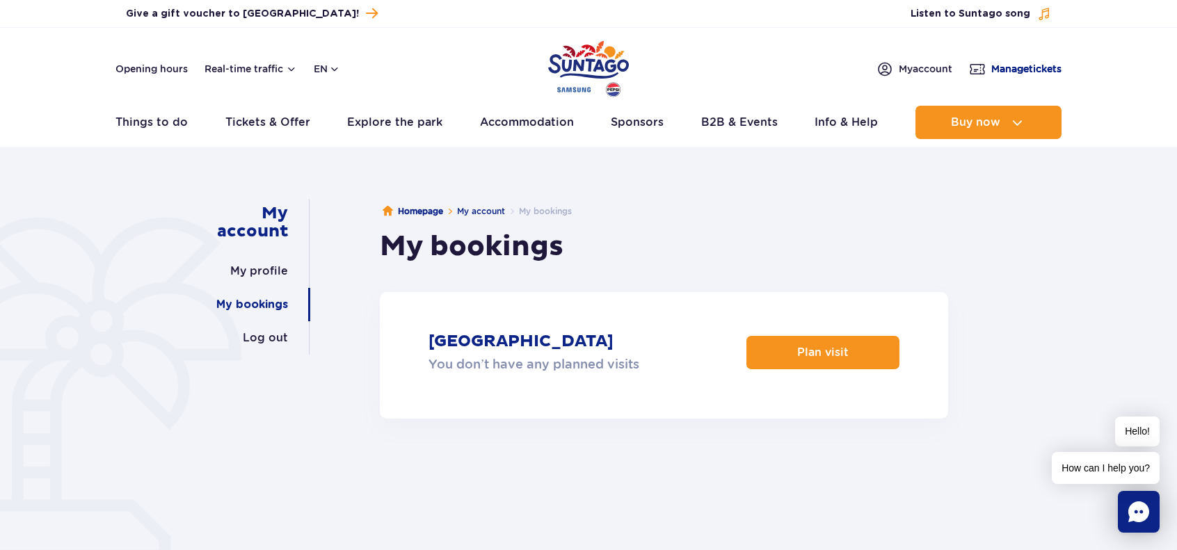
click at [999, 65] on span "Manage tickets" at bounding box center [1026, 69] width 70 height 14
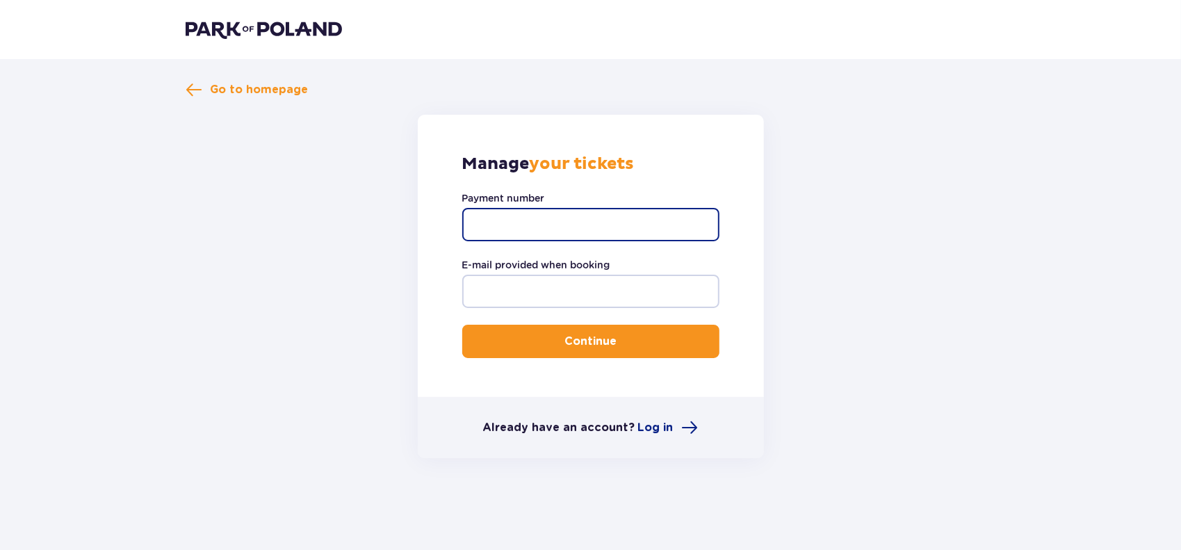
click at [645, 222] on input "Payment number" at bounding box center [590, 224] width 257 height 33
paste input "p24-J2W-R1C-G8N"
type input "p24-J2W-R1C-G8N"
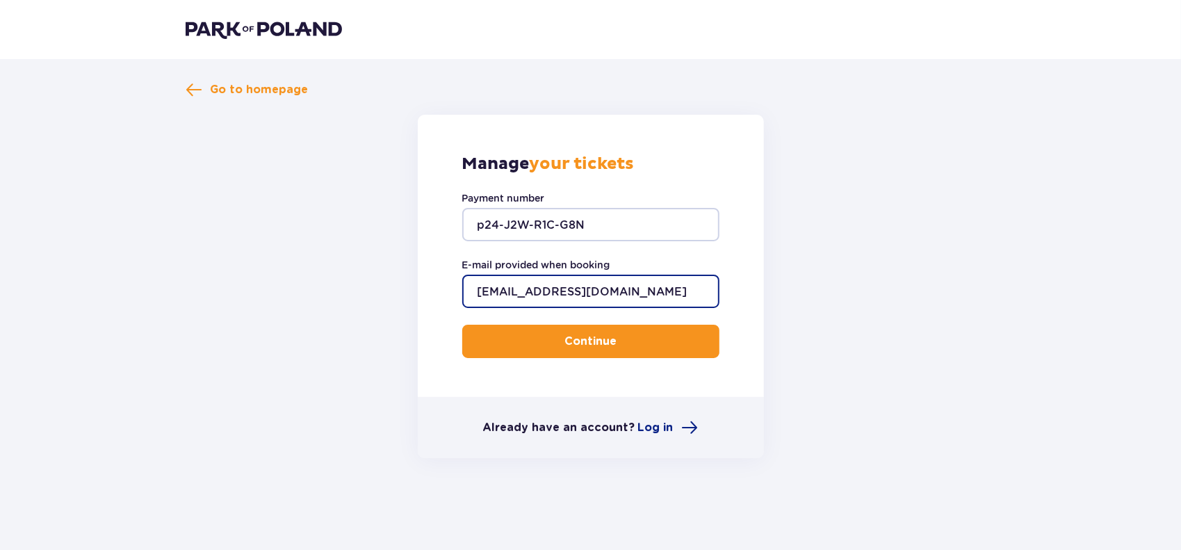
type input "[EMAIL_ADDRESS][DOMAIN_NAME]"
click at [462, 325] on button "Continue" at bounding box center [590, 341] width 257 height 33
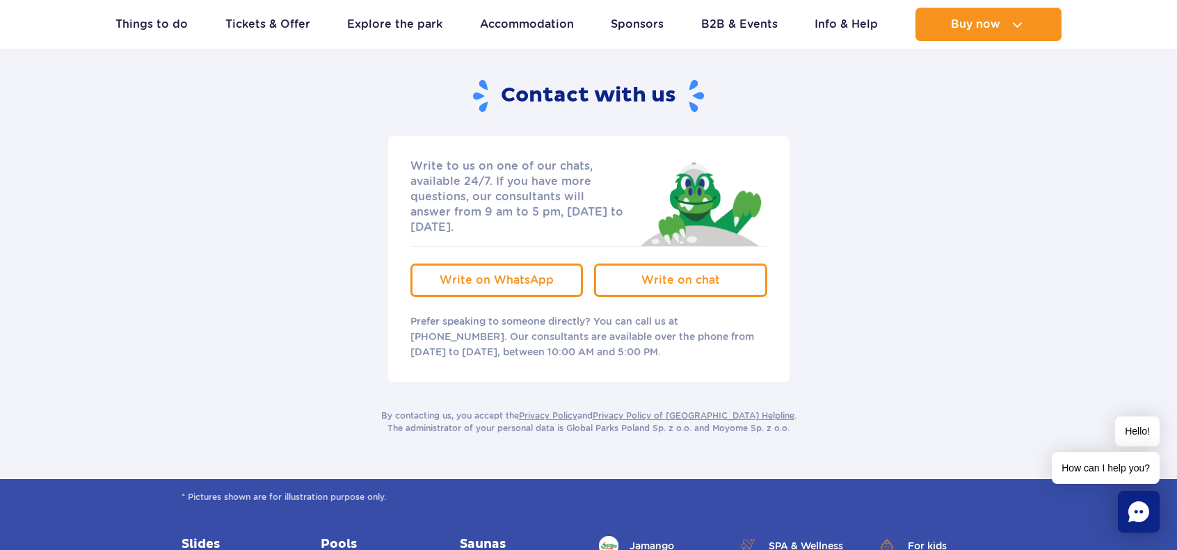
scroll to position [195, 0]
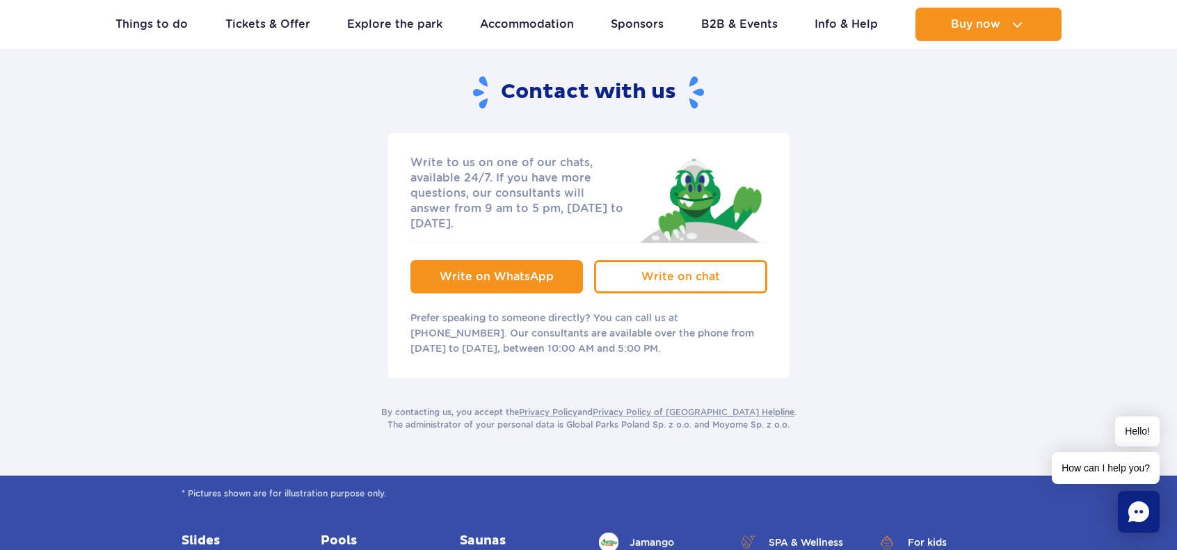
click at [489, 270] on span "Write on WhatsApp" at bounding box center [496, 276] width 114 height 13
